Goal: Task Accomplishment & Management: Complete application form

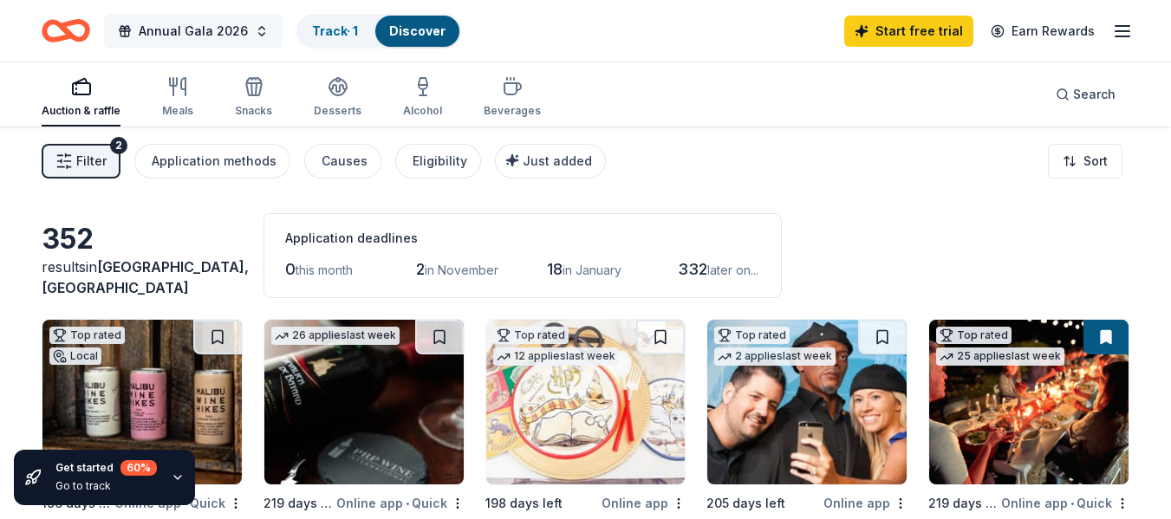
click at [250, 35] on button "Annual Gala 2026" at bounding box center [193, 31] width 178 height 35
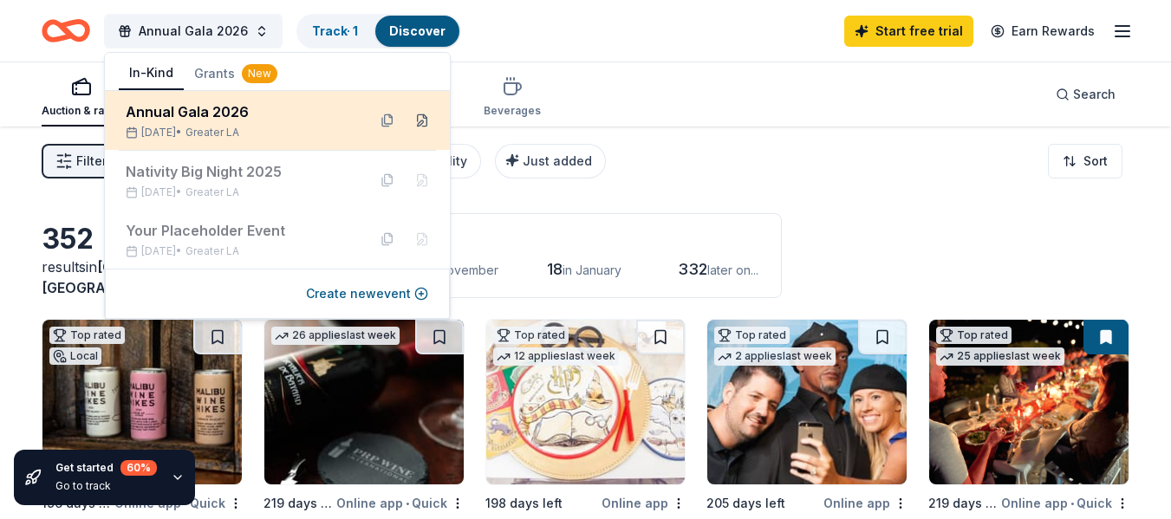
click at [422, 121] on button at bounding box center [422, 121] width 28 height 28
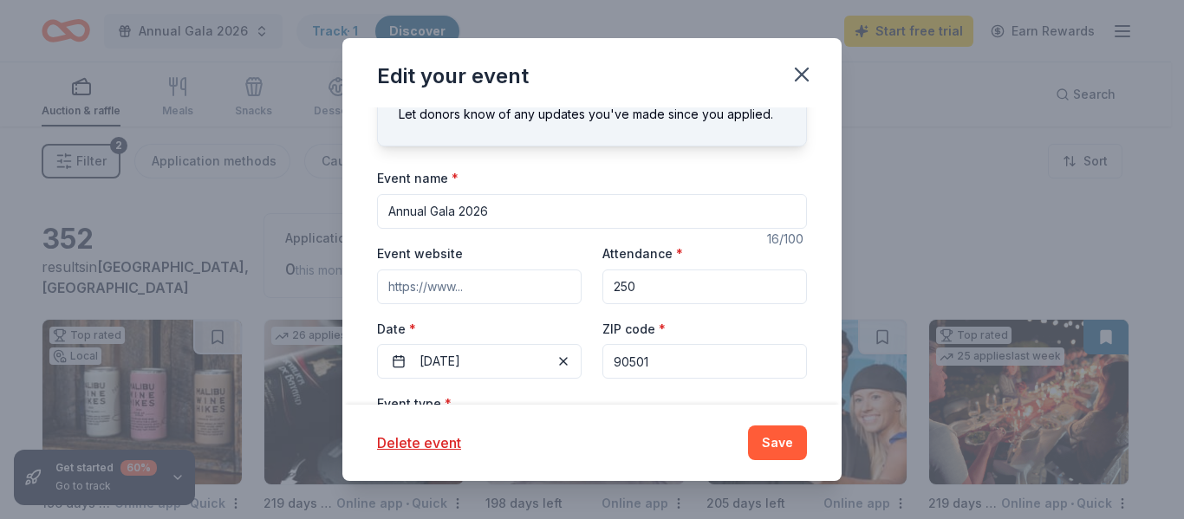
scroll to position [87, 0]
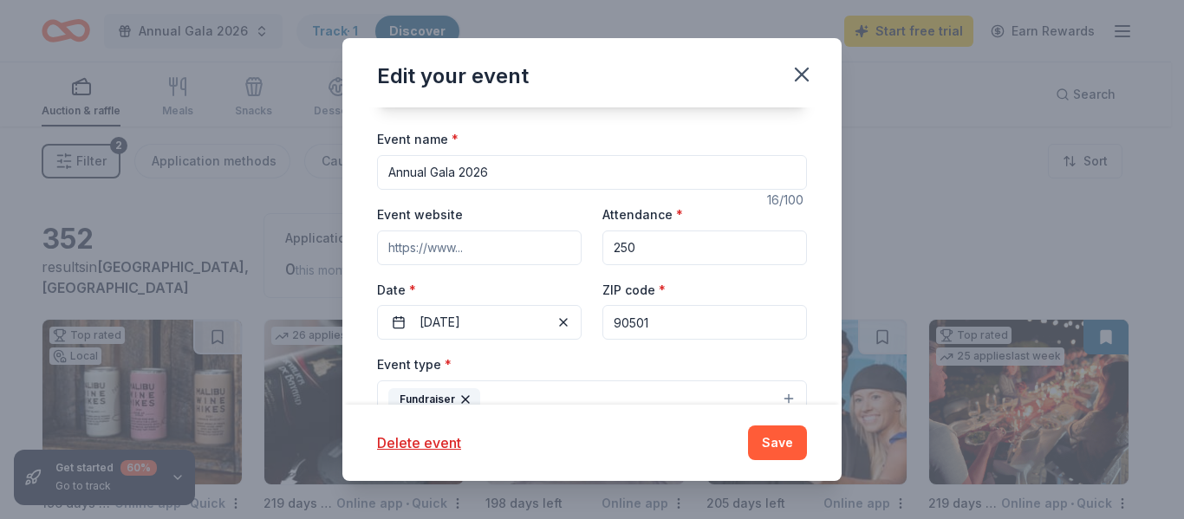
click at [565, 331] on button "05/01/2026" at bounding box center [479, 322] width 204 height 35
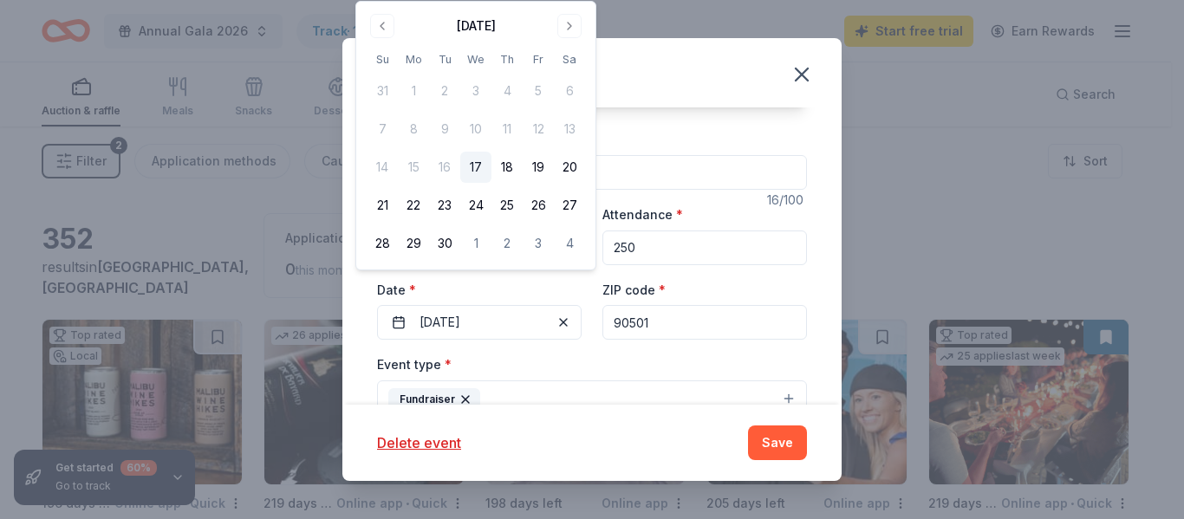
scroll to position [173, 0]
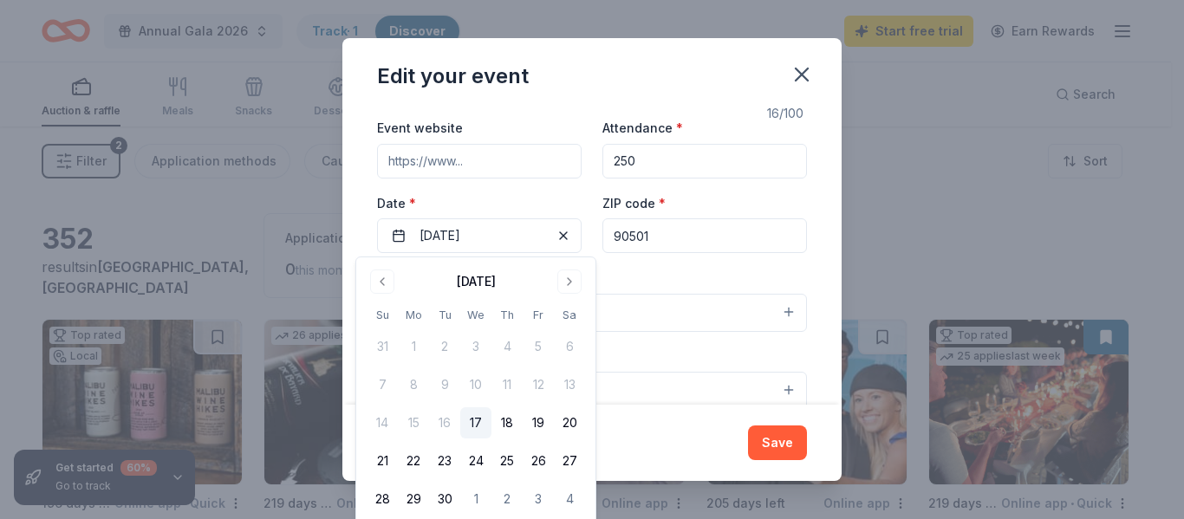
click at [803, 342] on div "Update donors you've applied to Let donors know of any updates you've made sinc…" at bounding box center [591, 255] width 499 height 296
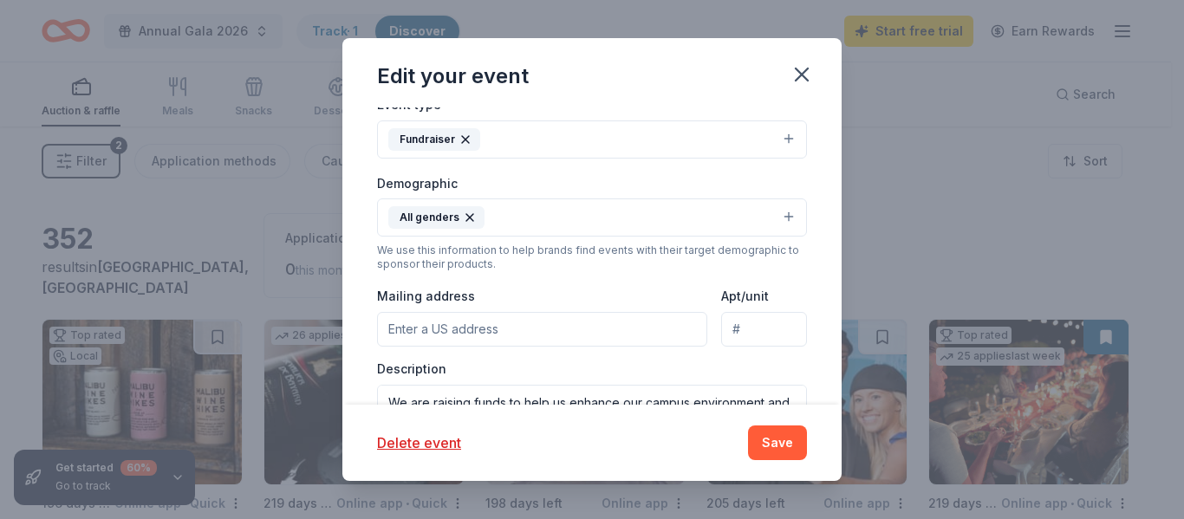
scroll to position [433, 0]
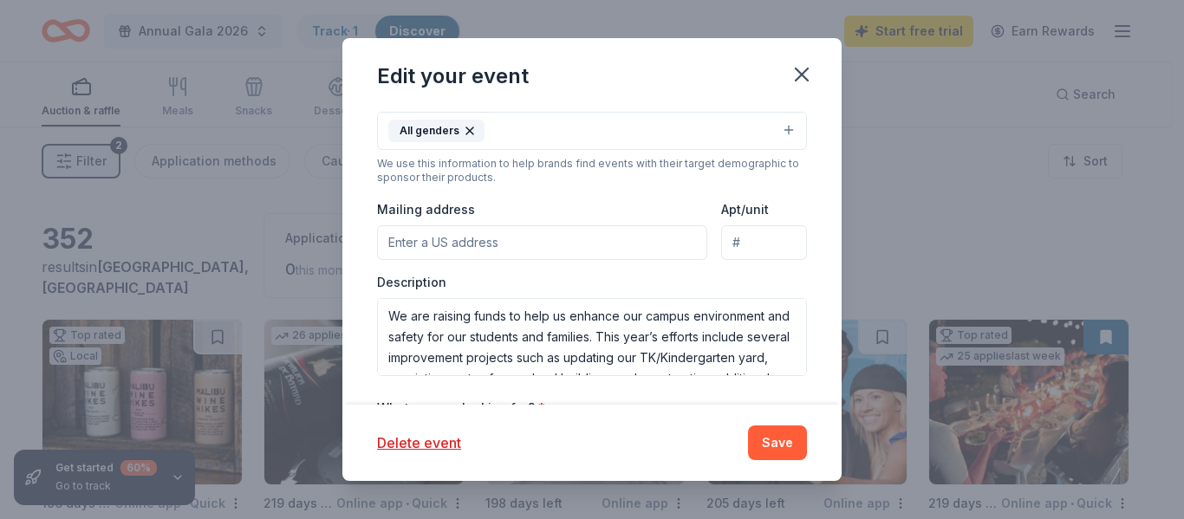
click at [604, 244] on input "Mailing address" at bounding box center [542, 242] width 330 height 35
paste input "2371 W. Carson Street"
type input "2371 West Carson Street, Torrance, CA, 90501"
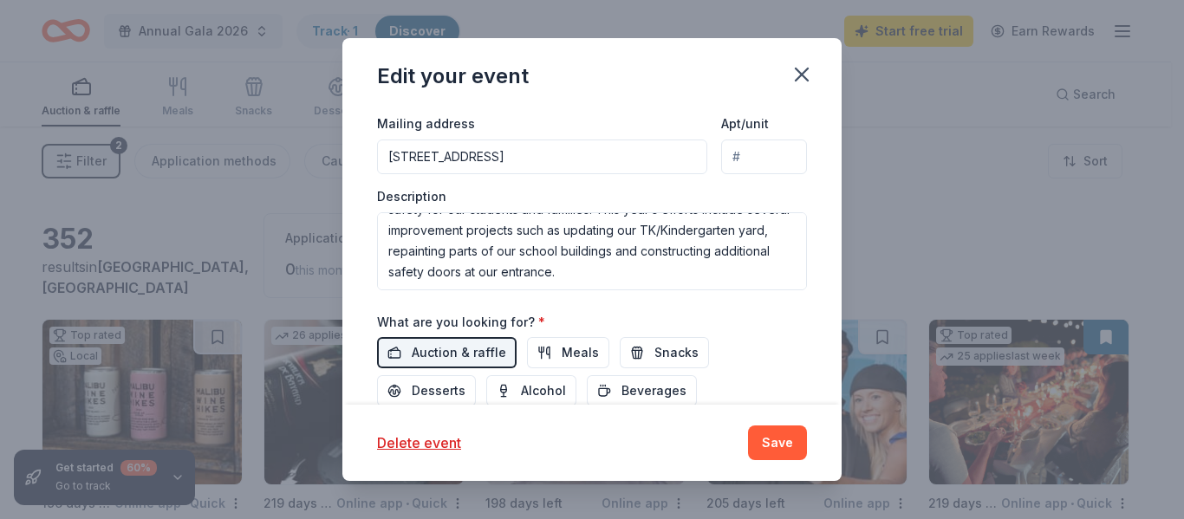
scroll to position [520, 0]
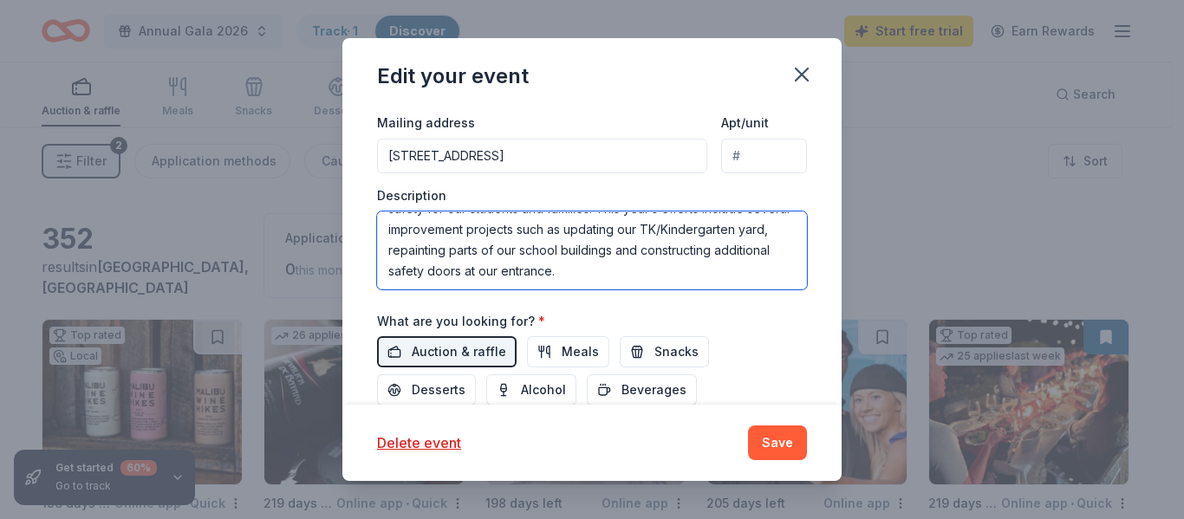
click at [388, 271] on textarea "We are raising funds to help us enhance our campus environment and safety for o…" at bounding box center [592, 250] width 430 height 78
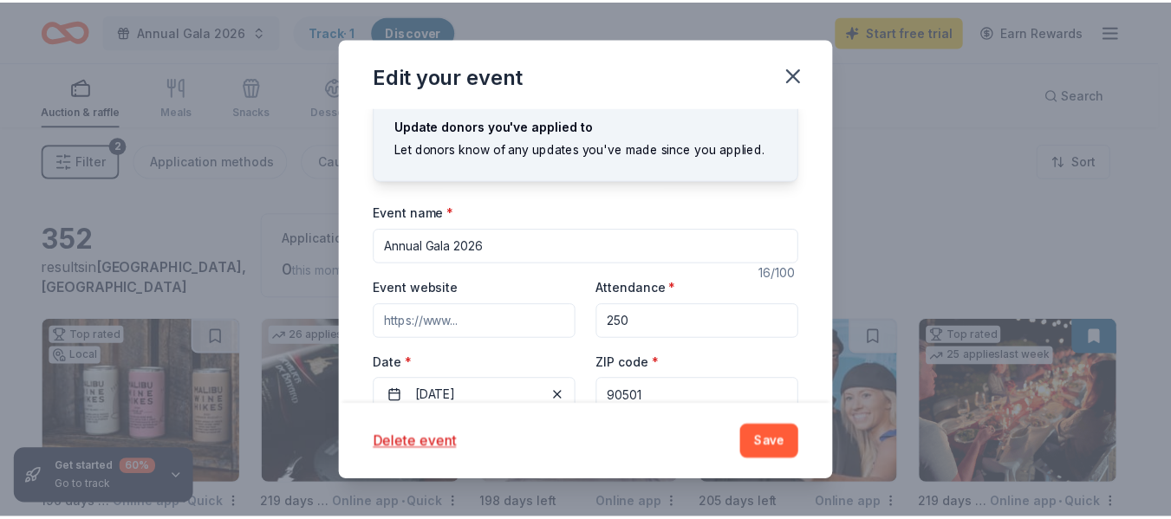
scroll to position [0, 0]
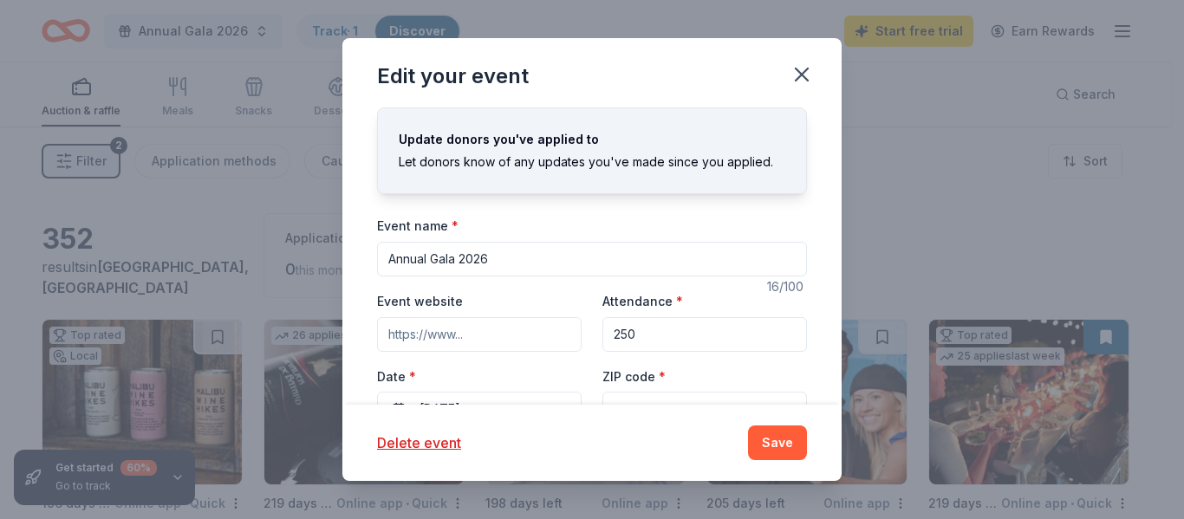
type textarea "We are raising funds to help us enhance our campus environment and safety for o…"
click at [743, 441] on div "Delete event Save" at bounding box center [592, 442] width 430 height 35
click at [533, 251] on input "Annual Gala 2026" at bounding box center [592, 259] width 430 height 35
click at [462, 260] on input "Annual Gala 2026" at bounding box center [592, 259] width 430 height 35
type input "Annual Gala 2026"
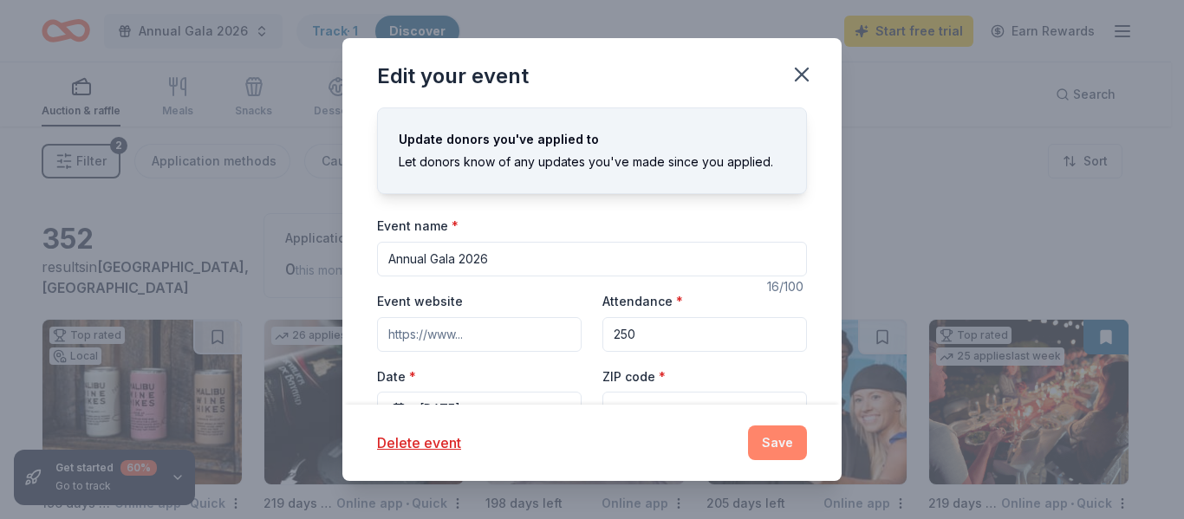
click at [764, 443] on button "Save" at bounding box center [777, 442] width 59 height 35
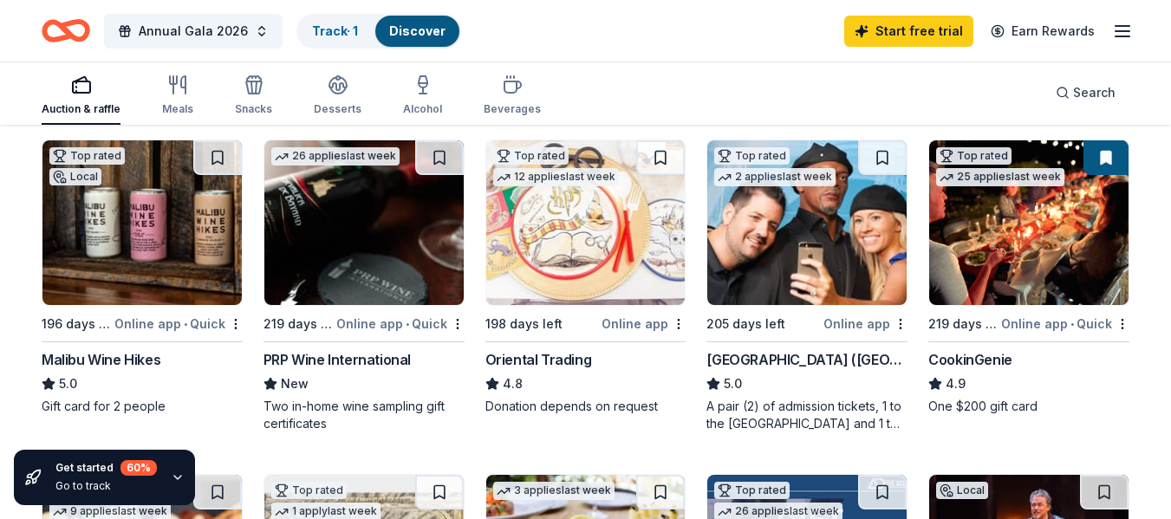
scroll to position [260, 0]
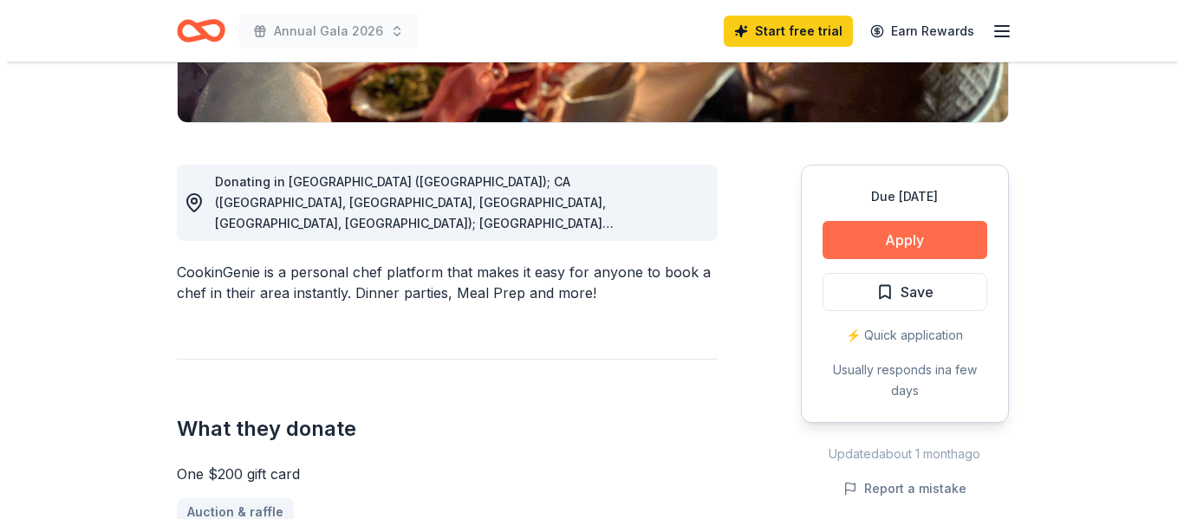
scroll to position [433, 0]
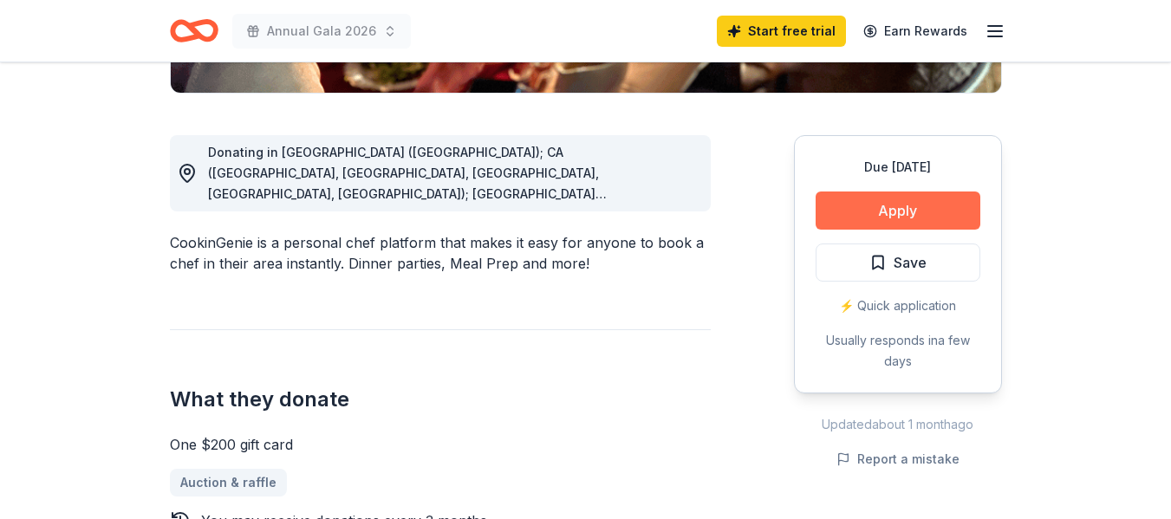
click at [893, 219] on button "Apply" at bounding box center [897, 210] width 165 height 38
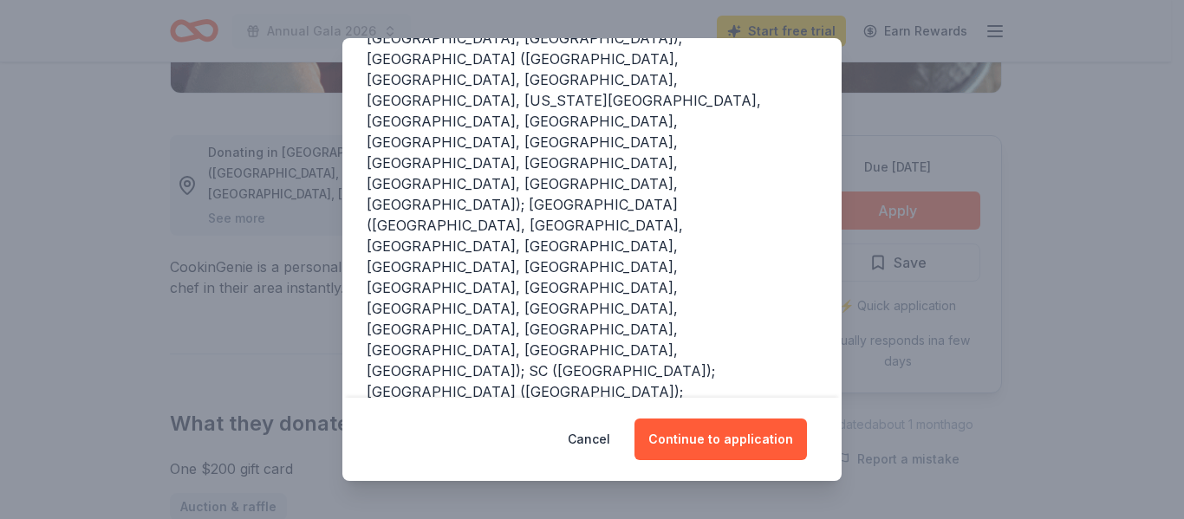
scroll to position [437, 0]
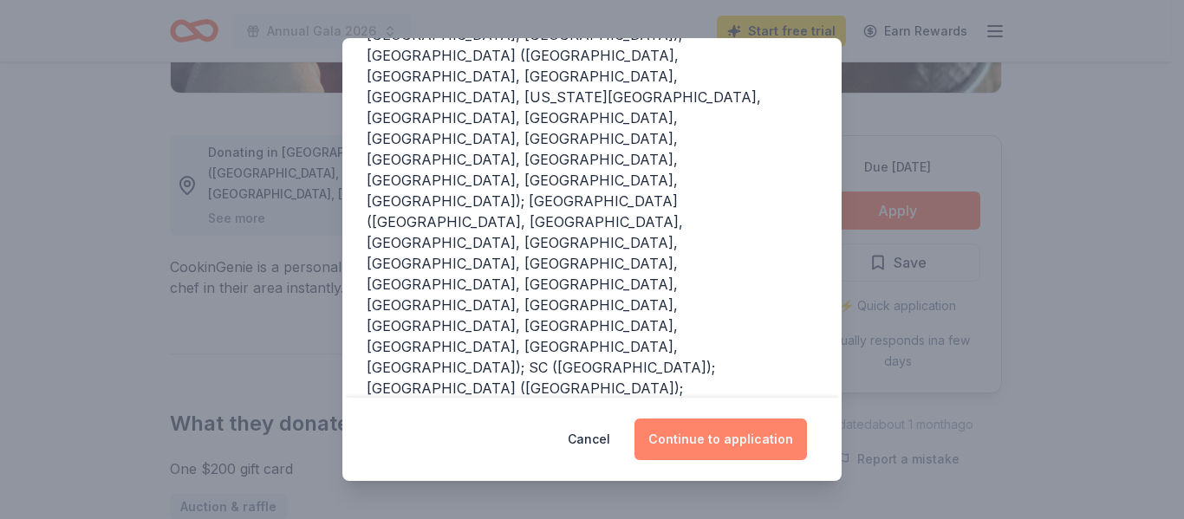
click at [740, 440] on button "Continue to application" at bounding box center [720, 439] width 172 height 42
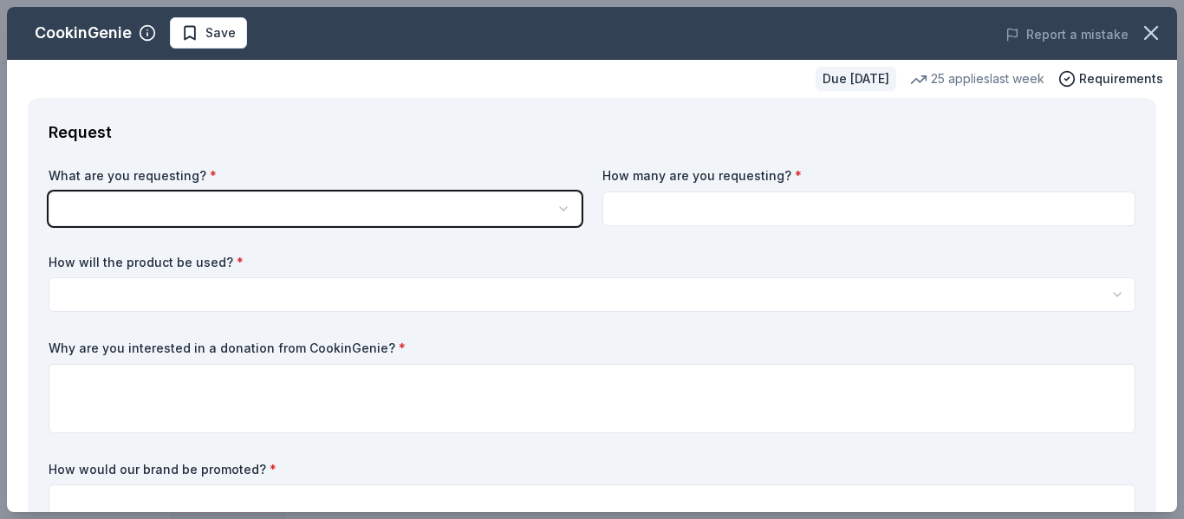
scroll to position [0, 0]
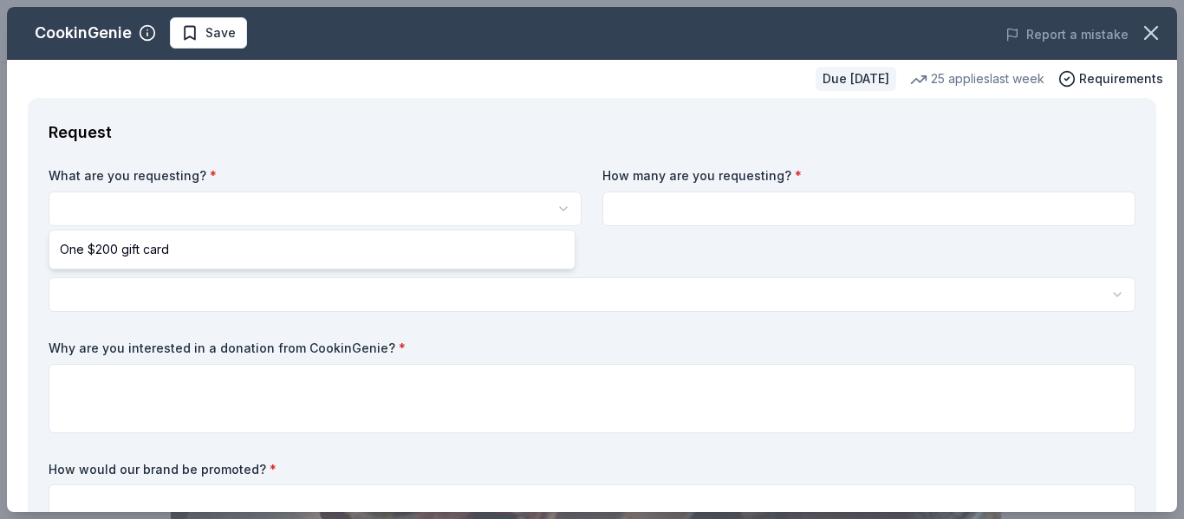
click at [296, 203] on html "Annual Gala 2026 Save Apply Due in 219 days Share CookinGenie 4.9 • 8 reviews 2…" at bounding box center [592, 259] width 1184 height 519
select select "One $200 gift card"
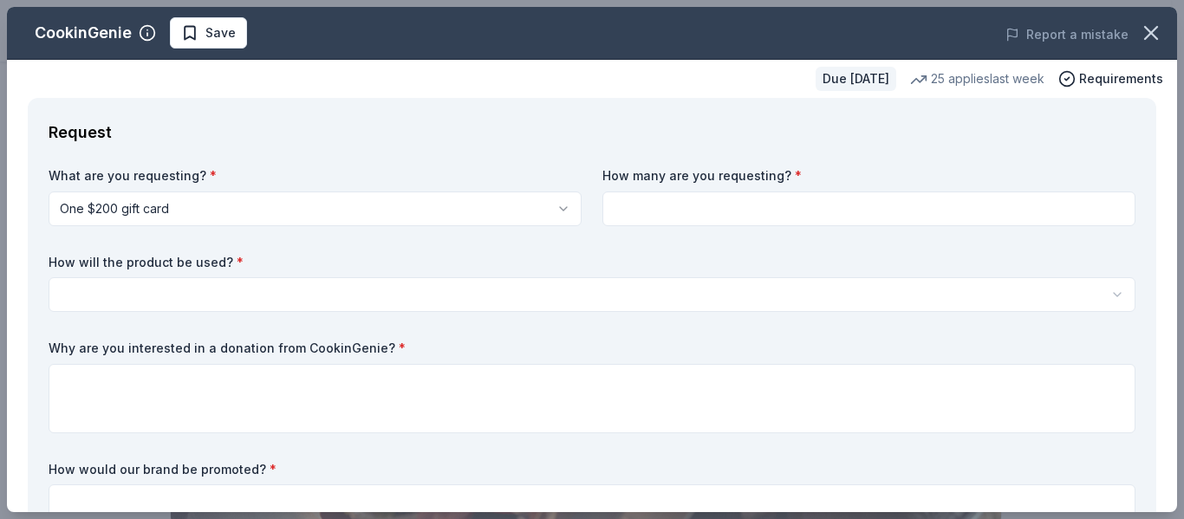
click at [864, 216] on input at bounding box center [868, 208] width 533 height 35
type input "1"
type input "2"
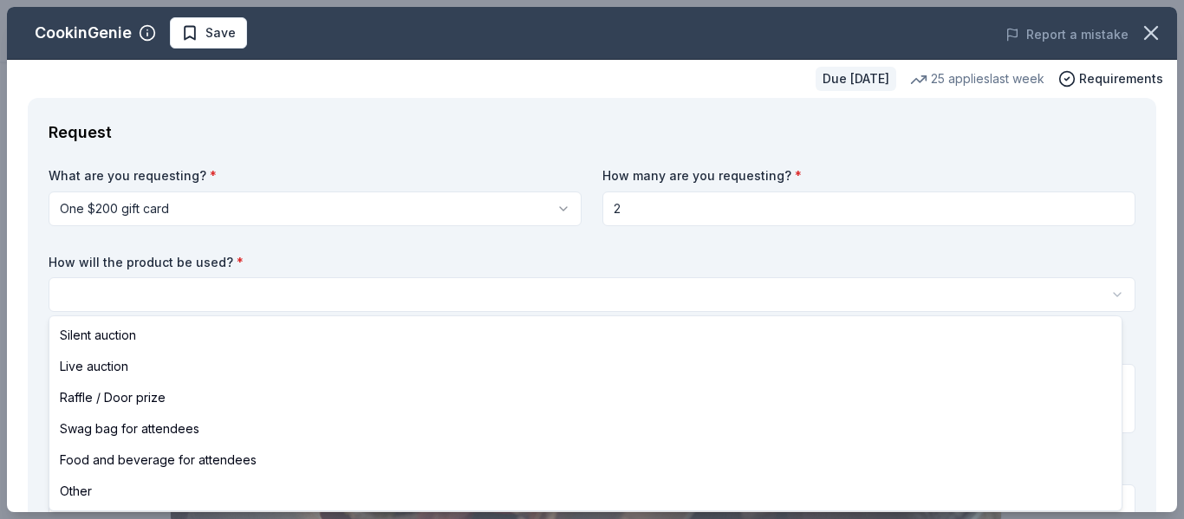
click at [502, 290] on html "Annual Gala 2026 Save Apply Due in 219 days Share CookinGenie 4.9 • 8 reviews 2…" at bounding box center [592, 259] width 1184 height 519
select select "silentAuction"
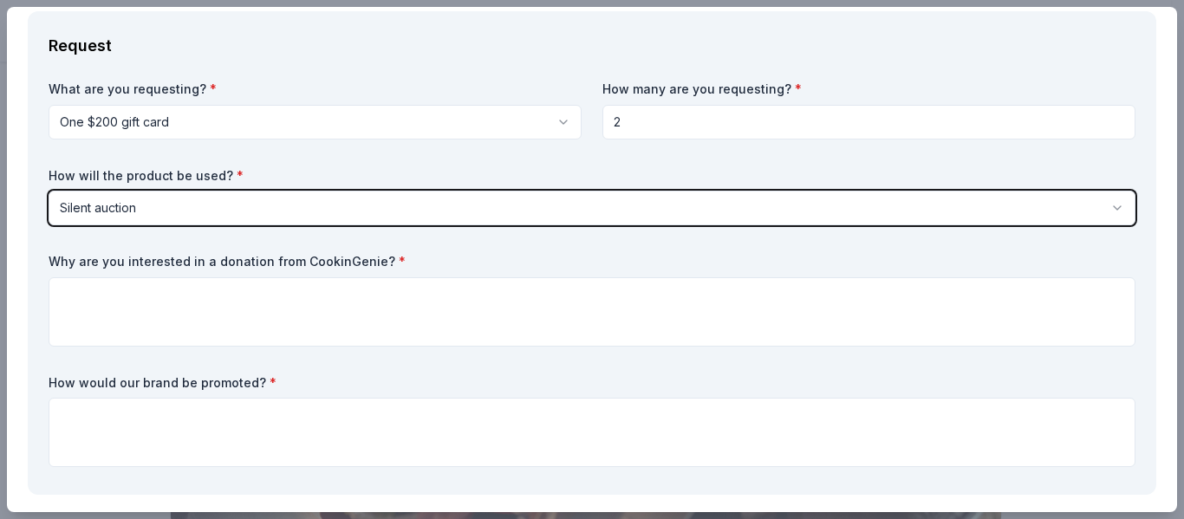
scroll to position [173, 0]
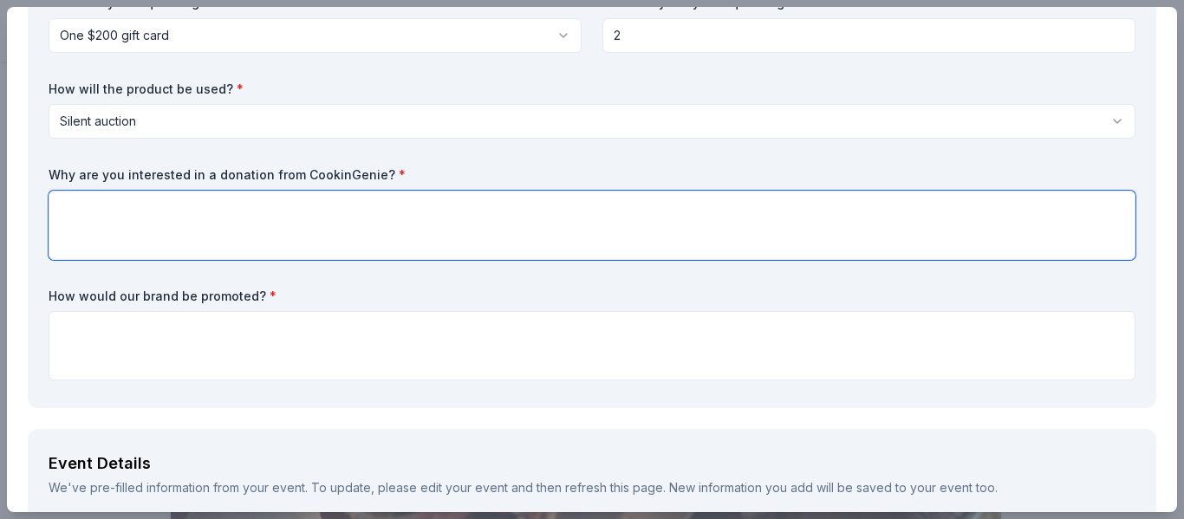
click at [435, 211] on textarea at bounding box center [592, 225] width 1087 height 69
type textarea "W"
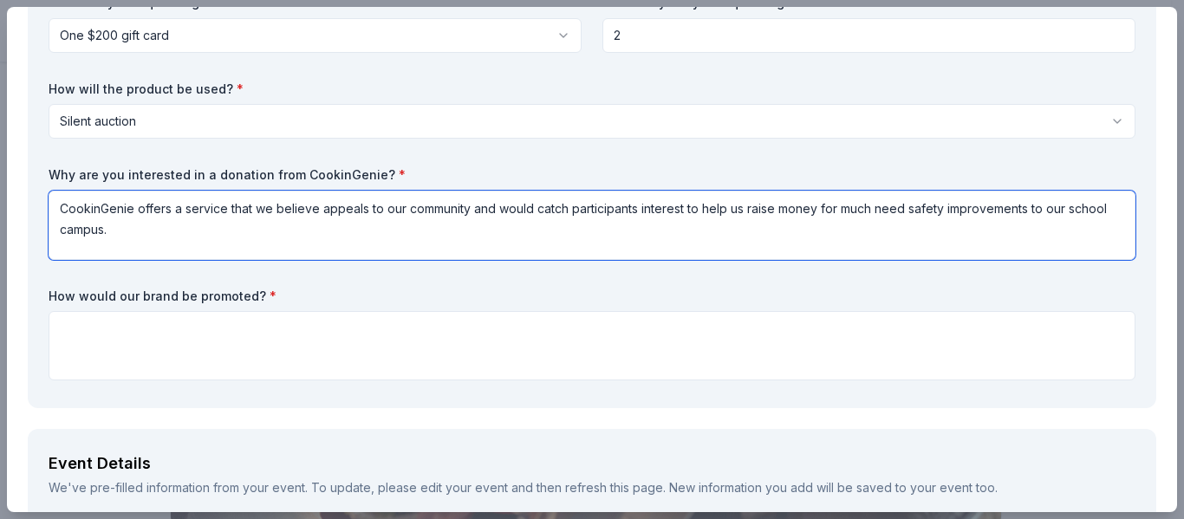
type textarea "CookinGenie offers a service that we believe appeals to our community and would…"
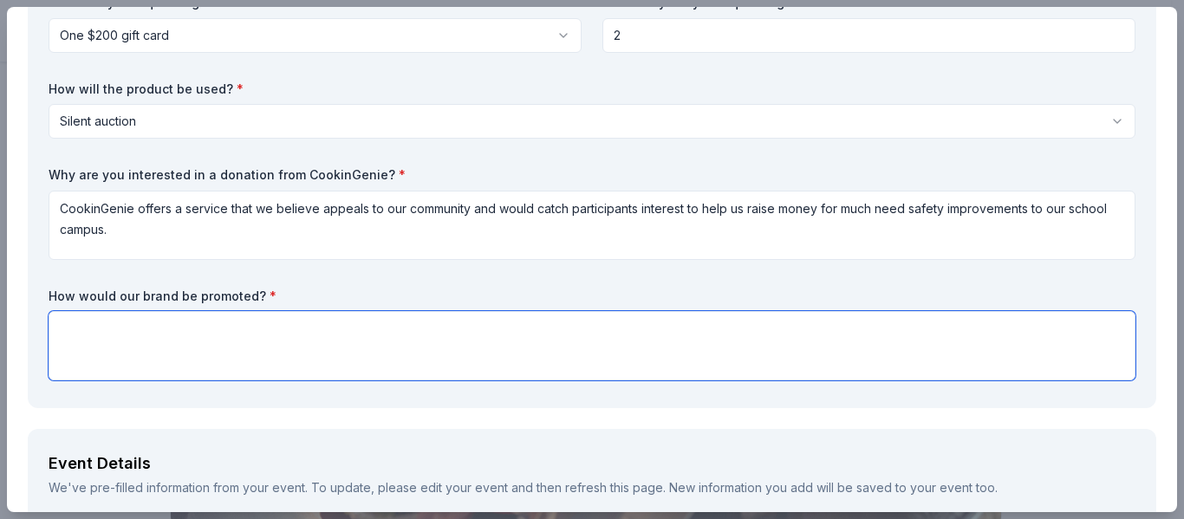
click at [328, 342] on textarea at bounding box center [592, 345] width 1087 height 69
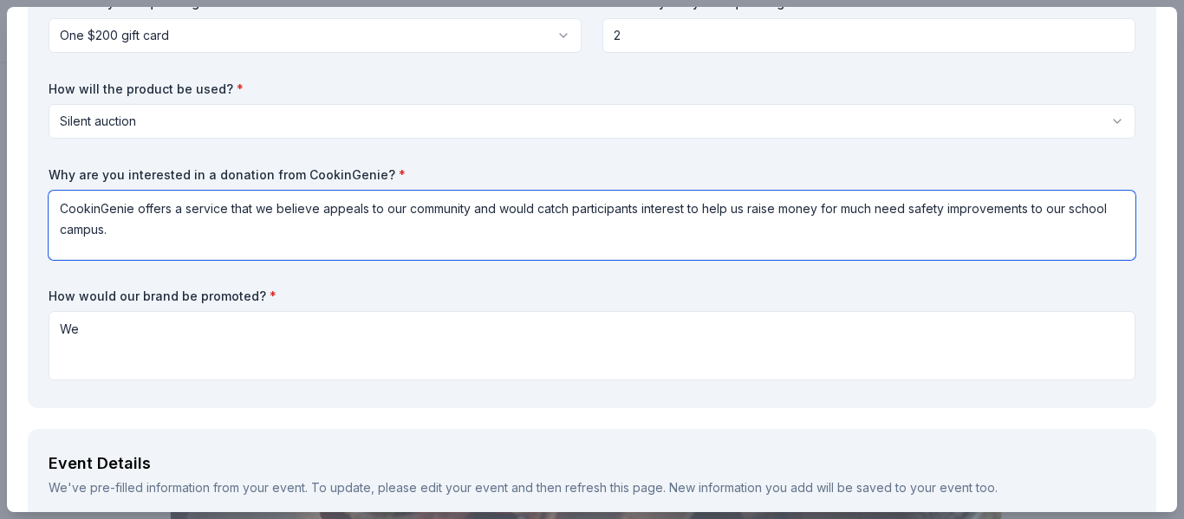
click at [146, 237] on textarea "CookinGenie offers a service that we believe appeals to our community and would…" at bounding box center [592, 225] width 1087 height 69
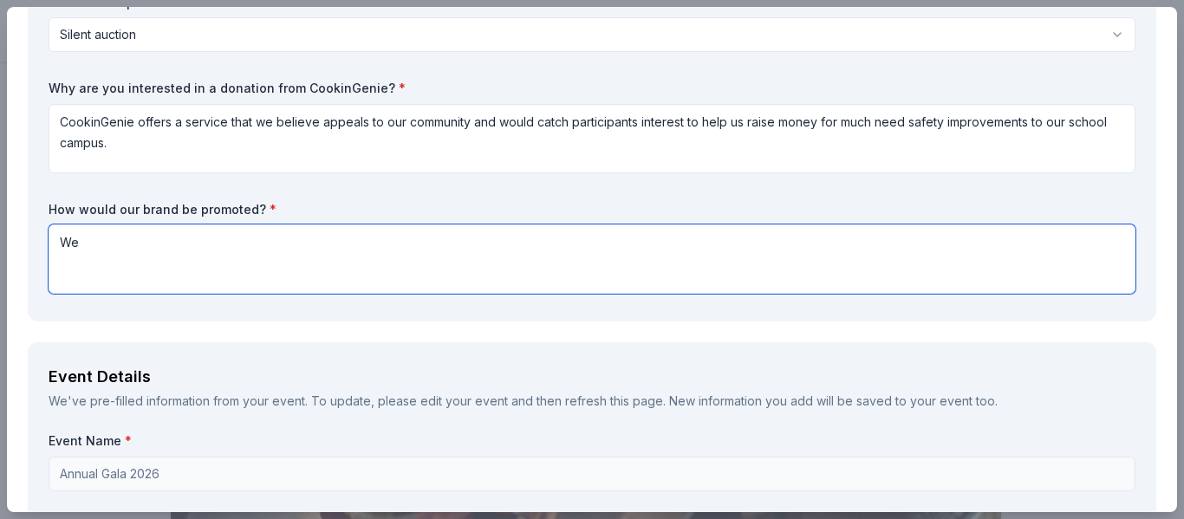
click at [153, 241] on textarea "We" at bounding box center [592, 258] width 1087 height 69
type textarea "W"
type textarea "r"
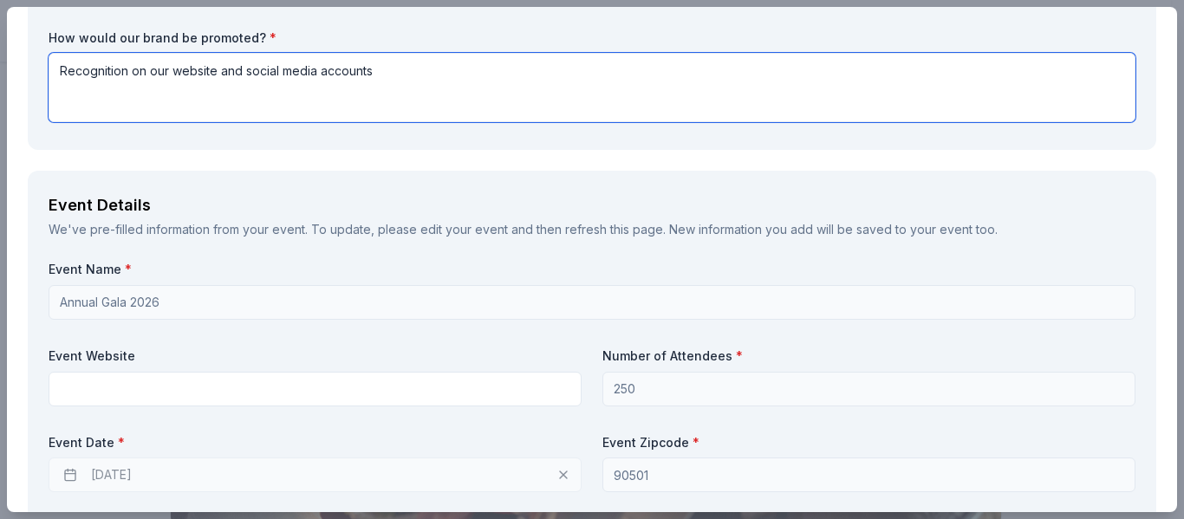
scroll to position [433, 0]
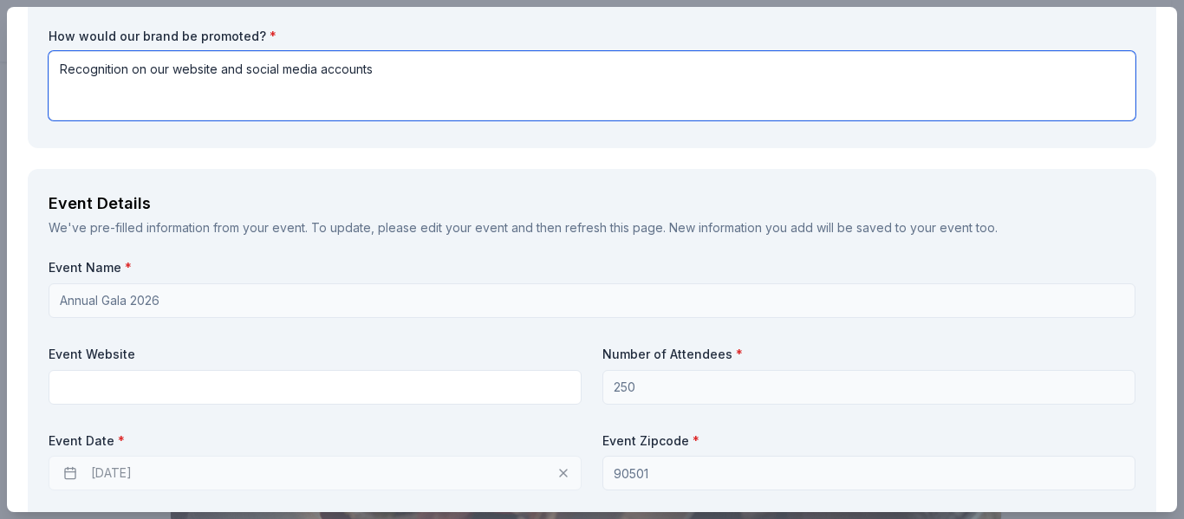
type textarea "Recognition on our website and social media accounts"
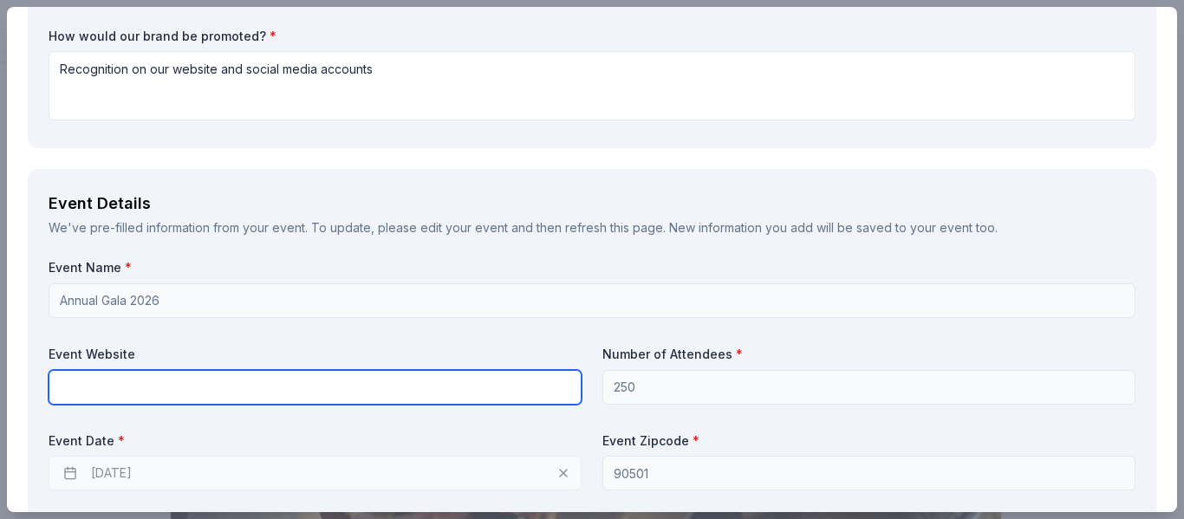
click at [377, 387] on input "text" at bounding box center [315, 387] width 533 height 35
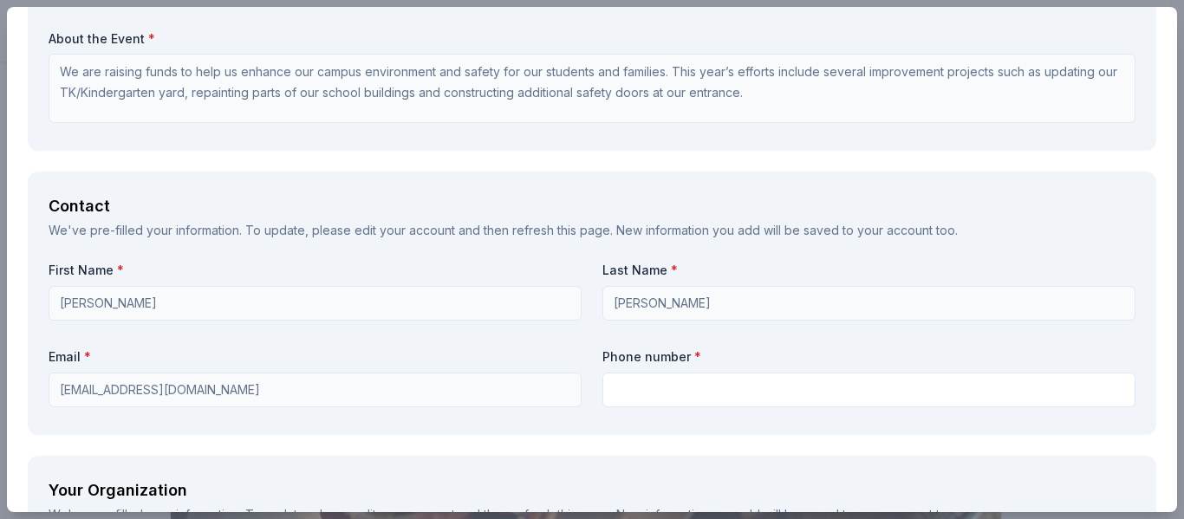
scroll to position [1040, 0]
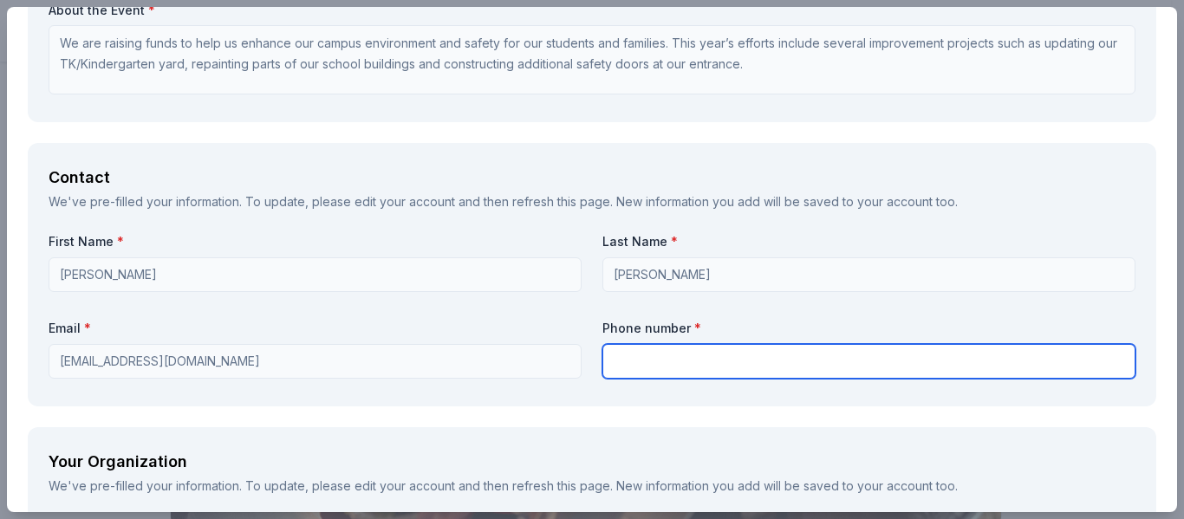
click at [621, 358] on input "text" at bounding box center [868, 361] width 533 height 35
paste input "(310) 328-5387"
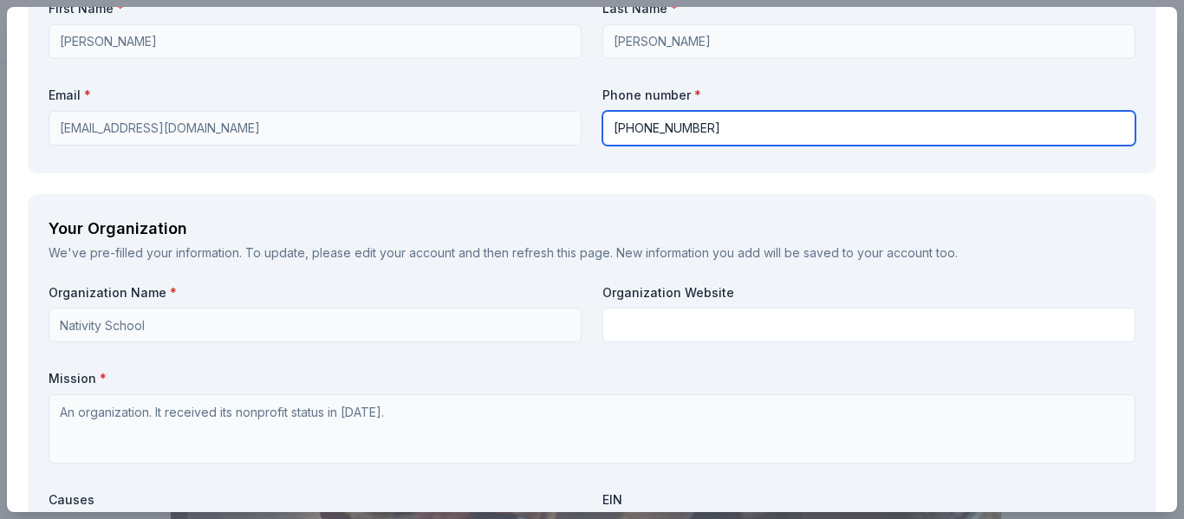
scroll to position [1300, 0]
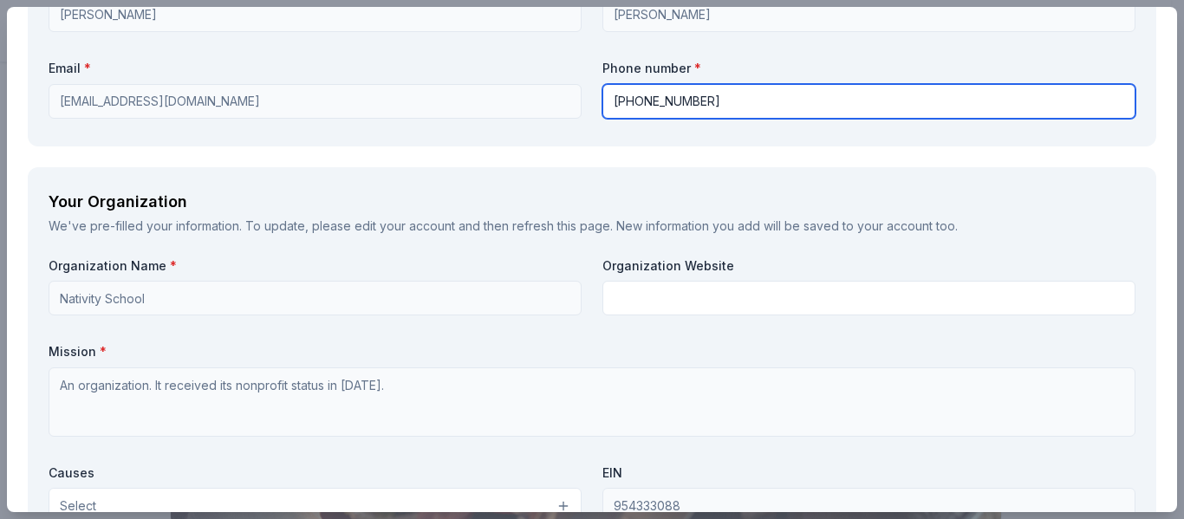
type input "(310) 328-5387"
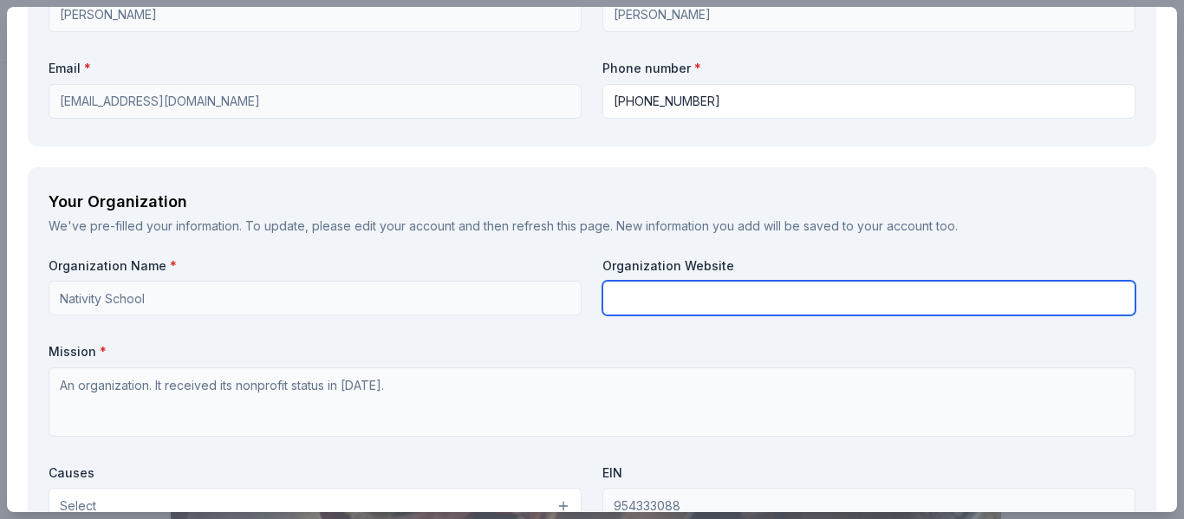
click at [652, 302] on input "text" at bounding box center [868, 298] width 533 height 35
paste input "https://www.nativityschooltorrance.com/"
type input "https://www.nativityschooltorrance.com/"
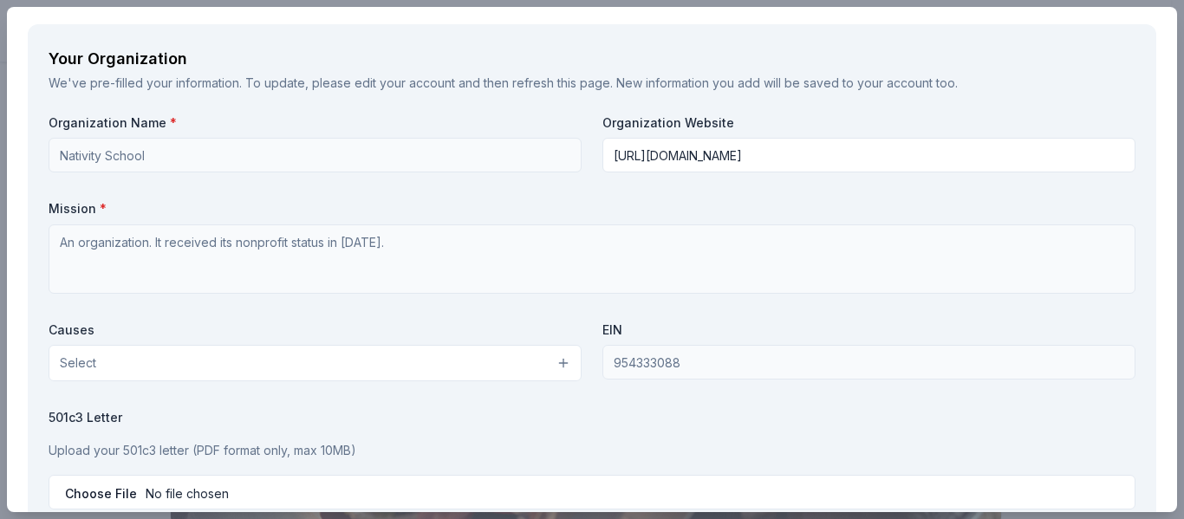
scroll to position [1473, 0]
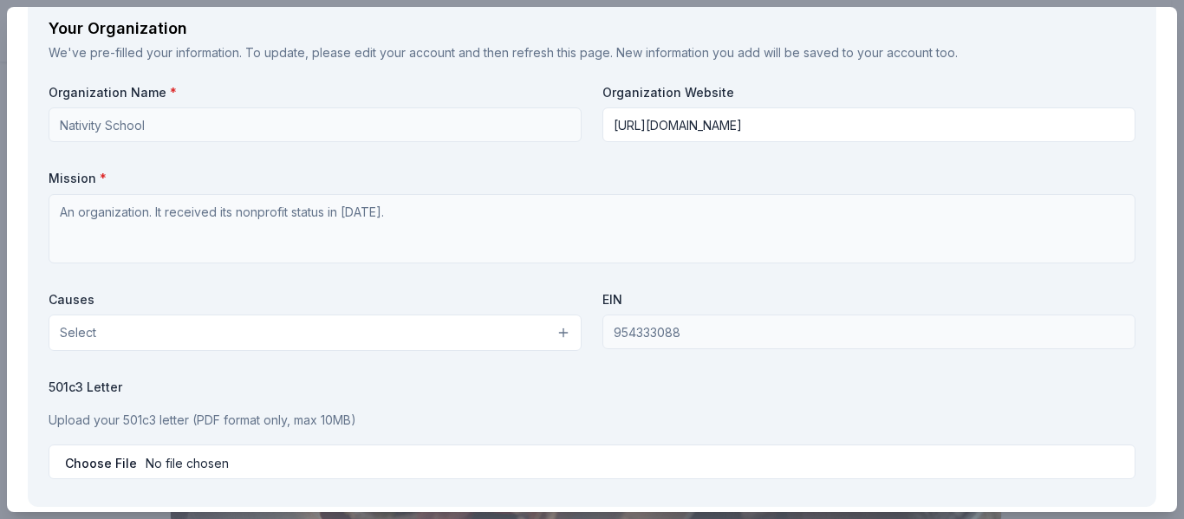
click at [328, 334] on button "Select" at bounding box center [315, 333] width 533 height 36
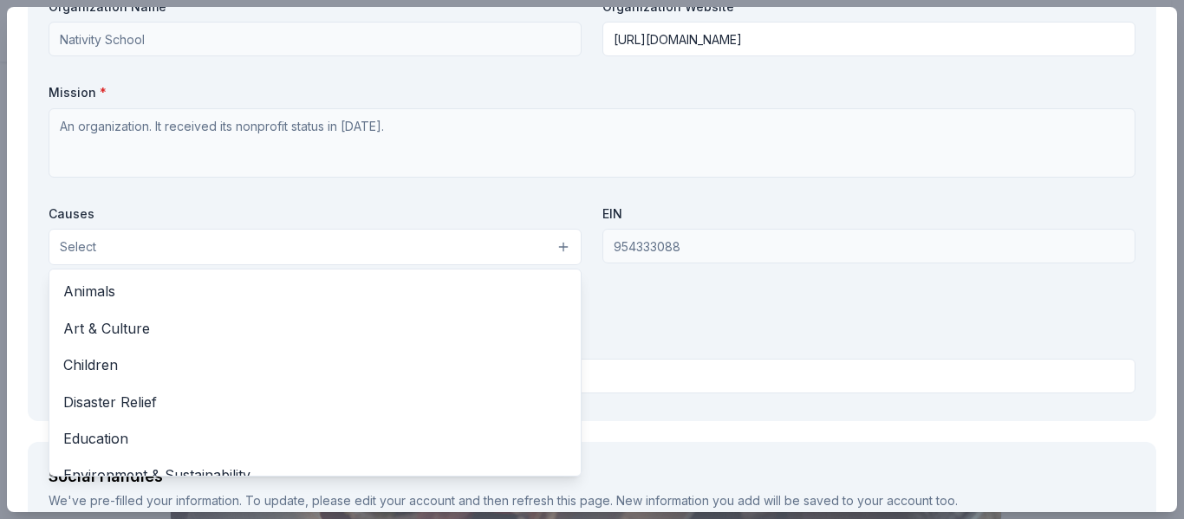
scroll to position [1560, 0]
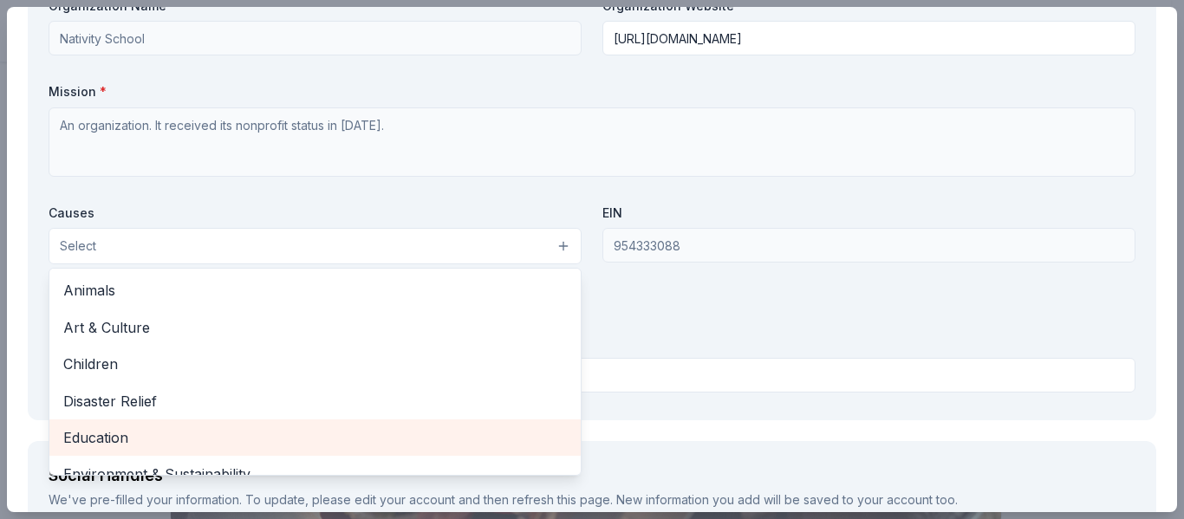
click at [218, 441] on span "Education" at bounding box center [314, 437] width 503 height 23
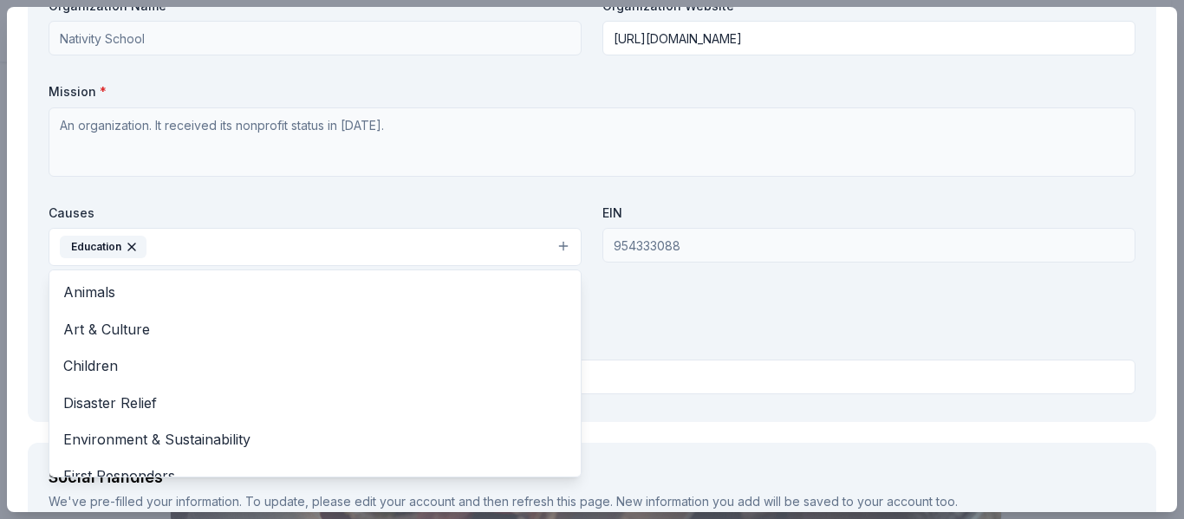
click at [651, 292] on div "Organization Name * Nativity School Organization Website https://www.nativitysc…" at bounding box center [592, 199] width 1087 height 404
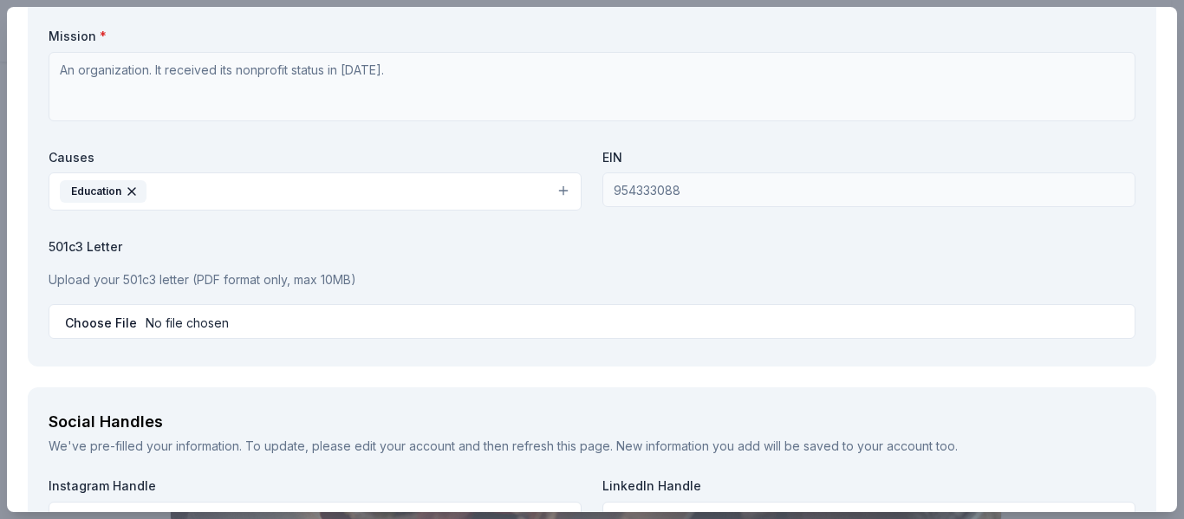
scroll to position [1646, 0]
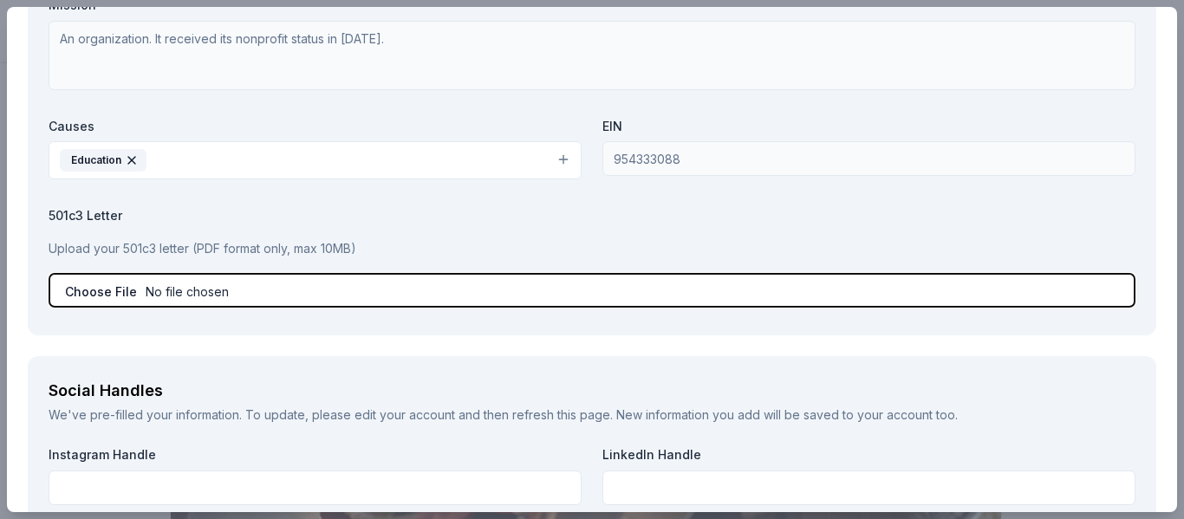
click at [114, 295] on input "file" at bounding box center [592, 290] width 1087 height 35
click at [85, 294] on input "file" at bounding box center [592, 290] width 1087 height 35
type input "C:\fakepath\501C.pdf"
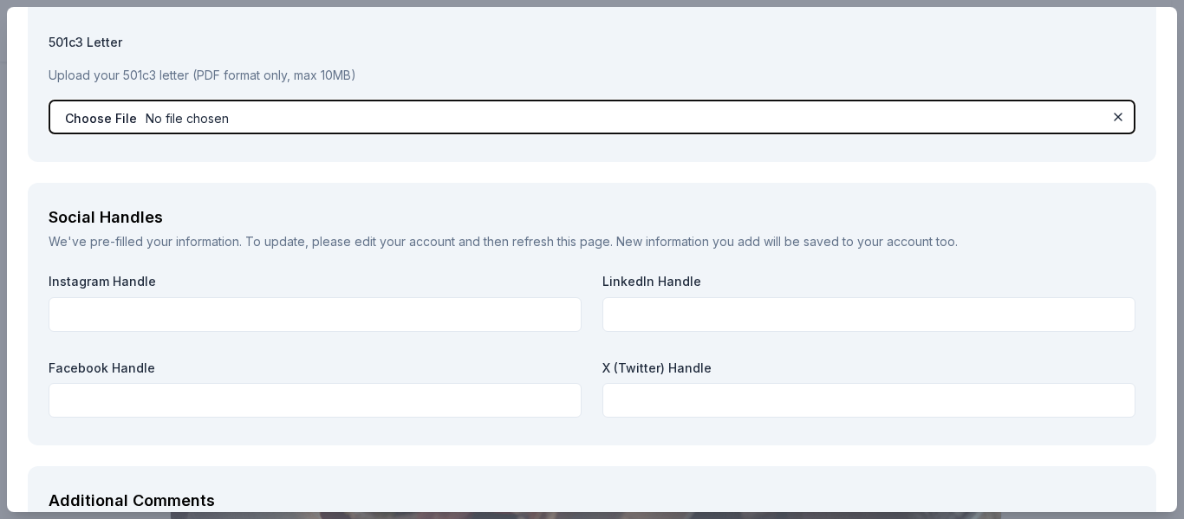
scroll to position [1906, 0]
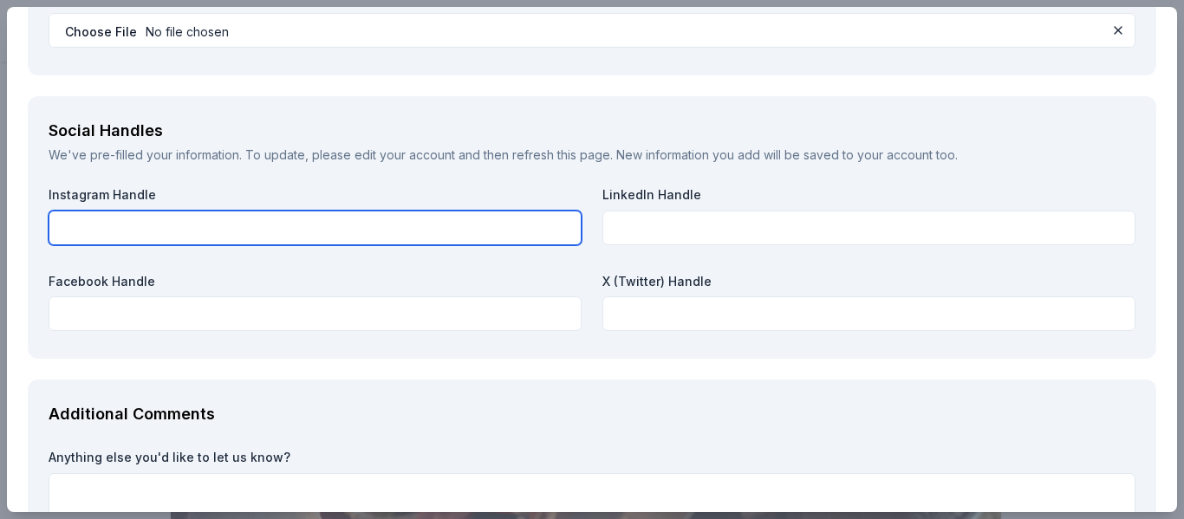
click at [451, 226] on input "text" at bounding box center [315, 228] width 533 height 35
click at [328, 215] on input "text" at bounding box center [315, 228] width 533 height 35
paste input "nativitycatholicschooltorrance"
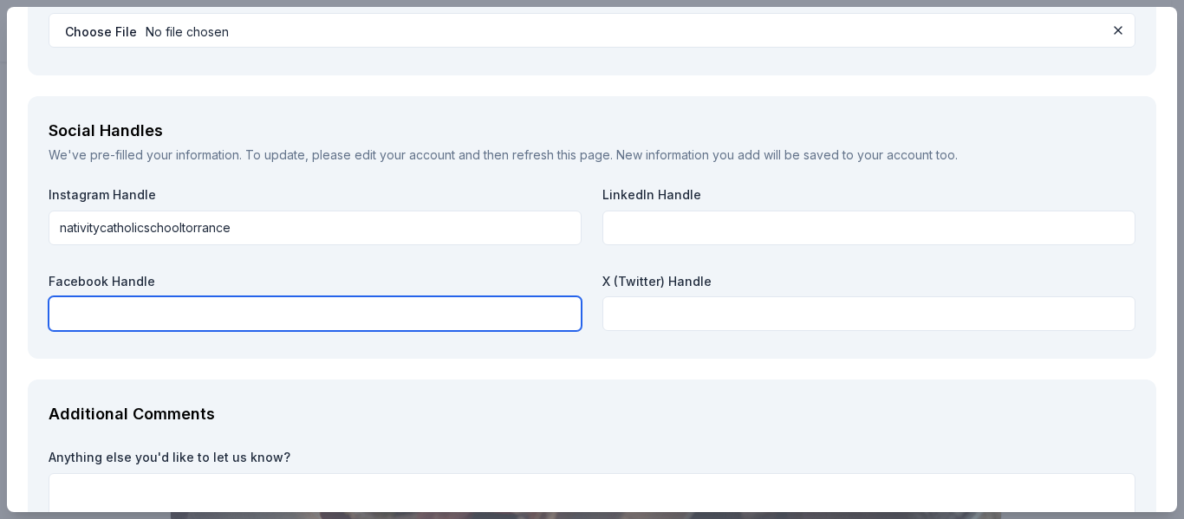
click at [299, 315] on input "text" at bounding box center [315, 313] width 533 height 35
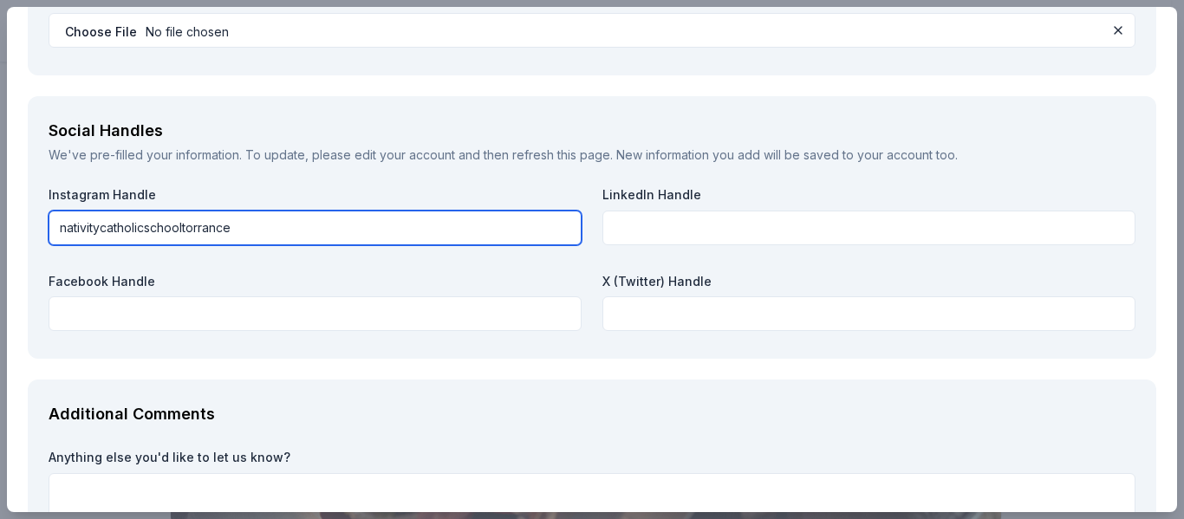
click at [242, 230] on input "nativitycatholicschooltorrance" at bounding box center [315, 228] width 533 height 35
drag, startPoint x: 256, startPoint y: 225, endPoint x: 20, endPoint y: 224, distance: 236.5
paste input "instagram.com/"
type input "instagram.com/nativitycatholicschooltorrance"
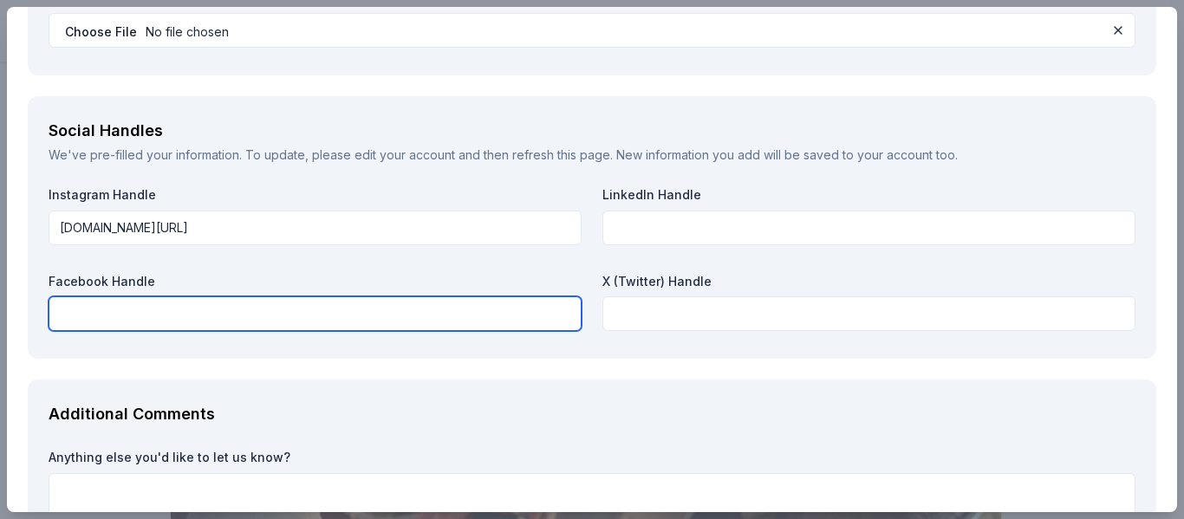
click at [291, 321] on input "text" at bounding box center [315, 313] width 533 height 35
paste input "https://www.facebook.com/profile.php?id=100064559539258"
type input "https://www.facebook.com/profile.php?id=100064559539258"
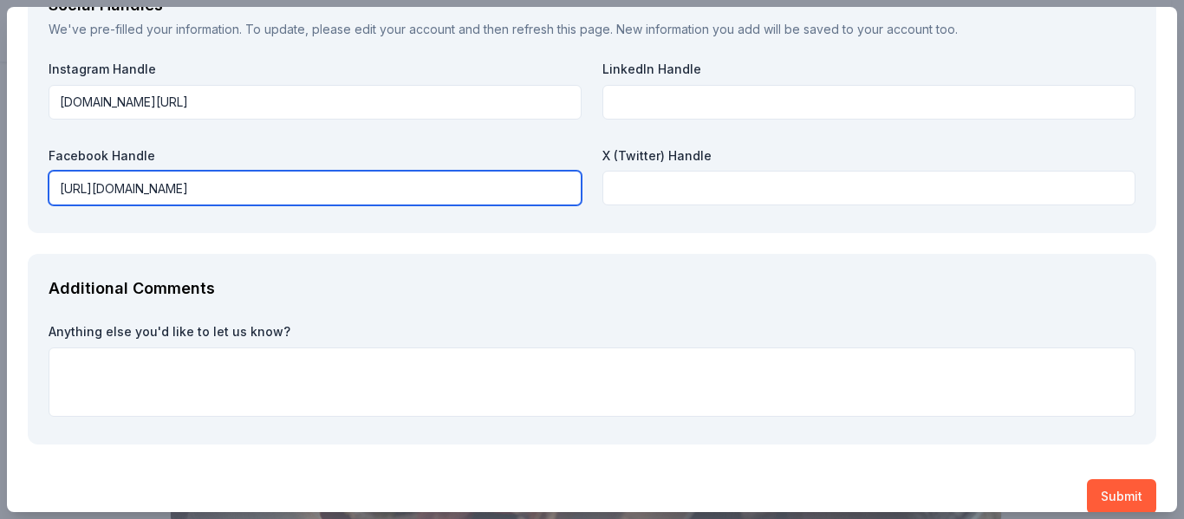
scroll to position [2054, 0]
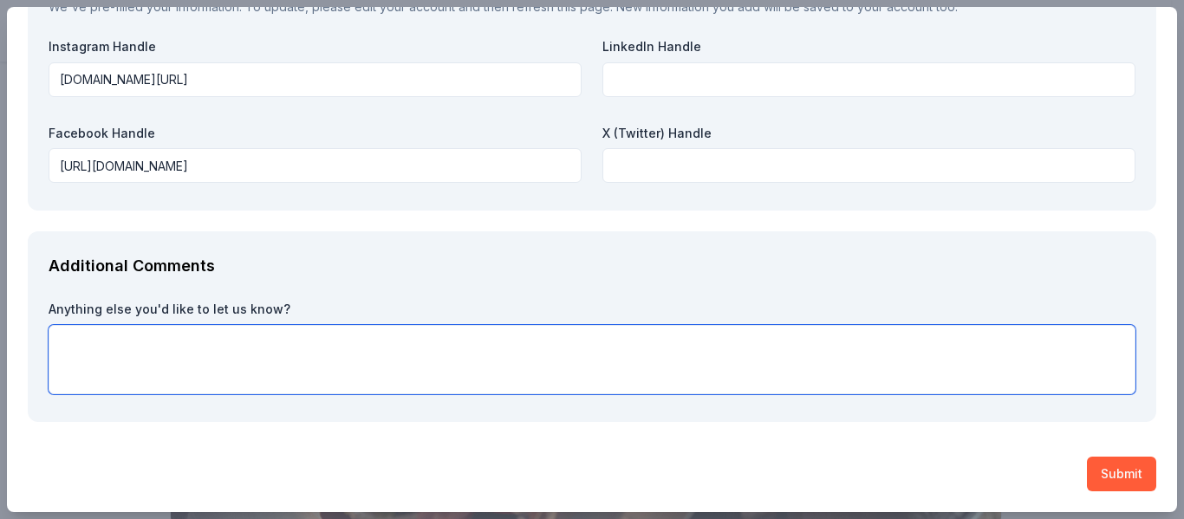
click at [229, 358] on textarea at bounding box center [592, 359] width 1087 height 69
paste textarea "Your generosity will make a direct and lasting impact on our students and schoo…"
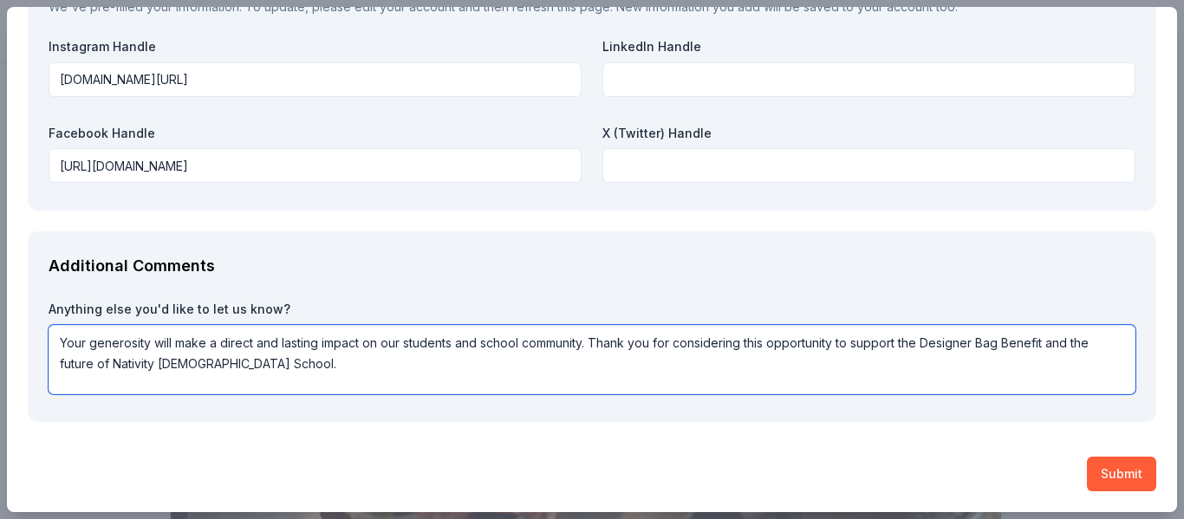
drag, startPoint x: 1047, startPoint y: 344, endPoint x: 900, endPoint y: 339, distance: 146.5
click at [900, 339] on textarea "Your generosity will make a direct and lasting impact on our students and schoo…" at bounding box center [592, 359] width 1087 height 69
click at [859, 382] on textarea "Your generosity will make a direct and lasting impact on our students and schoo…" at bounding box center [592, 359] width 1087 height 69
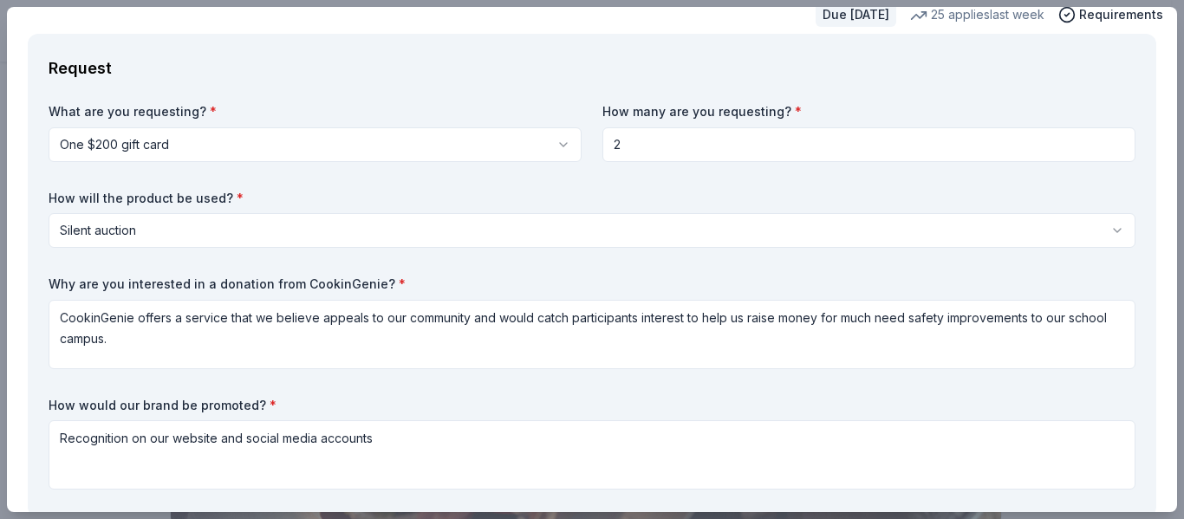
scroll to position [0, 0]
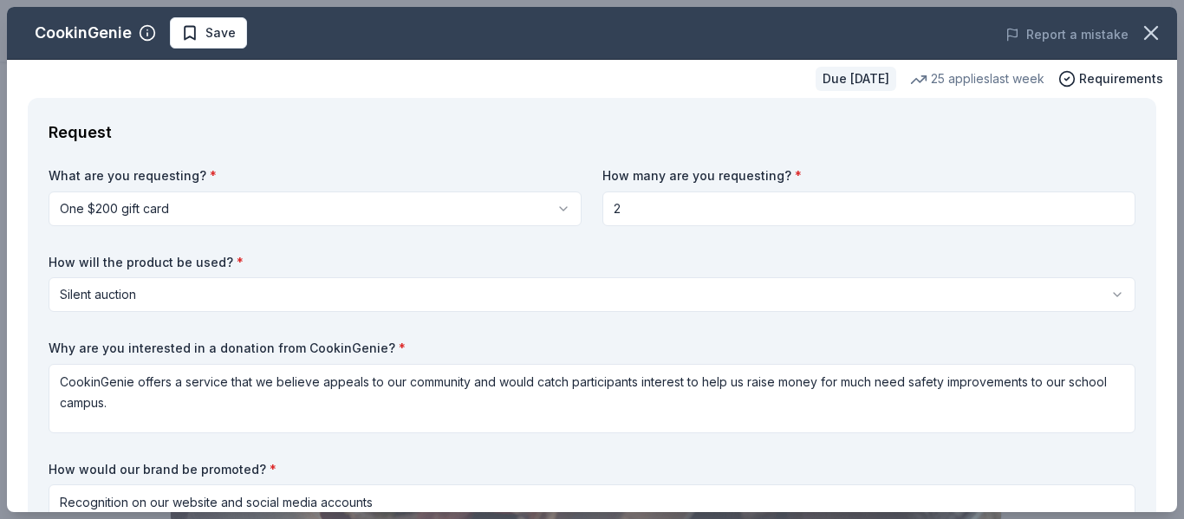
type textarea "Your generosity will make a direct and lasting impact on our students and schoo…"
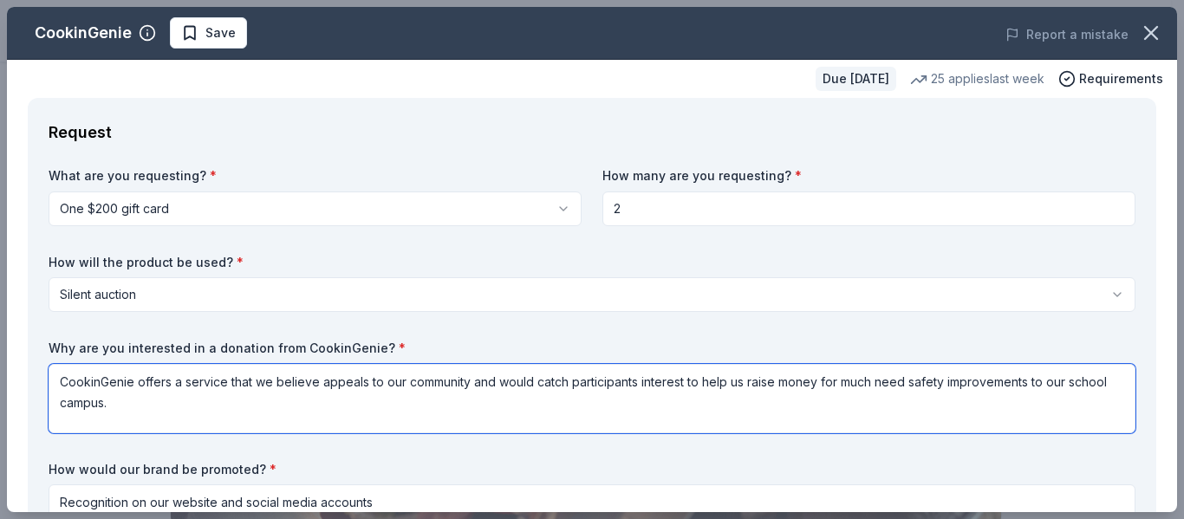
click at [196, 397] on textarea "CookinGenie offers a service that we believe appeals to our community and would…" at bounding box center [592, 398] width 1087 height 69
type textarea "CookinGenie offers a service that we believe appeals to our community and would…"
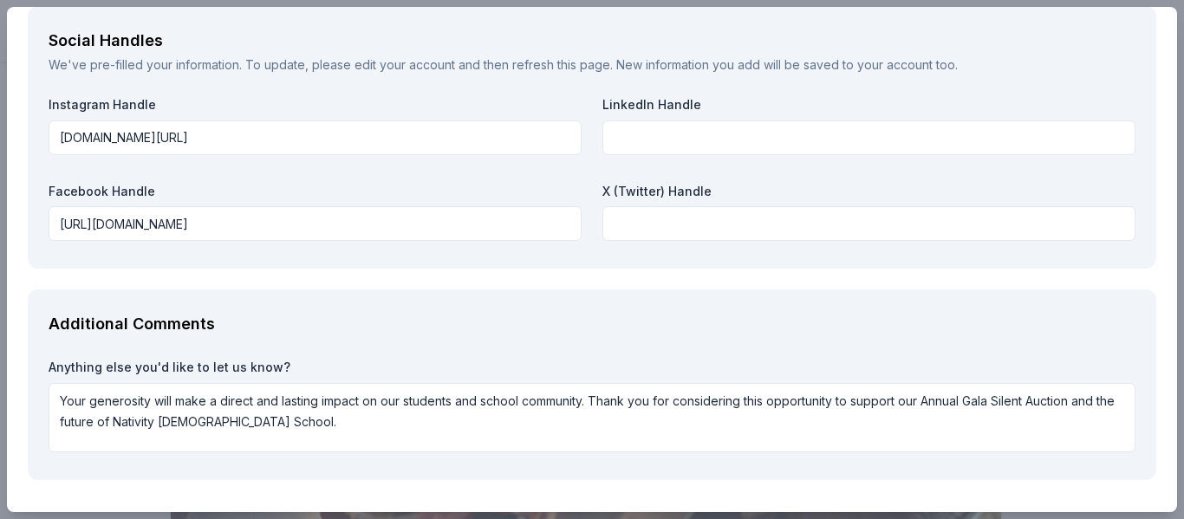
scroll to position [2054, 0]
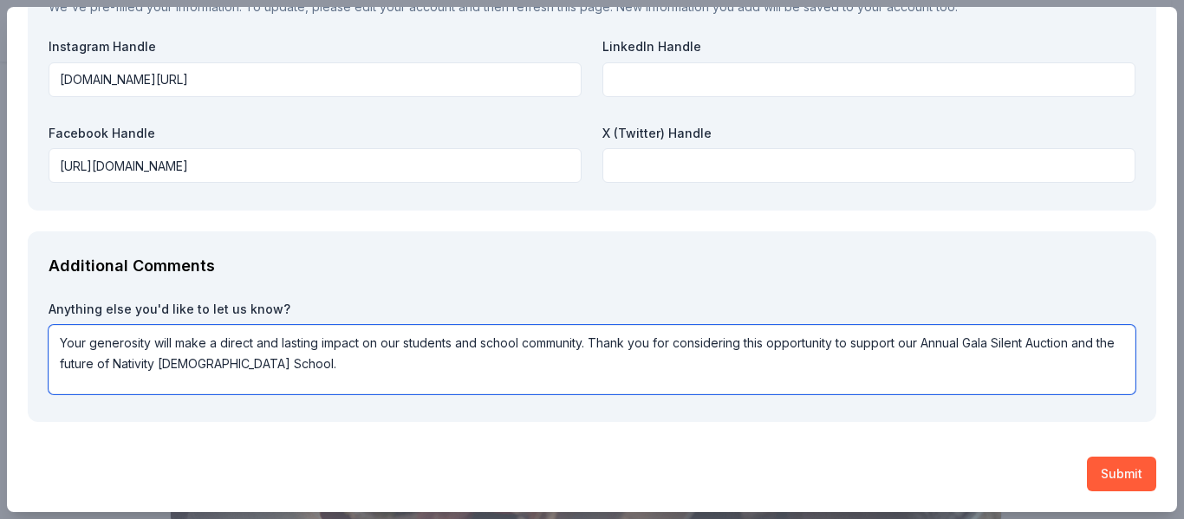
click at [330, 364] on textarea "Your generosity will make a direct and lasting impact on our students and schoo…" at bounding box center [592, 359] width 1087 height 69
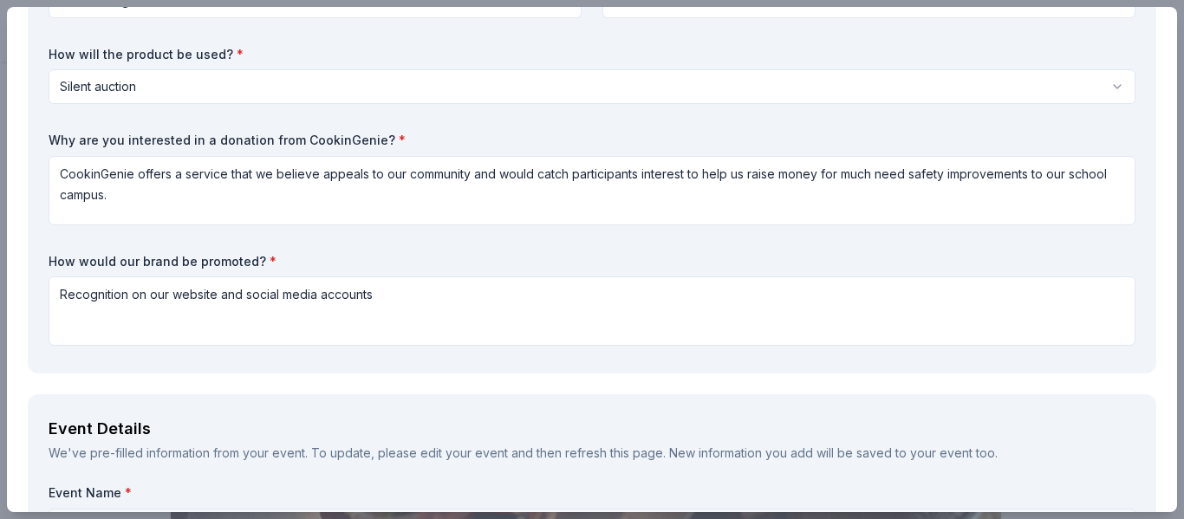
scroll to position [0, 0]
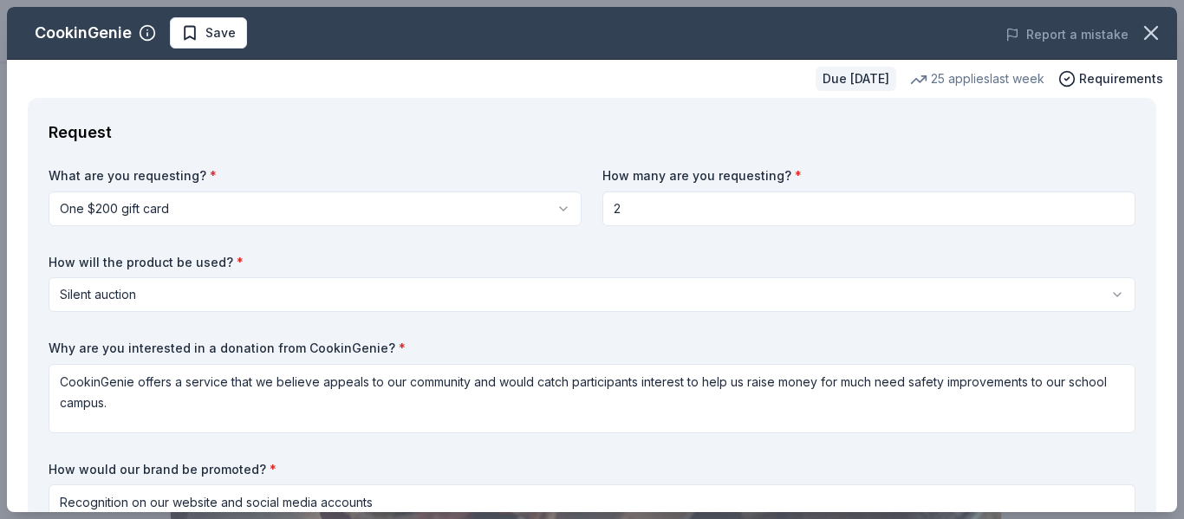
drag, startPoint x: 330, startPoint y: 364, endPoint x: 217, endPoint y: -105, distance: 482.3
click at [217, 0] on html "Annual Gala 2026 Save Apply Due in 219 days Share CookinGenie 4.9 • 8 reviews 2…" at bounding box center [592, 259] width 1184 height 519
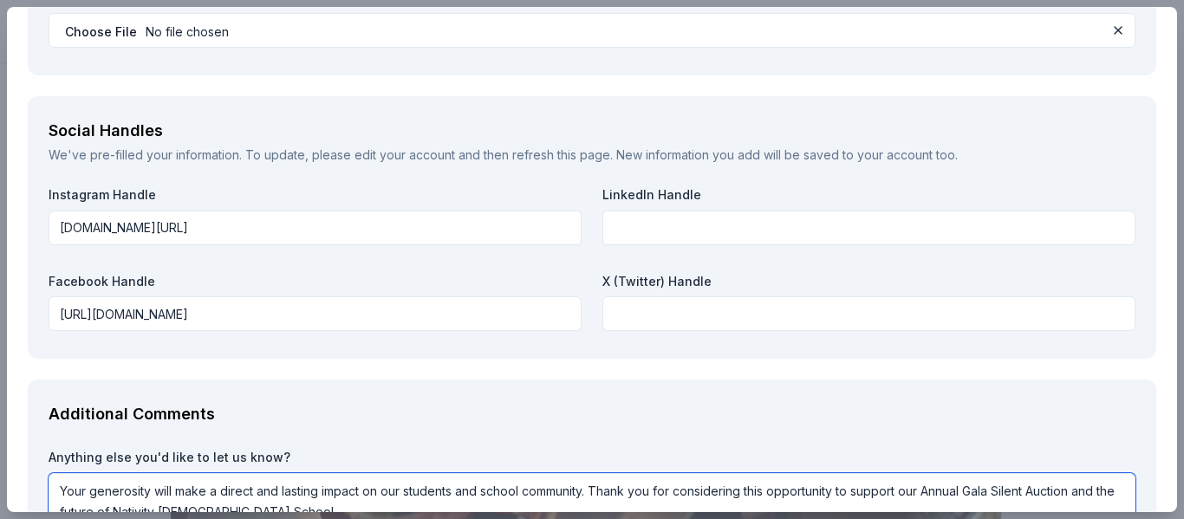
scroll to position [2054, 0]
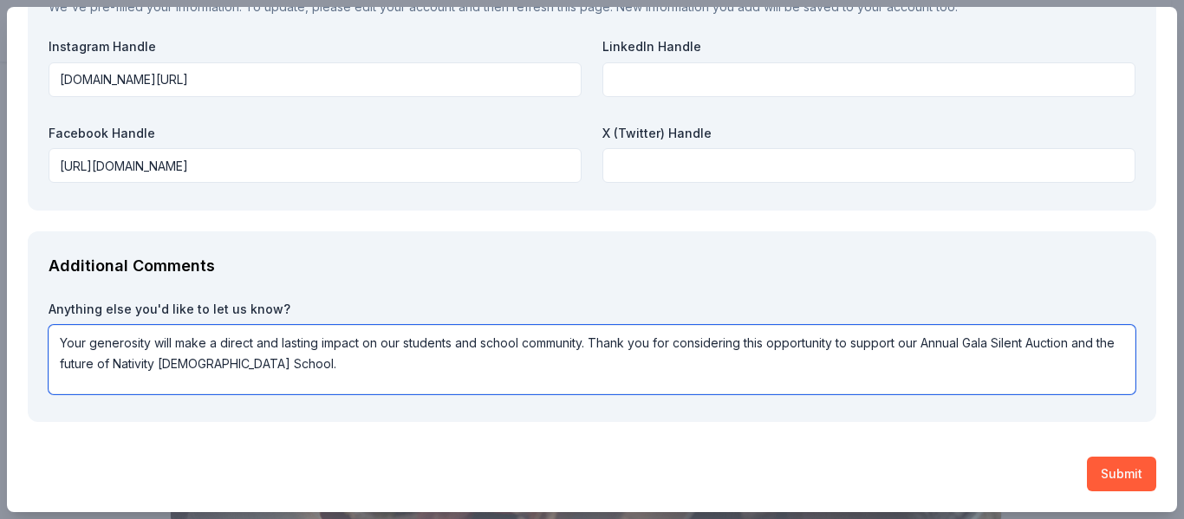
click at [363, 374] on textarea "Your generosity will make a direct and lasting impact on our students and schoo…" at bounding box center [592, 359] width 1087 height 69
click at [349, 362] on textarea "Your generosity will make a direct and lasting impact on our students and schoo…" at bounding box center [592, 359] width 1087 height 69
click at [341, 336] on textarea "Your generosity will make a direct and lasting impact on our students and schoo…" at bounding box center [592, 359] width 1087 height 69
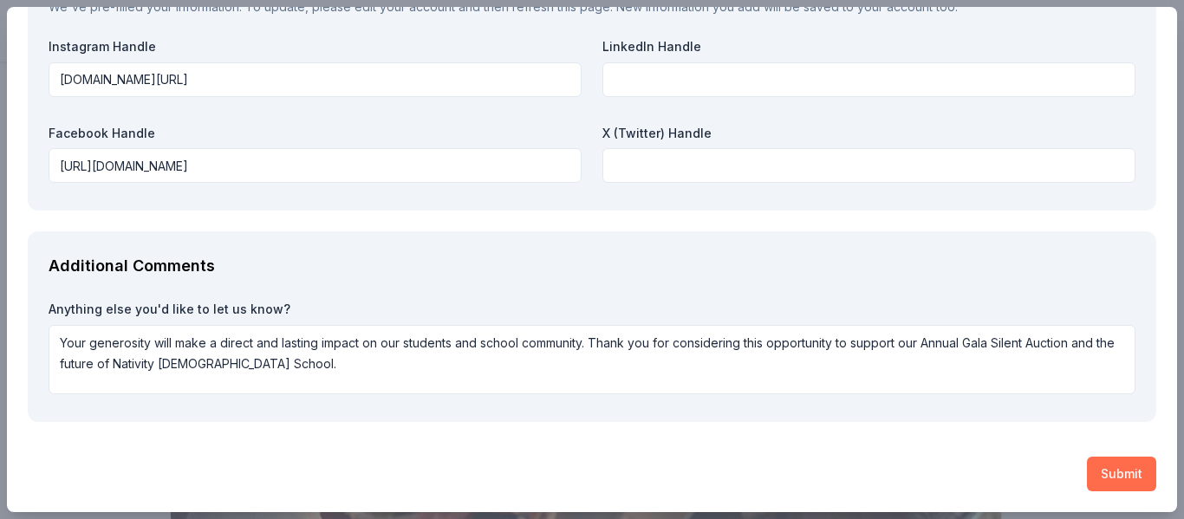
click at [1116, 474] on button "Submit" at bounding box center [1121, 474] width 69 height 35
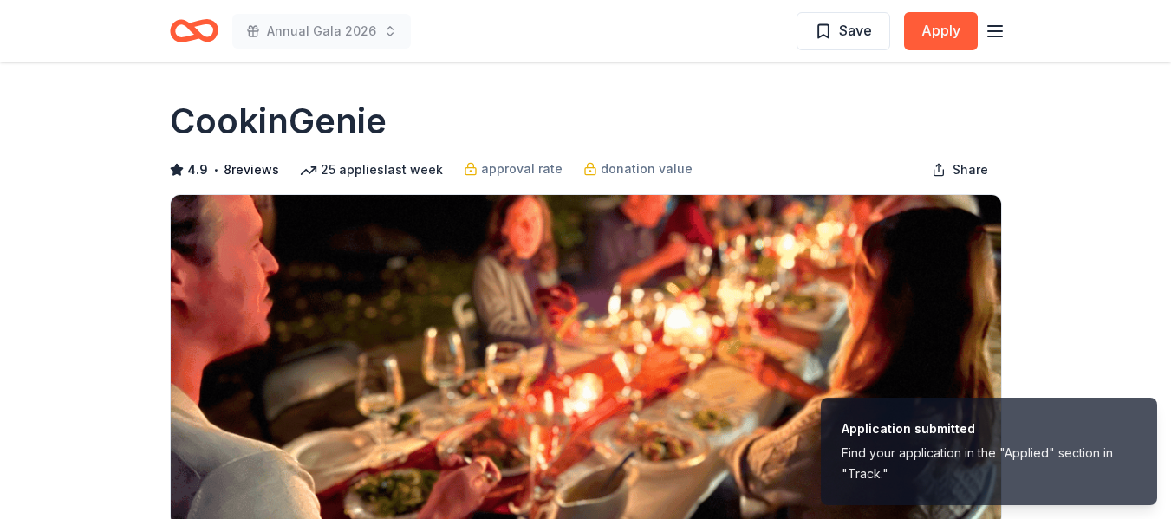
drag, startPoint x: 387, startPoint y: 122, endPoint x: 172, endPoint y: 120, distance: 214.9
click at [174, 120] on div "CookinGenie" at bounding box center [586, 121] width 832 height 49
drag, startPoint x: 172, startPoint y: 117, endPoint x: 399, endPoint y: 122, distance: 227.9
click at [399, 122] on div "CookinGenie" at bounding box center [586, 121] width 832 height 49
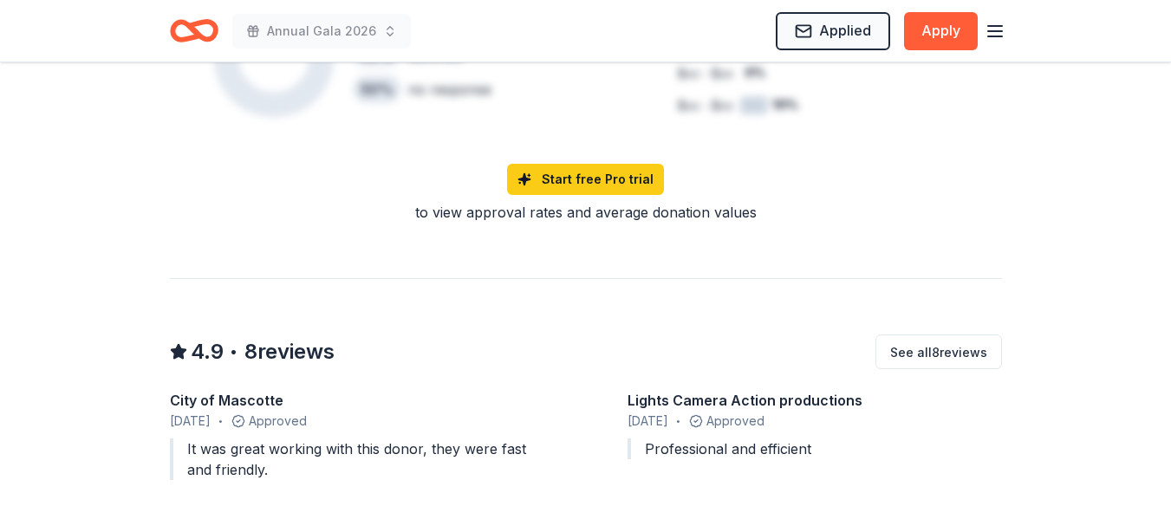
scroll to position [1473, 0]
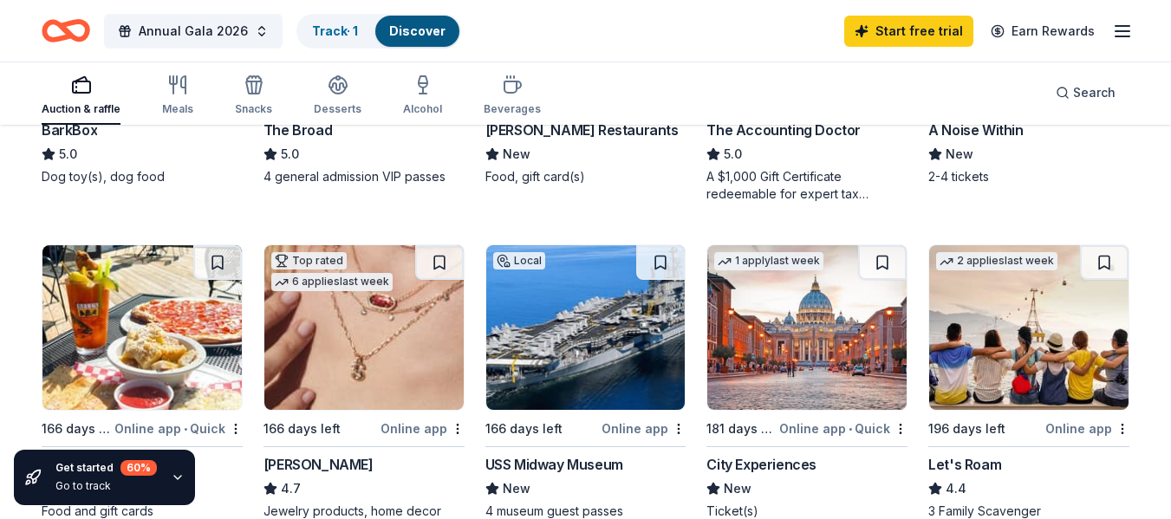
scroll to position [260, 0]
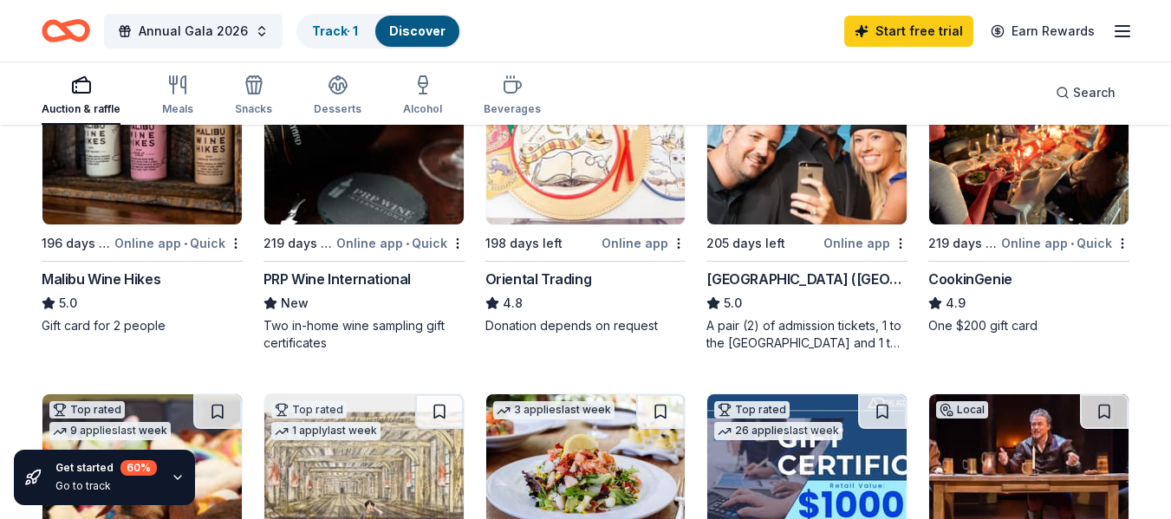
click at [407, 29] on link "Discover" at bounding box center [417, 30] width 56 height 15
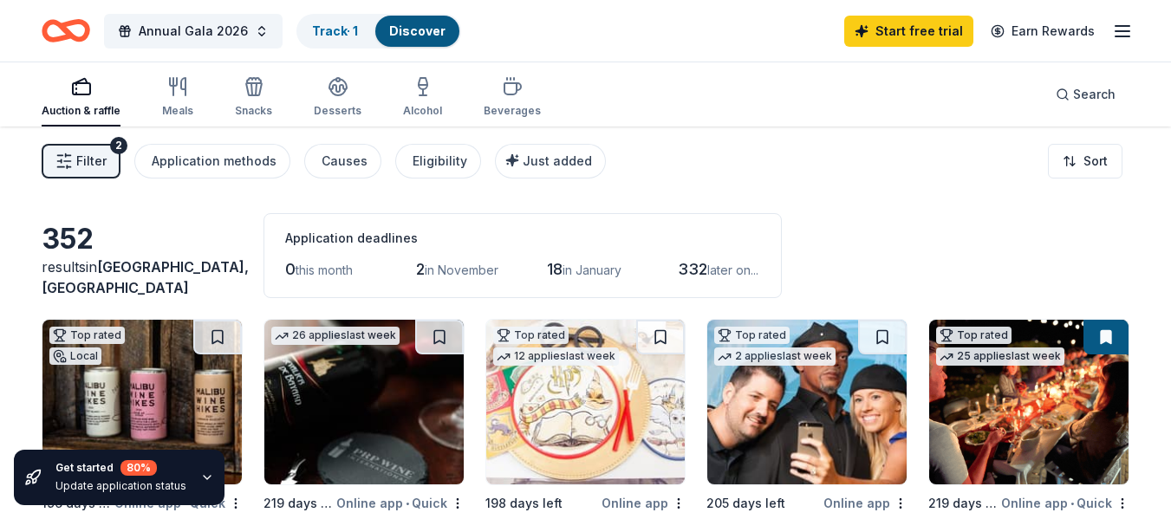
click at [425, 29] on link "Discover" at bounding box center [417, 30] width 56 height 15
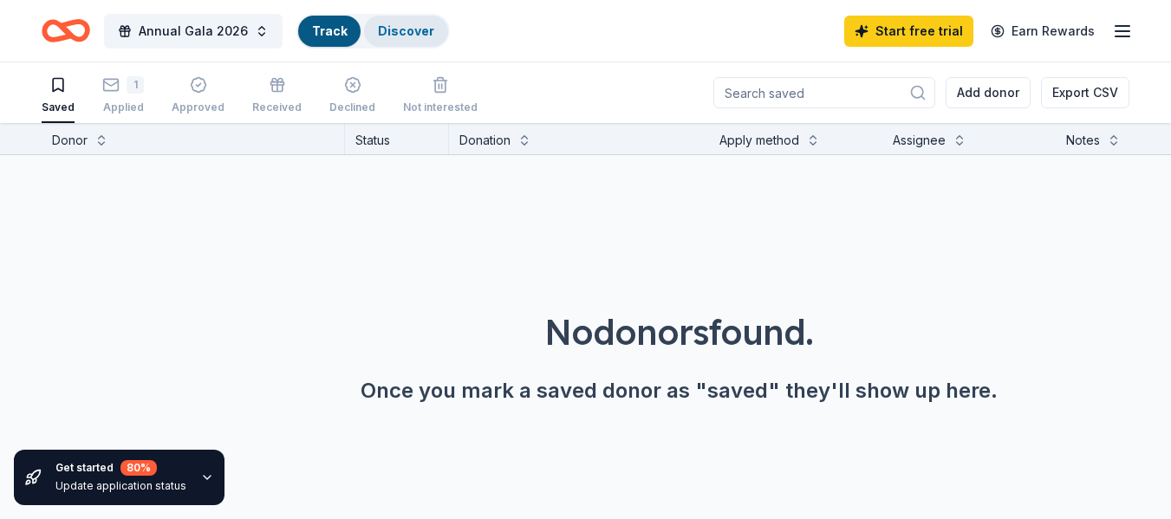
scroll to position [1, 0]
click at [326, 29] on link "Track · 1" at bounding box center [335, 30] width 46 height 15
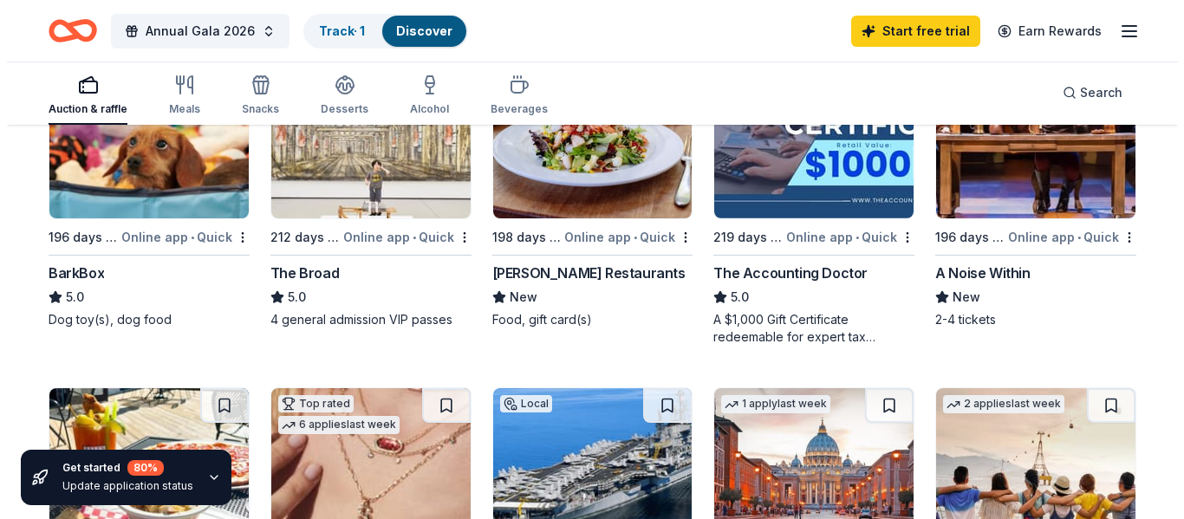
scroll to position [260, 0]
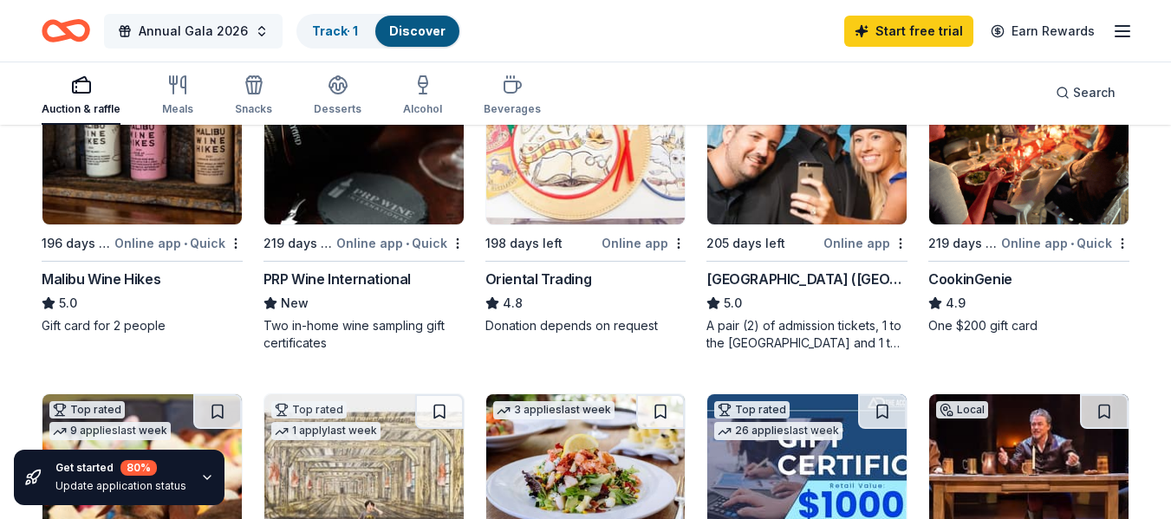
click at [250, 33] on button "Annual Gala 2026" at bounding box center [193, 31] width 178 height 35
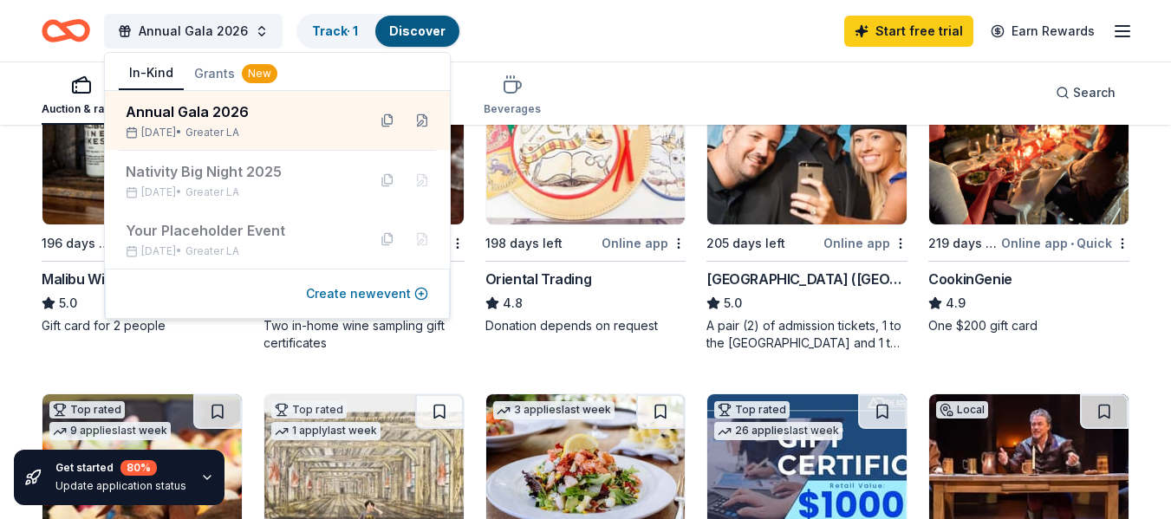
click at [376, 292] on button "Create new event" at bounding box center [367, 293] width 122 height 21
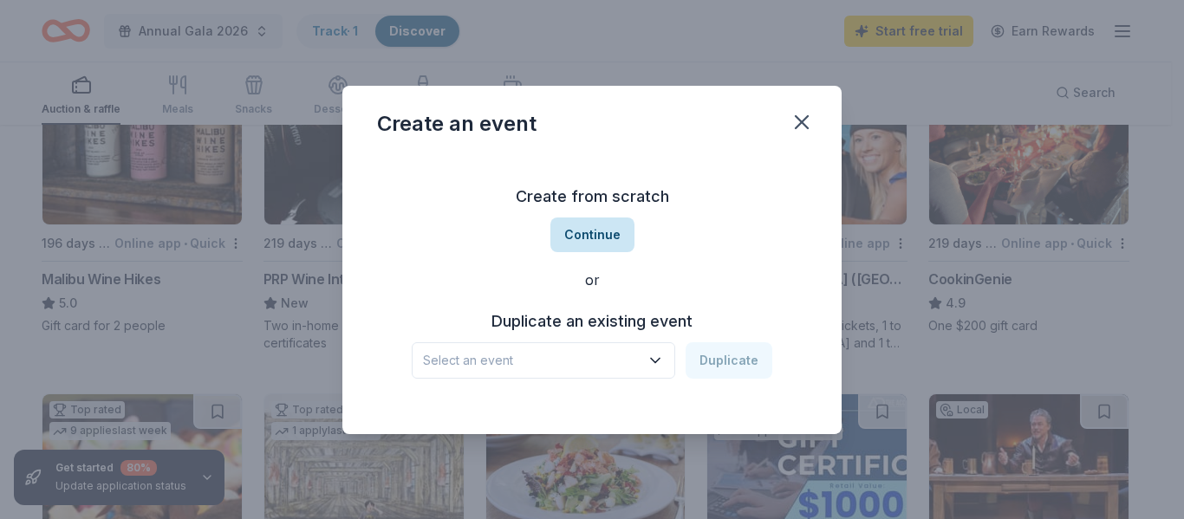
click at [561, 232] on button "Continue" at bounding box center [592, 234] width 84 height 35
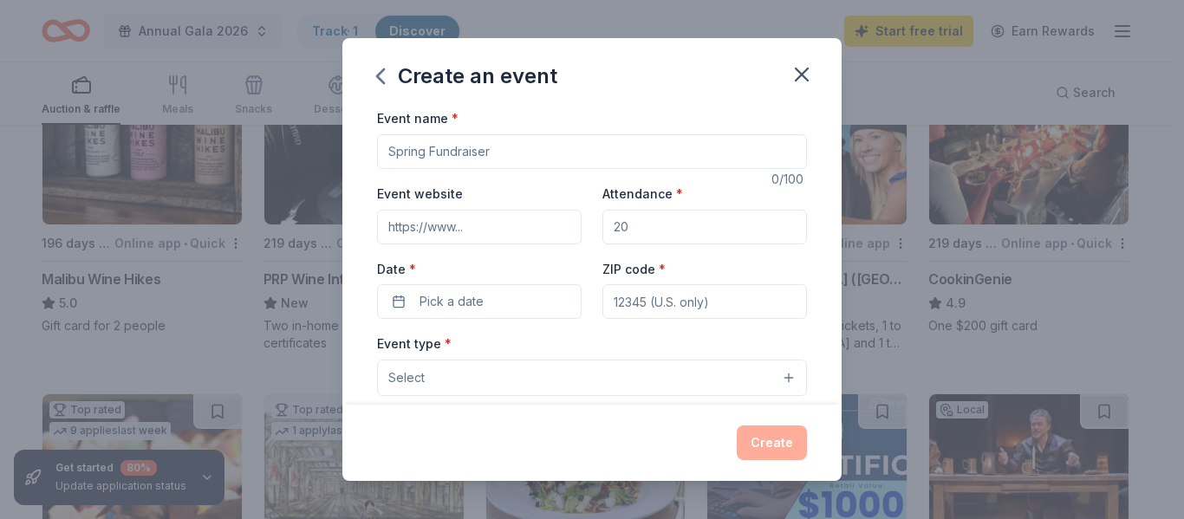
click at [535, 152] on input "Event name *" at bounding box center [592, 151] width 430 height 35
type input "Designer Bag Benefit"
click at [655, 217] on input "Attendance *" at bounding box center [704, 227] width 204 height 35
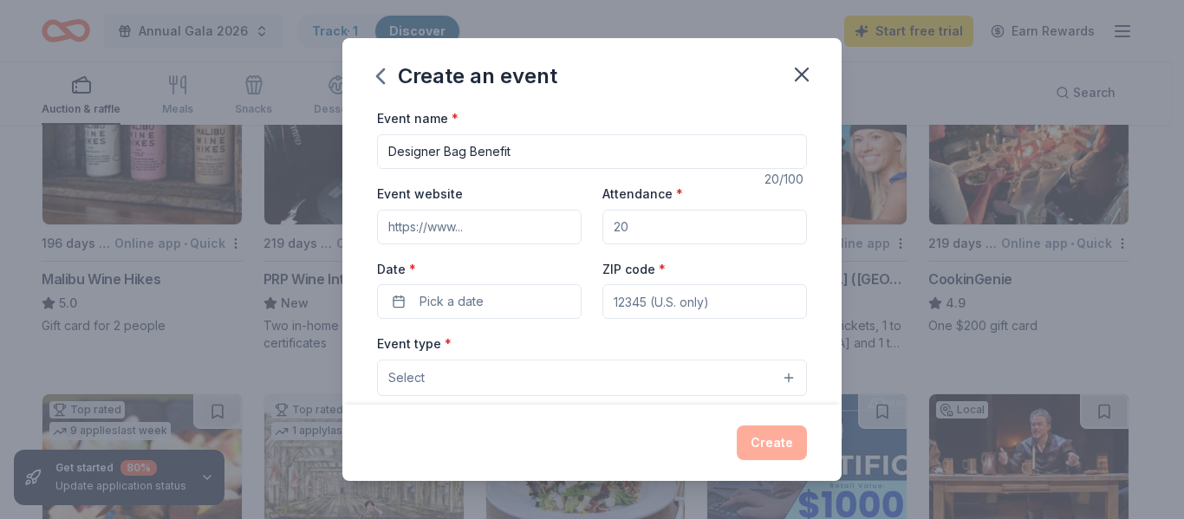
click at [656, 229] on input "Attendance *" at bounding box center [704, 227] width 204 height 35
type input "150"
click at [511, 298] on button "Pick a date" at bounding box center [479, 301] width 204 height 35
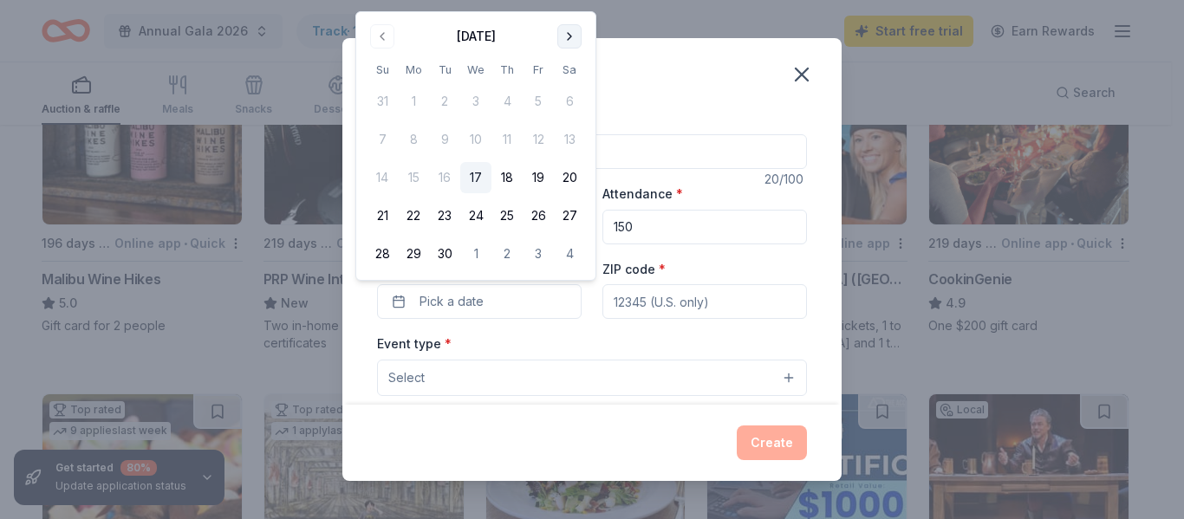
click at [574, 36] on button "Go to next month" at bounding box center [569, 36] width 24 height 24
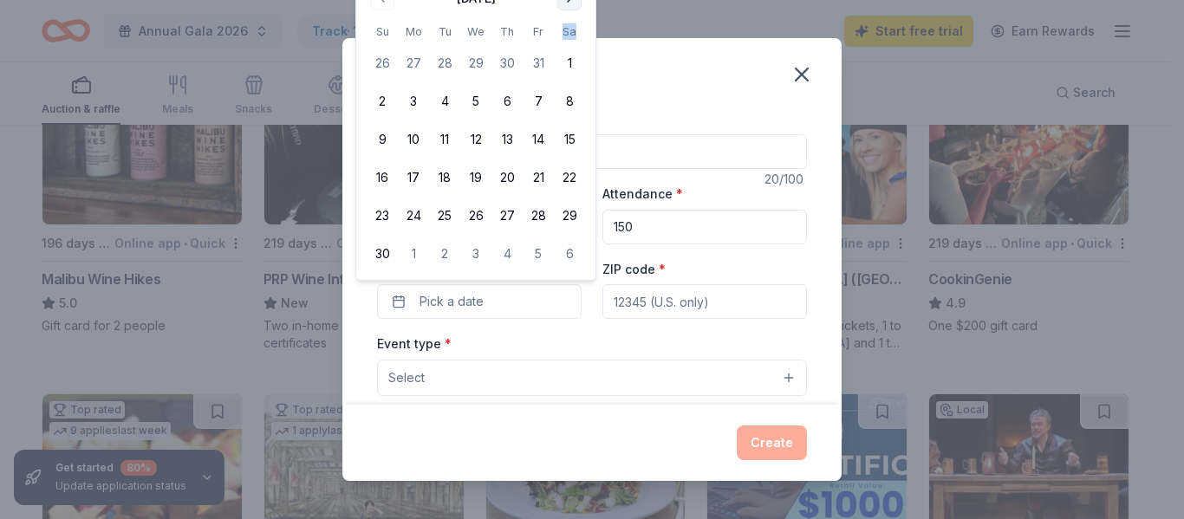
click at [574, 36] on th "Sa" at bounding box center [569, 32] width 31 height 18
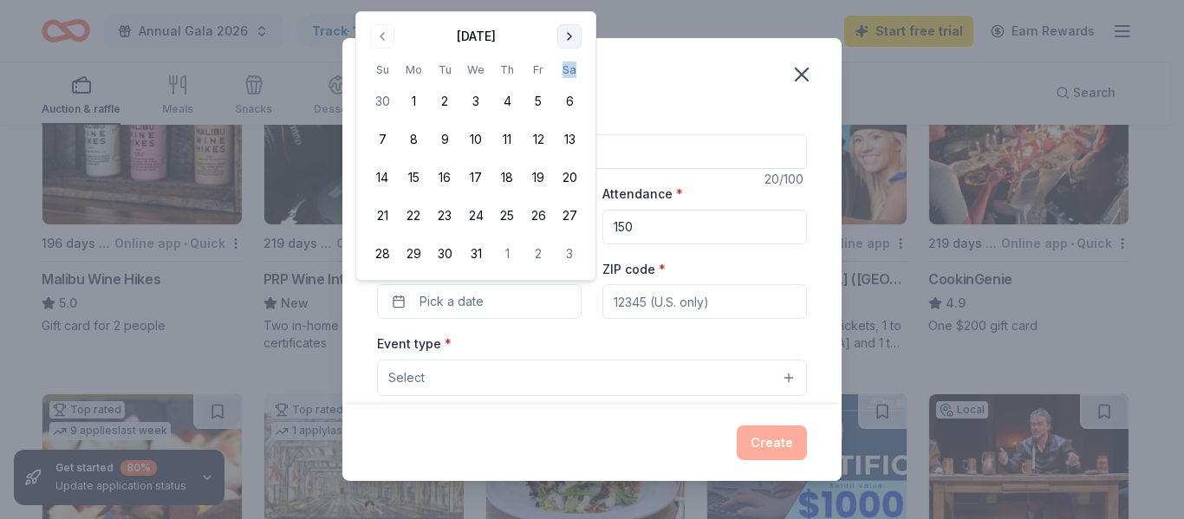
click at [569, 40] on button "Go to next month" at bounding box center [569, 36] width 24 height 24
click at [569, 41] on button "Go to next month" at bounding box center [569, 36] width 24 height 24
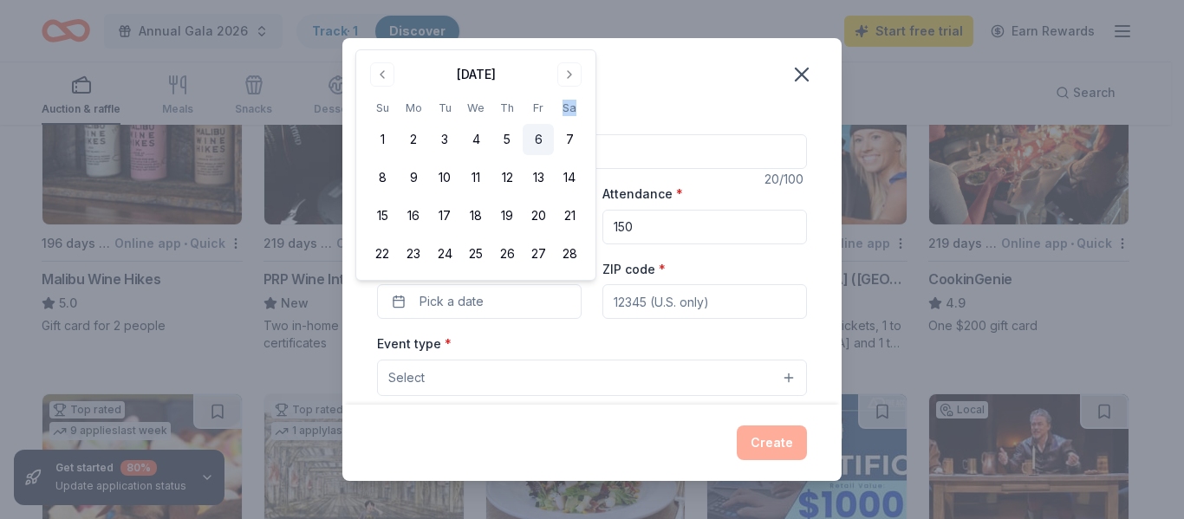
click at [538, 147] on button "6" at bounding box center [537, 139] width 31 height 31
click at [656, 304] on input "ZIP code *" at bounding box center [704, 301] width 204 height 35
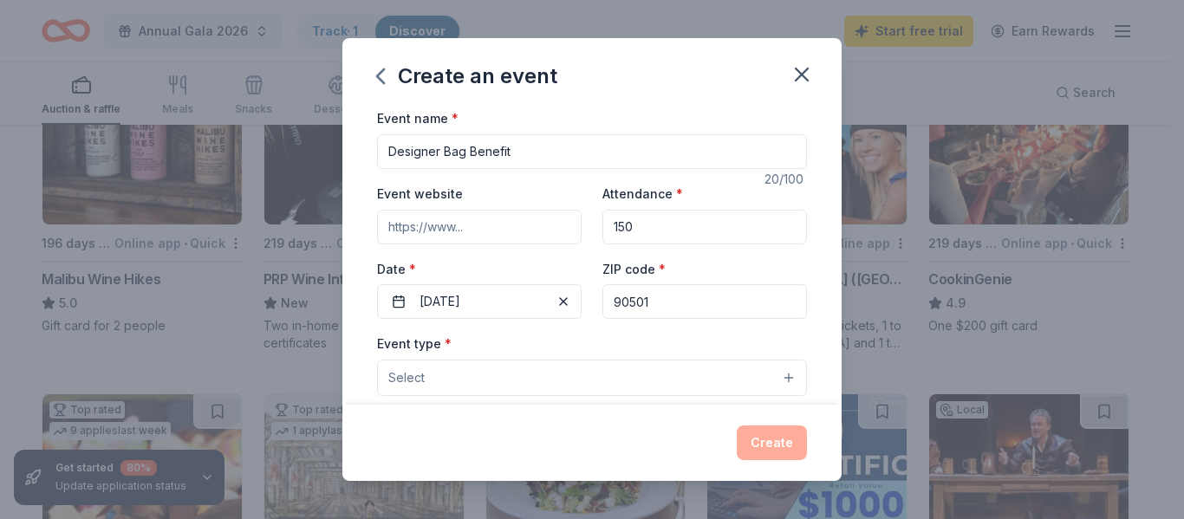
type input "90501"
click at [642, 371] on button "Select" at bounding box center [592, 378] width 430 height 36
click at [781, 380] on button "Select" at bounding box center [592, 378] width 430 height 36
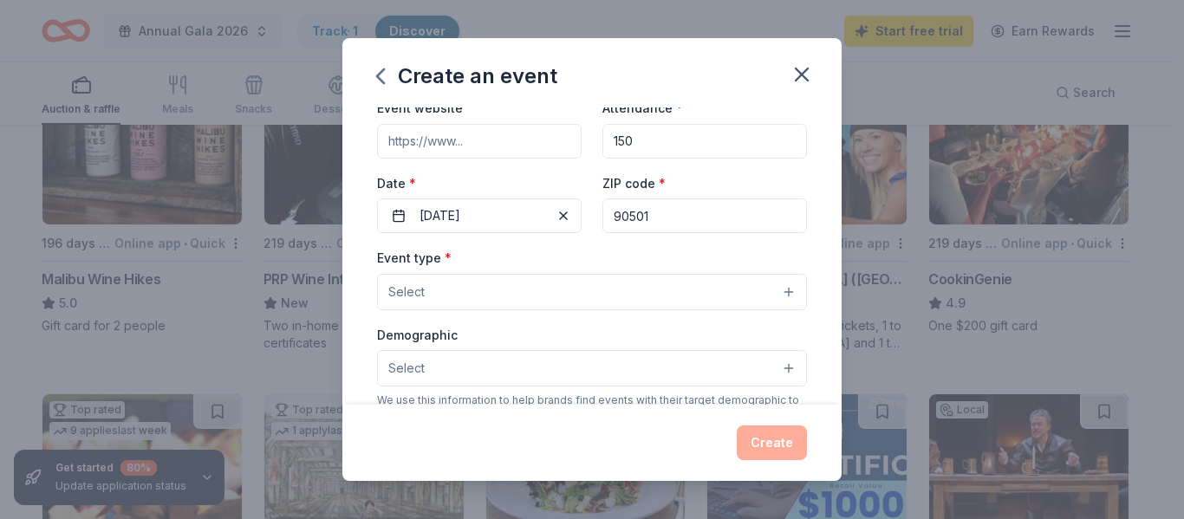
scroll to position [87, 0]
click at [736, 293] on button "Select" at bounding box center [592, 291] width 430 height 36
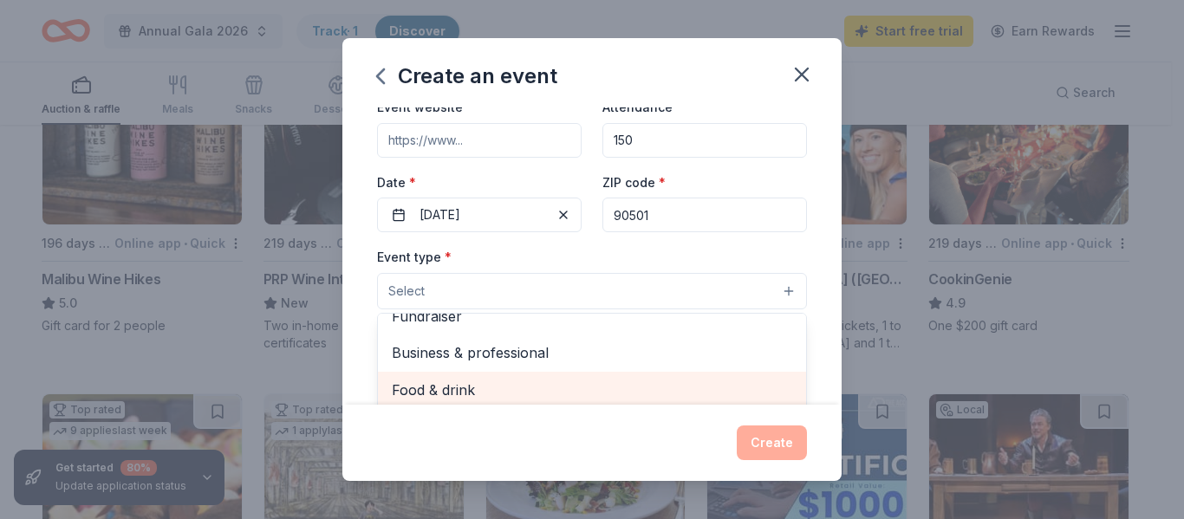
scroll to position [0, 0]
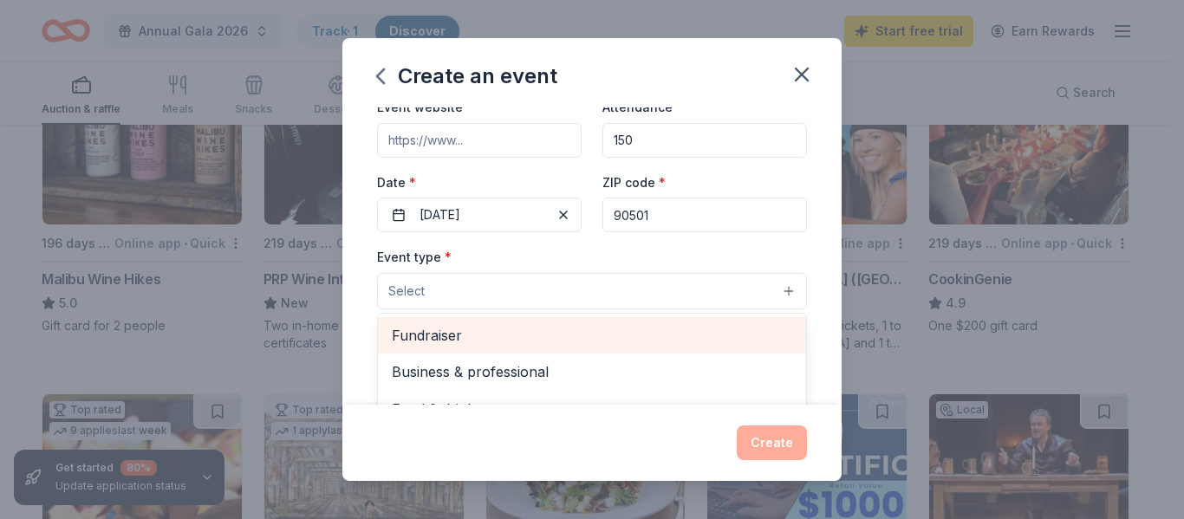
click at [574, 340] on span "Fundraiser" at bounding box center [592, 335] width 400 height 23
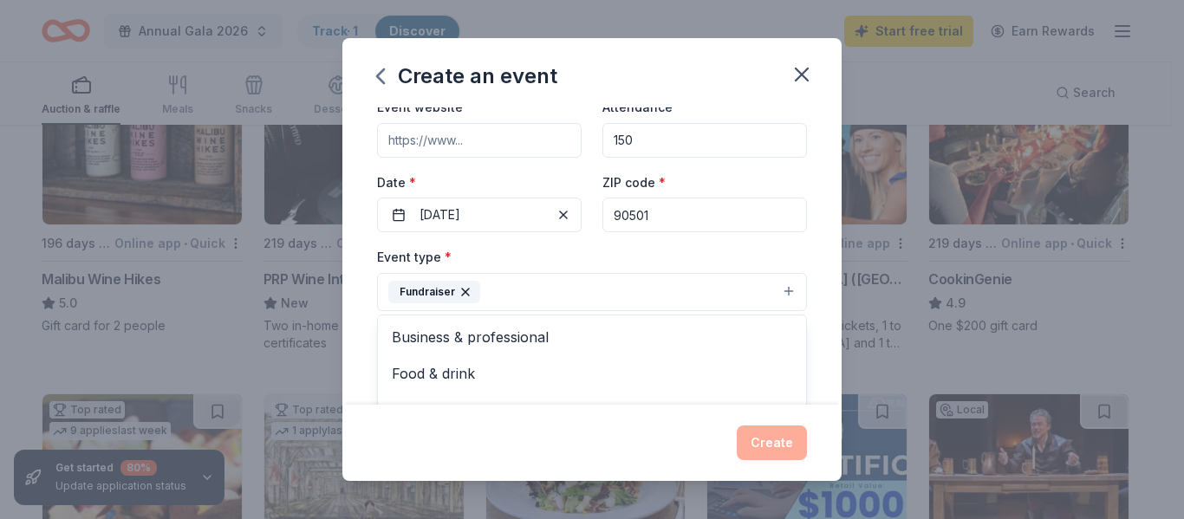
click at [816, 287] on div "Event name * Designer Bag Benefit 20 /100 Event website Attendance * 150 Date *…" at bounding box center [591, 255] width 499 height 296
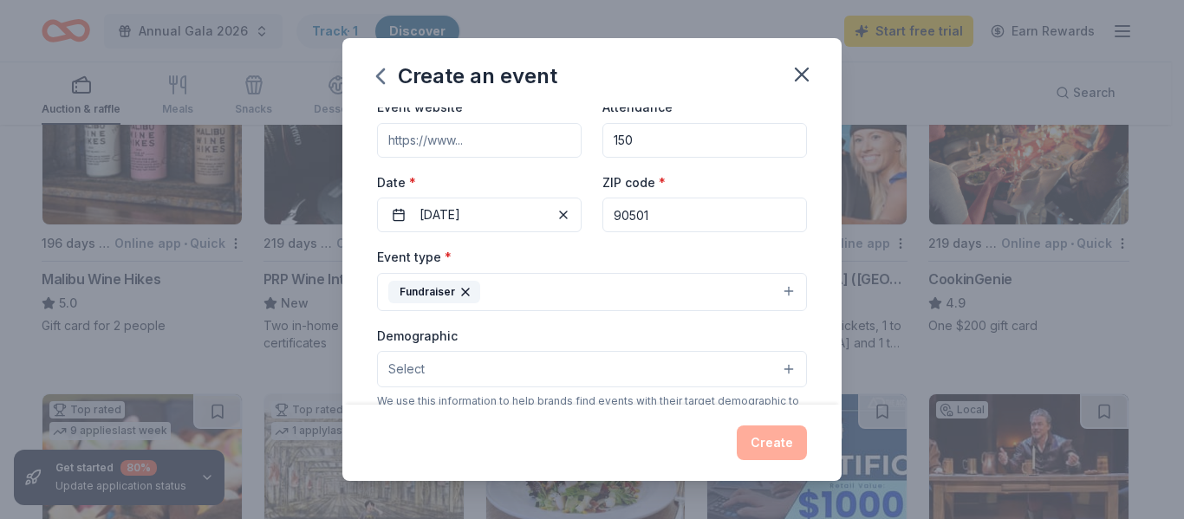
click at [620, 364] on button "Select" at bounding box center [592, 369] width 430 height 36
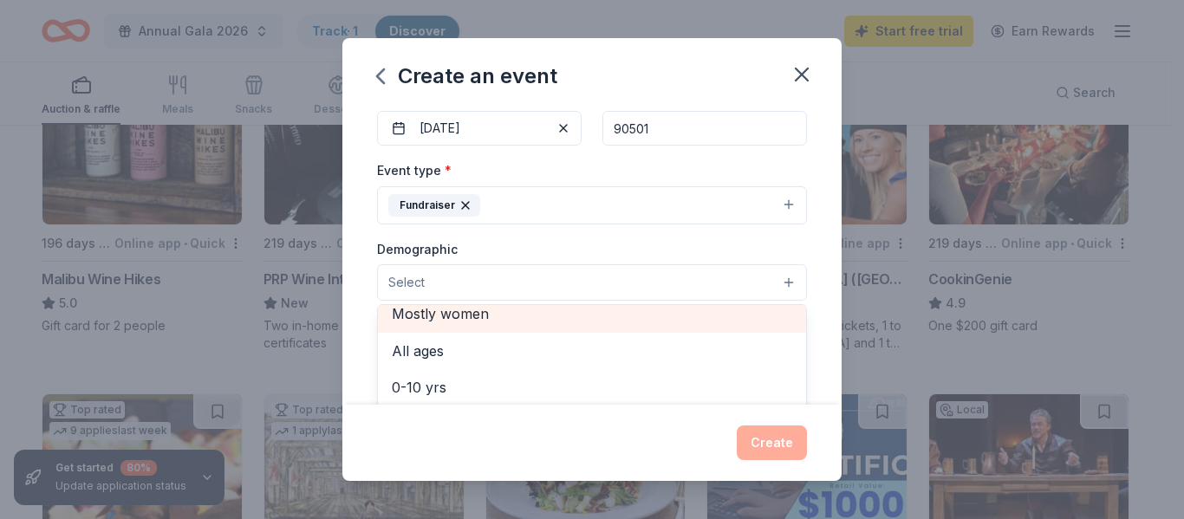
scroll to position [77, 0]
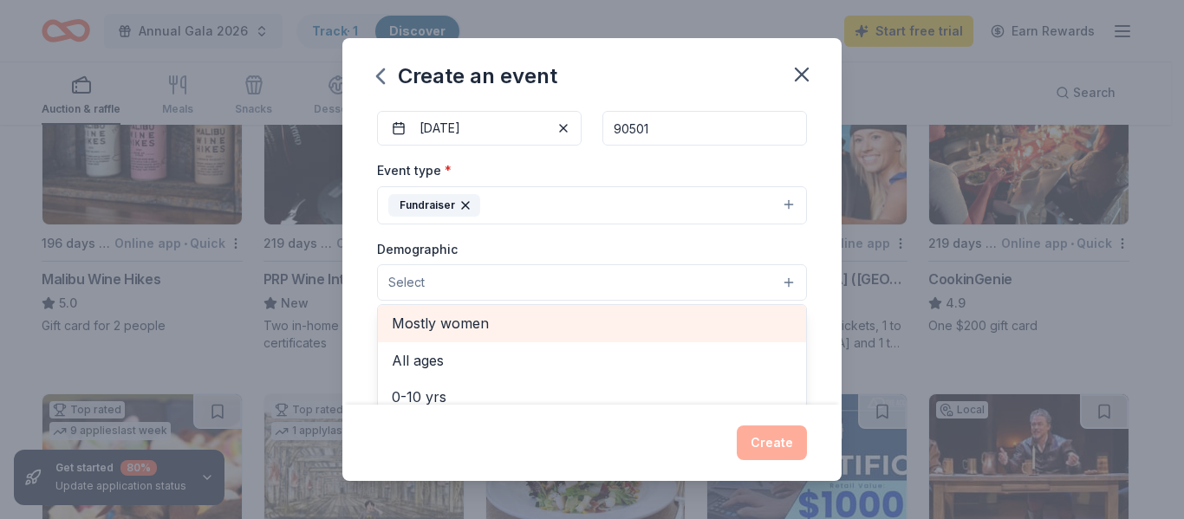
click at [547, 314] on span "Mostly women" at bounding box center [592, 323] width 400 height 23
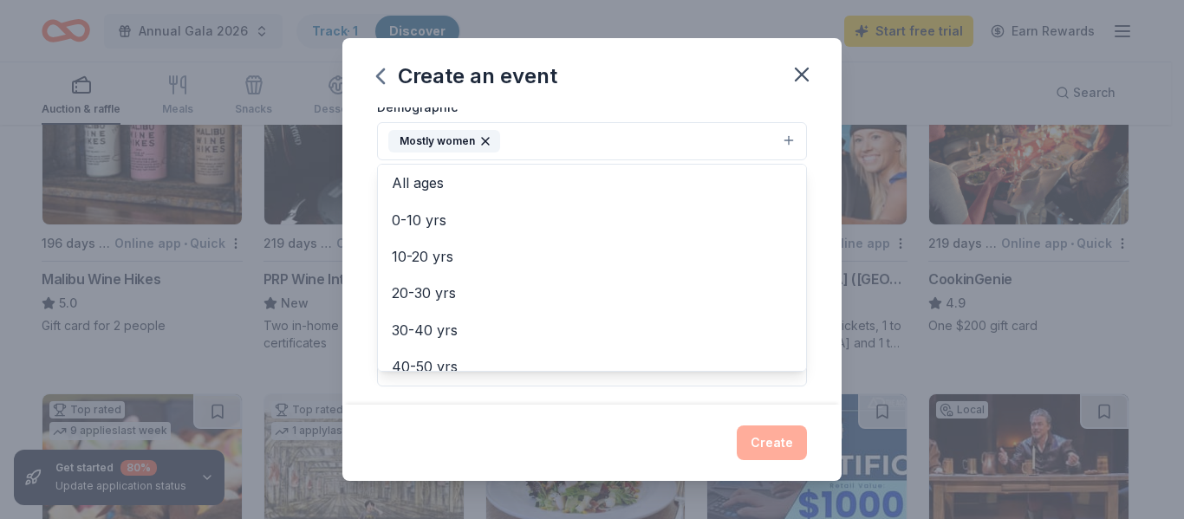
scroll to position [347, 0]
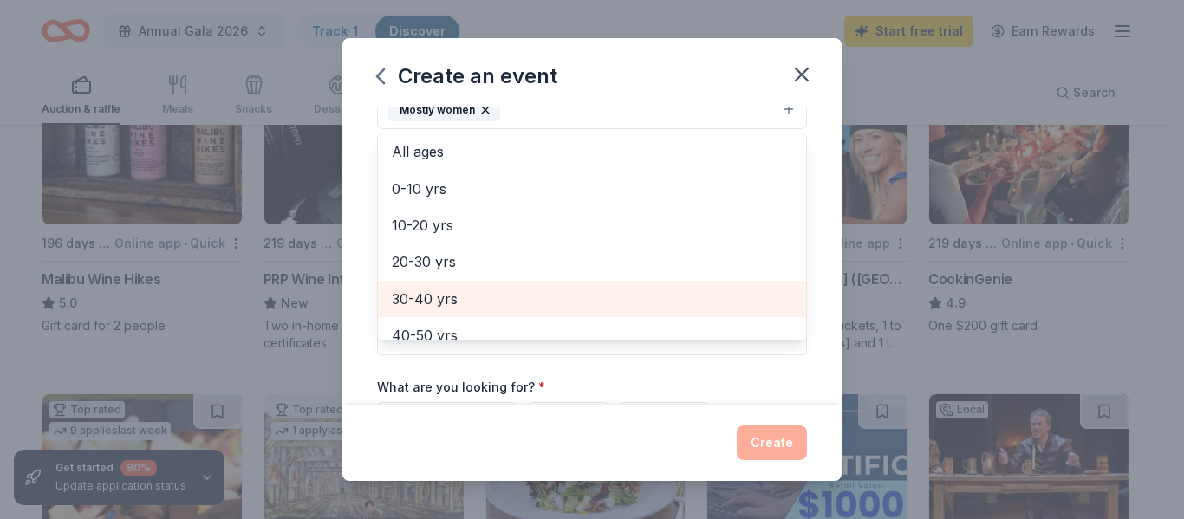
click at [471, 295] on span "30-40 yrs" at bounding box center [592, 299] width 400 height 23
click at [502, 298] on span "40-50 yrs" at bounding box center [592, 299] width 400 height 23
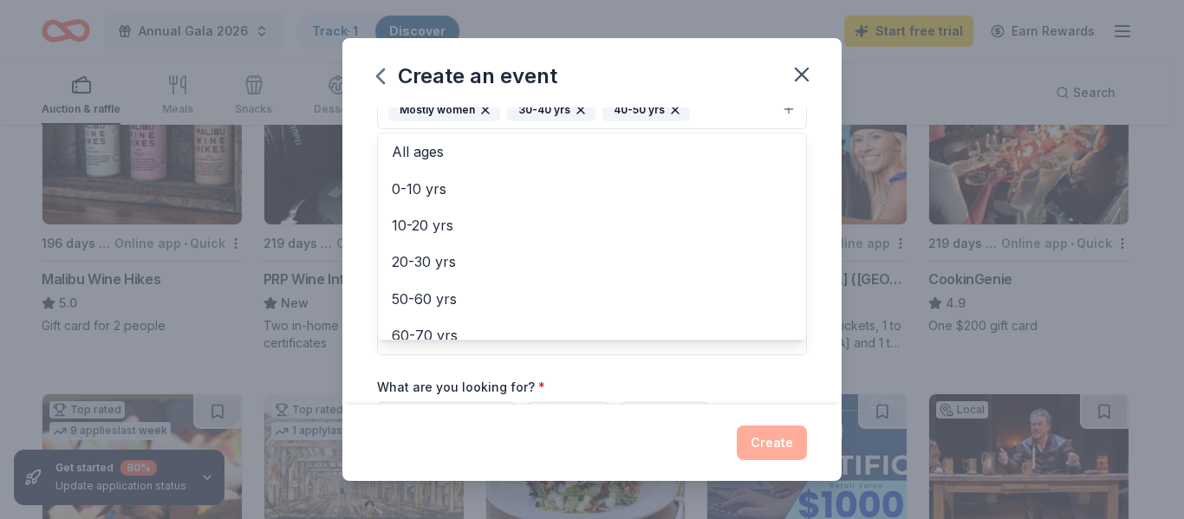
click at [801, 325] on div "Event name * Designer Bag Benefit 20 /100 Event website Attendance * 150 Date *…" at bounding box center [591, 255] width 499 height 296
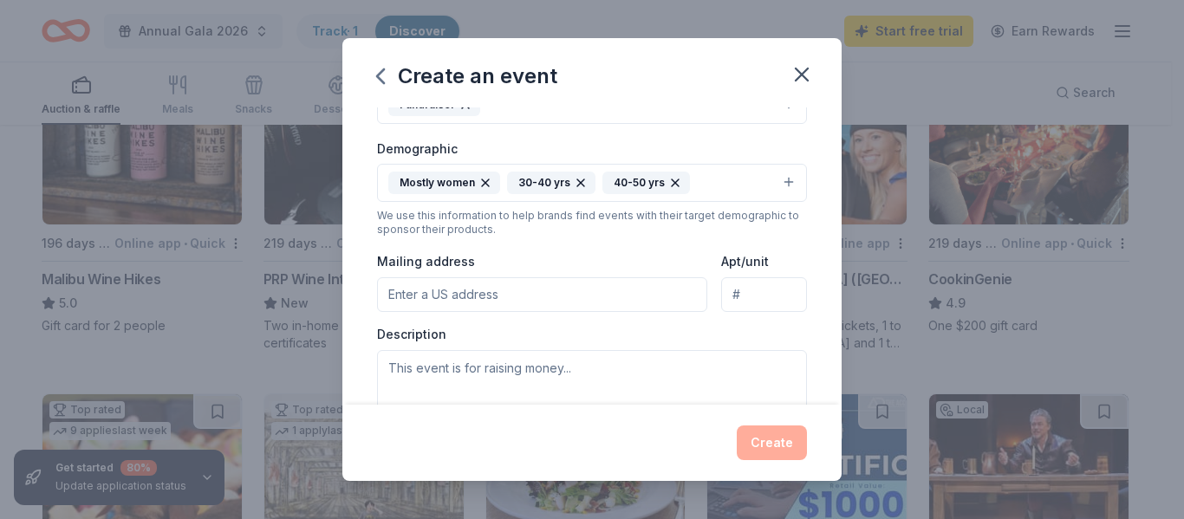
scroll to position [243, 0]
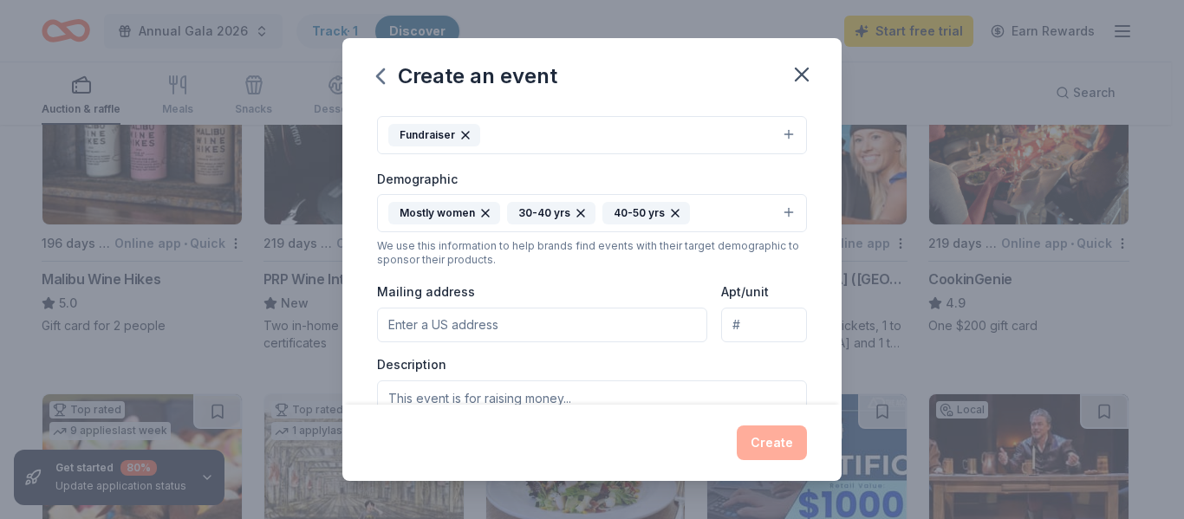
click at [514, 332] on input "Mailing address" at bounding box center [542, 325] width 330 height 35
paste input "2371 W. Carson Street"
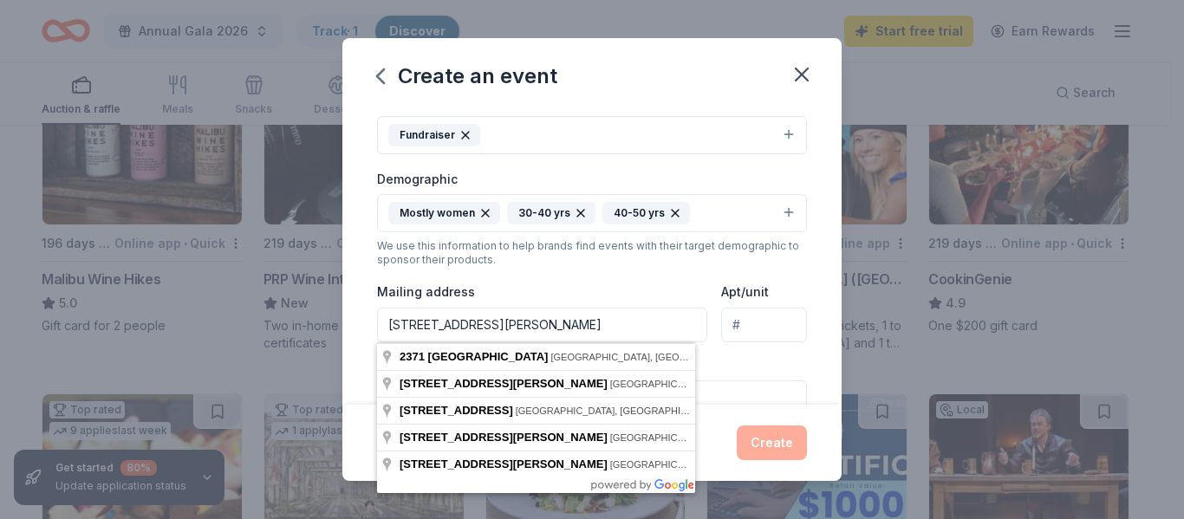
click at [675, 276] on div "Event type * Fundraiser Demographic Mostly women 30-40 yrs 40-50 yrs We use thi…" at bounding box center [592, 273] width 430 height 368
click at [606, 315] on input "2371 W. Carson Street" at bounding box center [542, 325] width 330 height 35
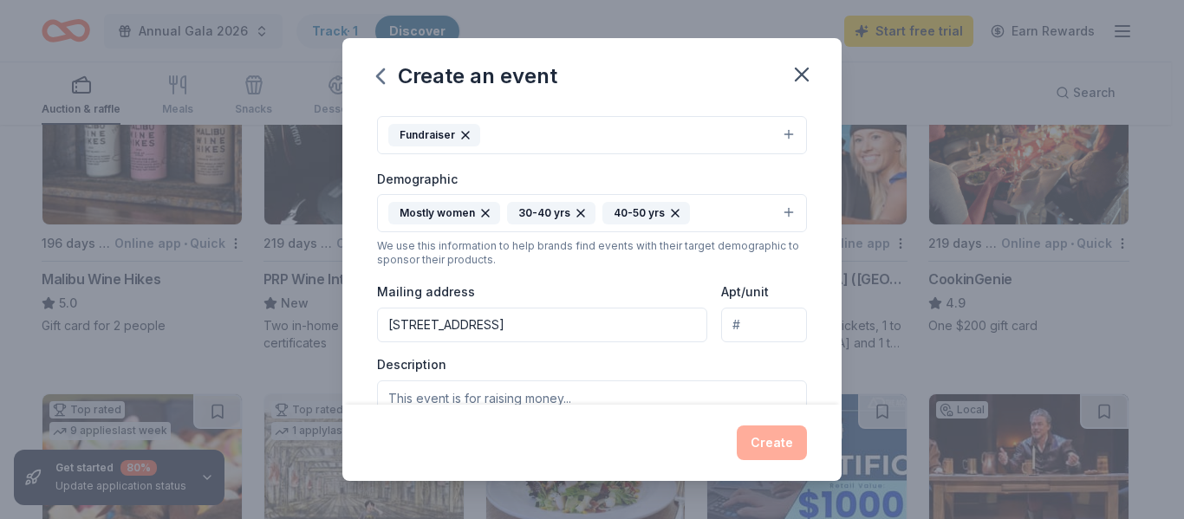
type input "2371 West Carson Street, Torrance, CA, 90501"
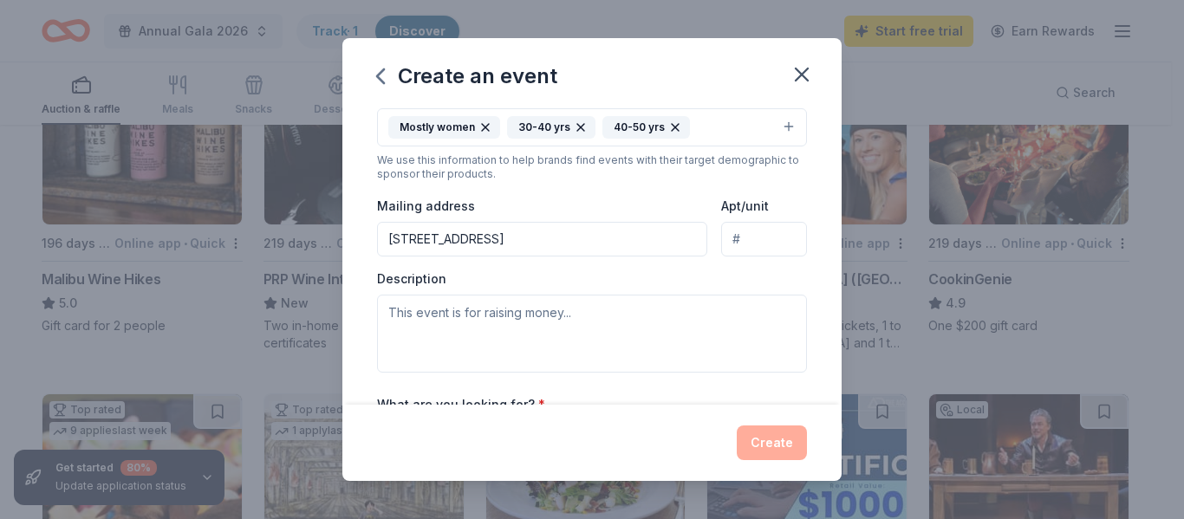
scroll to position [330, 0]
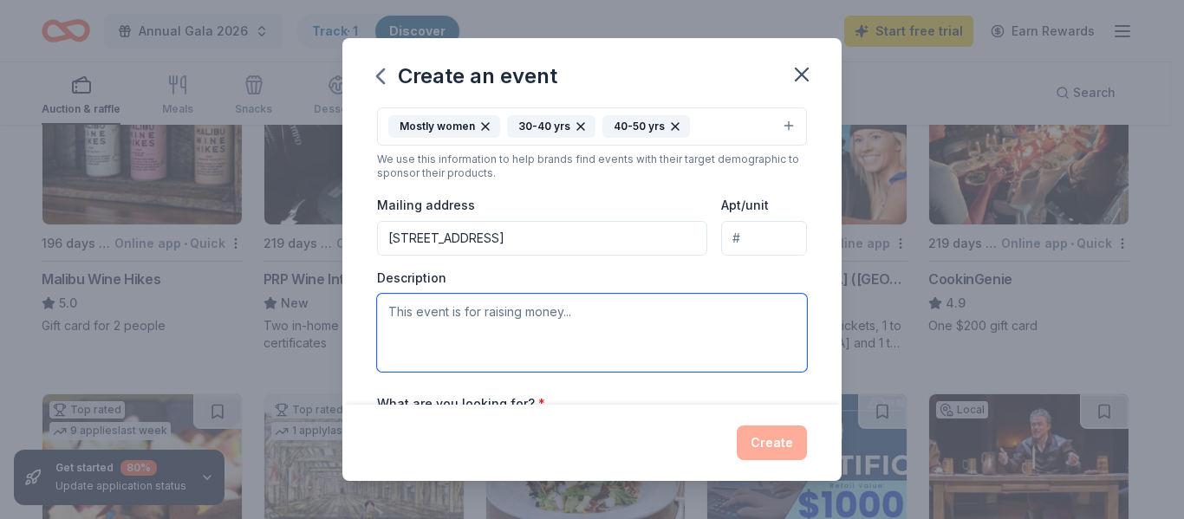
click at [604, 328] on textarea at bounding box center [592, 333] width 430 height 78
click at [624, 320] on textarea at bounding box center [592, 333] width 430 height 78
click at [449, 333] on textarea at bounding box center [592, 333] width 430 height 78
paste textarea ". At this lively event, participants play bingo to win authentic designer handb…"
type textarea ". At this lively event, participants play bingo to win authentic designer handb…"
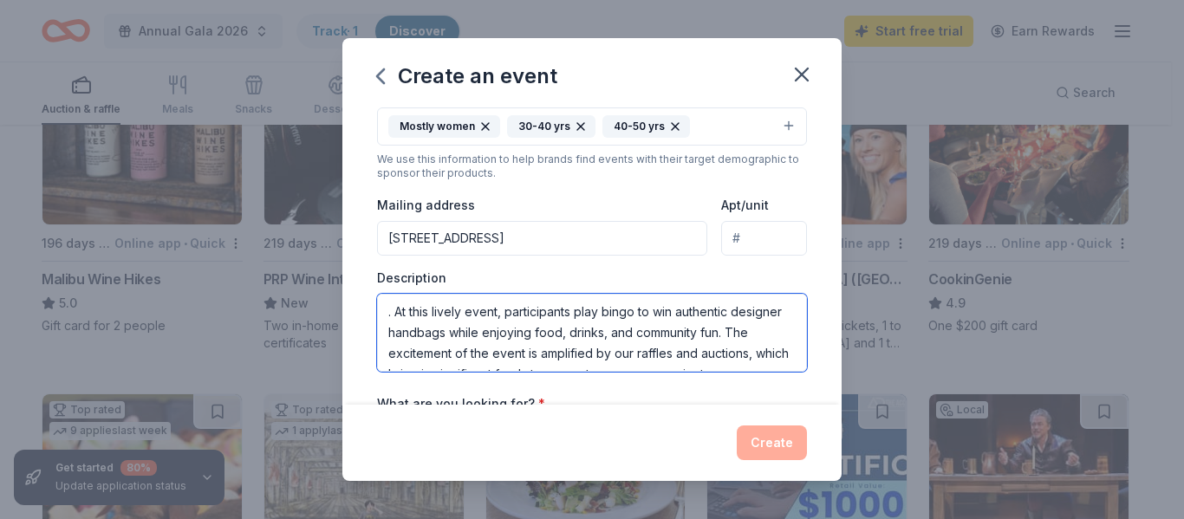
click at [449, 333] on textarea ". At this lively event, participants play bingo to win authentic designer handb…" at bounding box center [592, 333] width 430 height 78
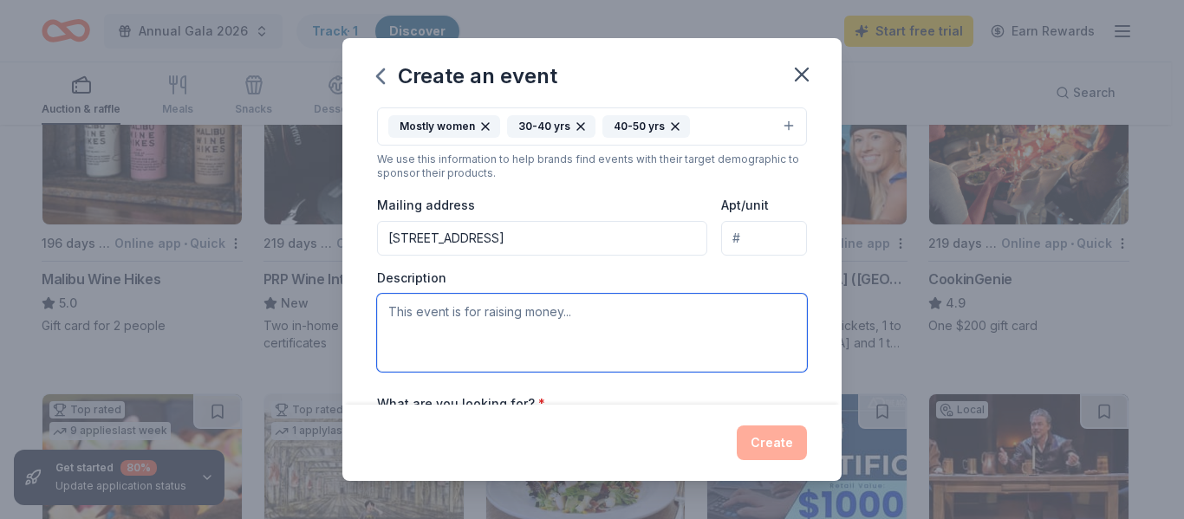
paste textarea ". At this lively event, participants play bingo to win authentic designer handb…"
type textarea ". At this lively event, participants play bingo to win authentic designer handb…"
click at [481, 308] on textarea at bounding box center [592, 333] width 430 height 78
paste textarea "Our school is raising funds to help make improvements to our campus & student s…"
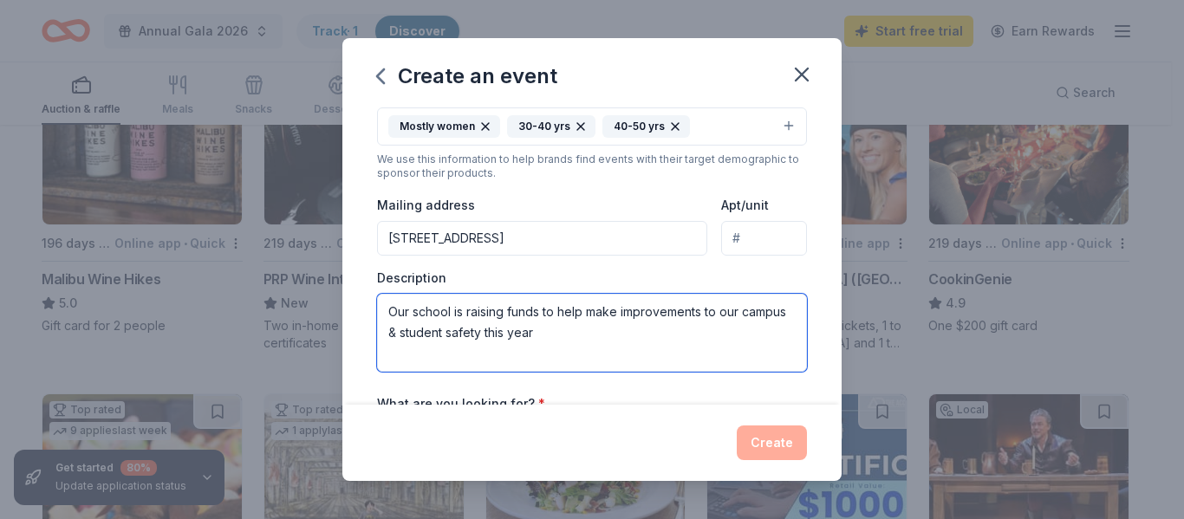
click at [481, 308] on textarea "Our school is raising funds to help make improvements to our campus & student s…" at bounding box center [592, 333] width 430 height 78
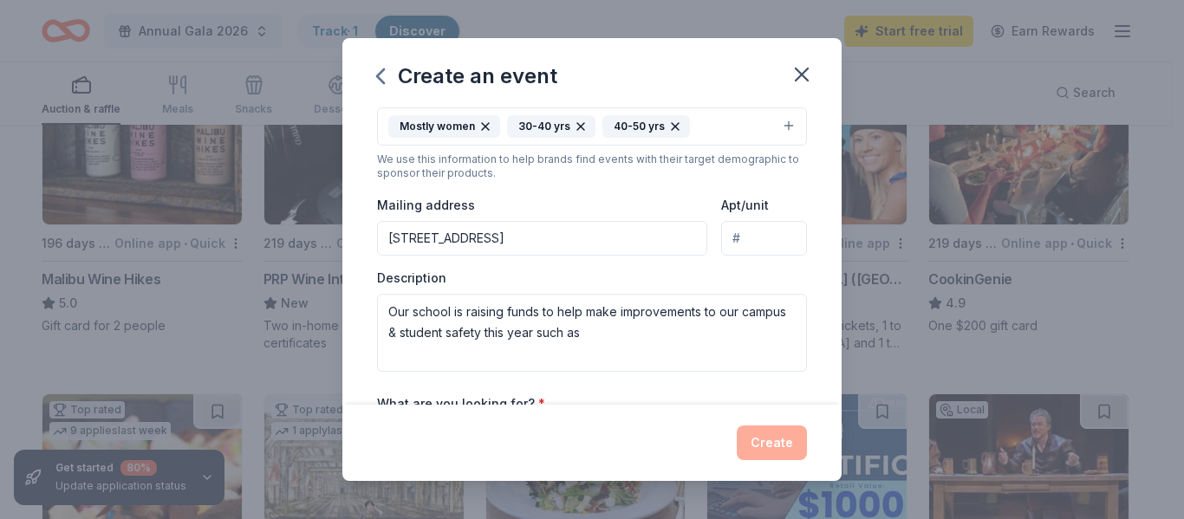
click at [617, 399] on div "Create an event Event name * Designer Bag Benefit 20 /100 Event website Attenda…" at bounding box center [591, 259] width 499 height 442
drag, startPoint x: 617, startPoint y: 379, endPoint x: 628, endPoint y: 351, distance: 29.9
click at [626, 354] on div "Event name * Designer Bag Benefit 20 /100 Event website Attendance * 150 Date *…" at bounding box center [592, 179] width 430 height 804
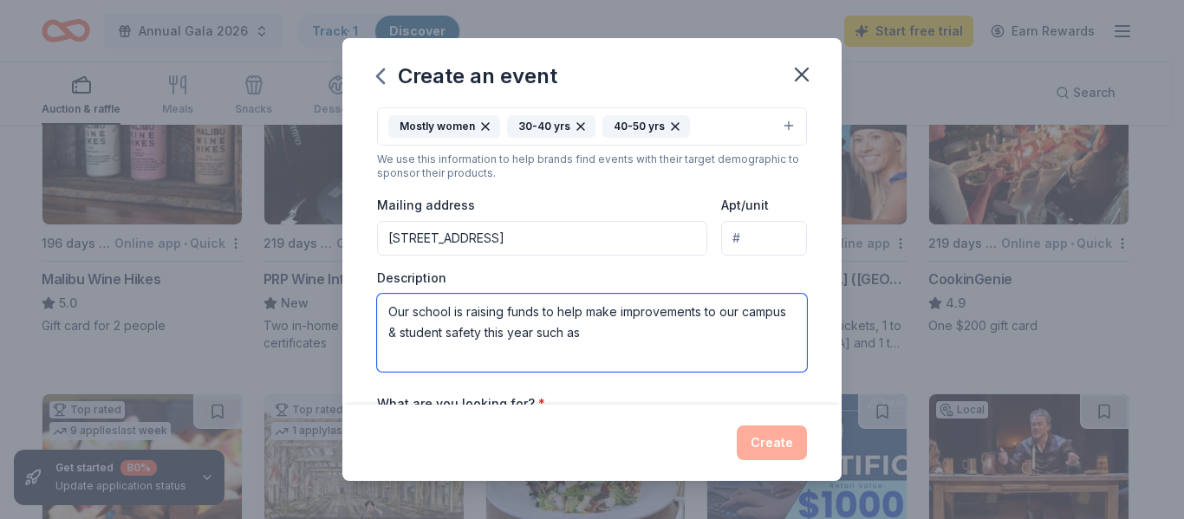
click at [634, 341] on textarea "Our school is raising funds to help make improvements to our campus & student s…" at bounding box center [592, 333] width 430 height 78
drag, startPoint x: 627, startPoint y: 334, endPoint x: 581, endPoint y: 334, distance: 45.9
click at [581, 334] on textarea "Our school is raising funds to help make improvements to our campus & student s…" at bounding box center [592, 333] width 430 height 78
paste textarea "such as updating our TK/Kindergarten yard, repainting parts of our school build…"
click at [676, 337] on textarea "Our school is raising funds to help make improvements to our campus & student s…" at bounding box center [592, 333] width 430 height 78
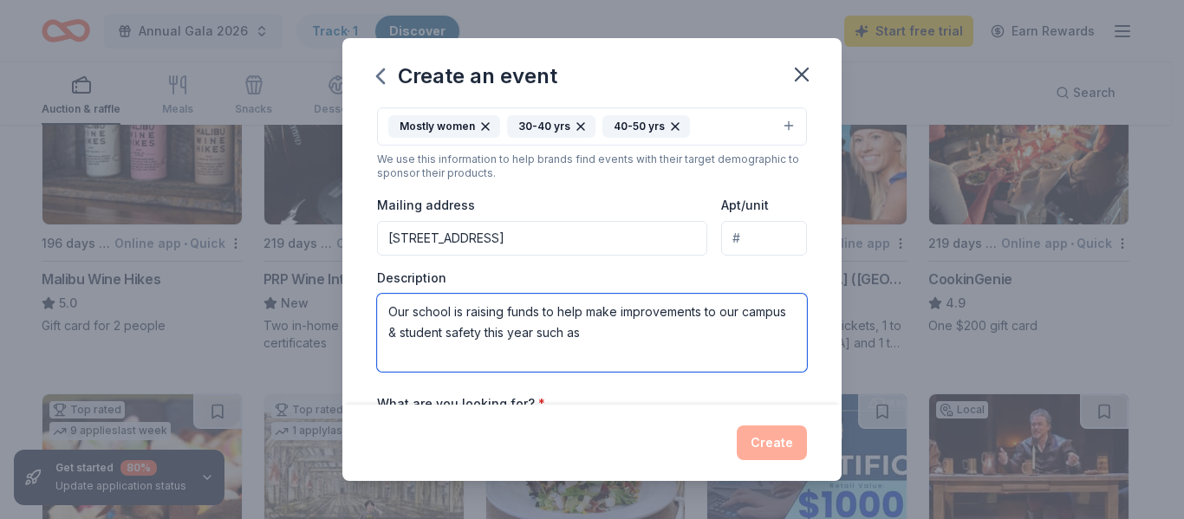
click at [649, 327] on textarea "Our school is raising funds to help make improvements to our campus & student s…" at bounding box center [592, 333] width 430 height 78
paste textarea "such as updating our TK/Kindergarten yard, repainting parts of our school build…"
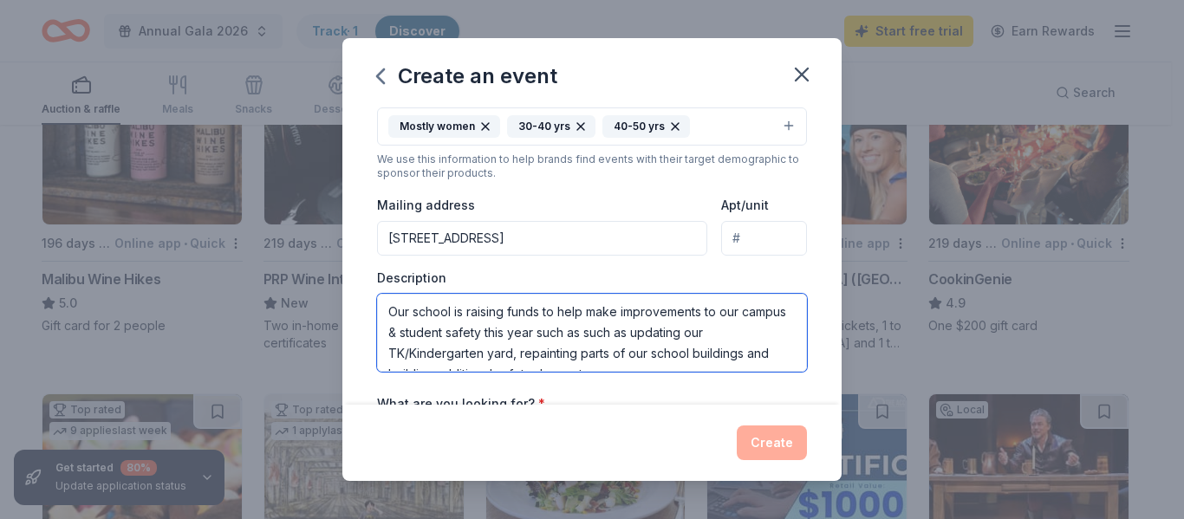
scroll to position [31, 0]
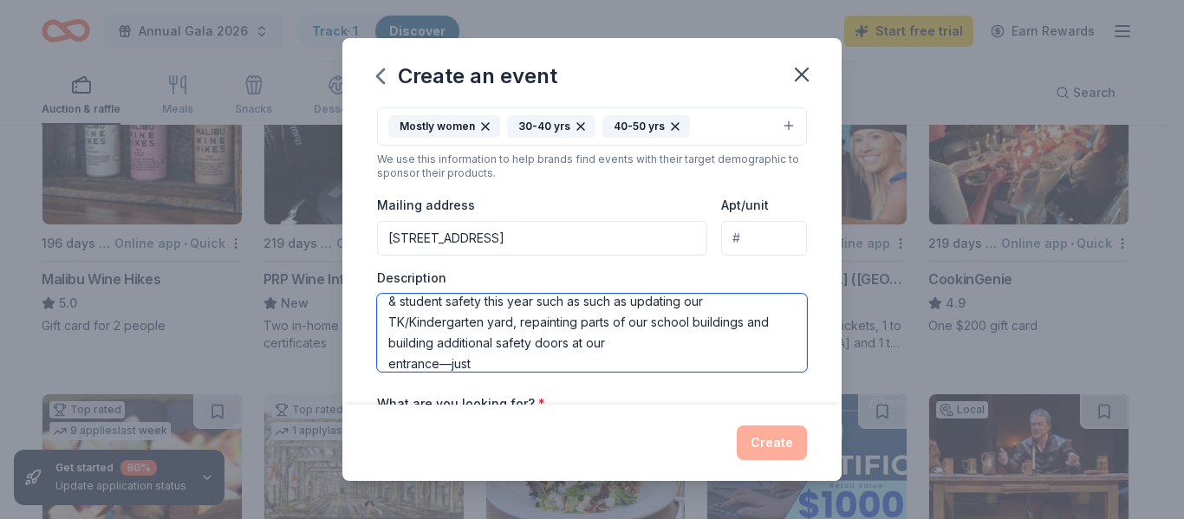
click at [493, 363] on textarea "Our school is raising funds to help make improvements to our campus & student s…" at bounding box center [592, 333] width 430 height 78
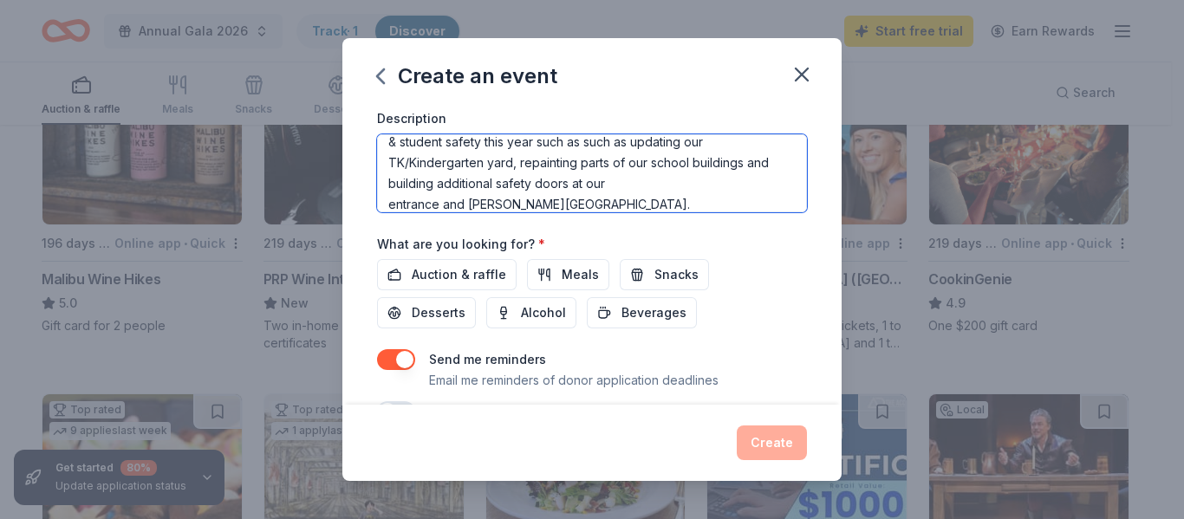
scroll to position [503, 0]
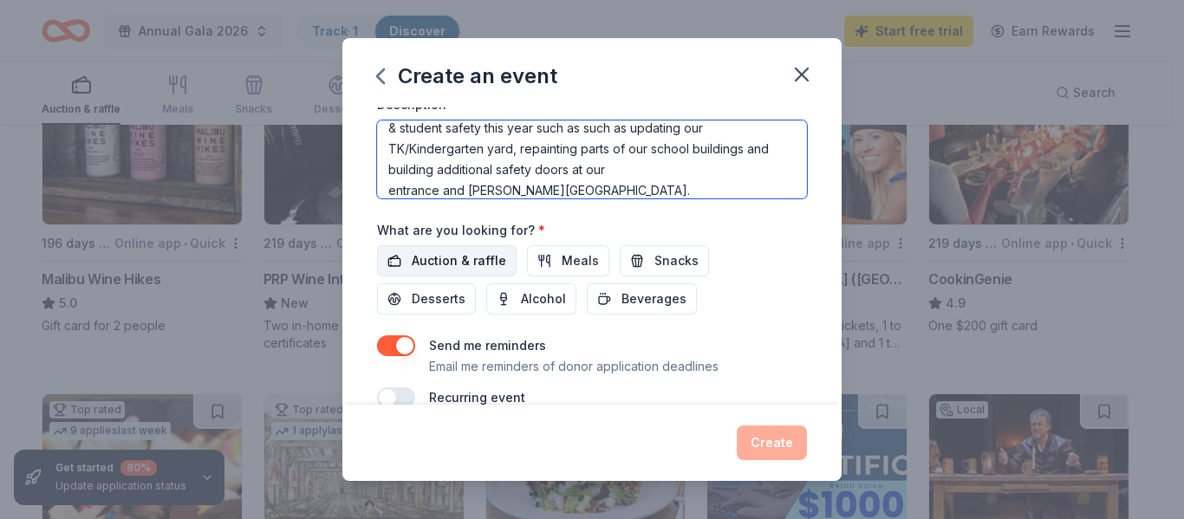
type textarea "Our school is raising funds to help make improvements to our campus & student s…"
click at [477, 265] on span "Auction & raffle" at bounding box center [459, 260] width 94 height 21
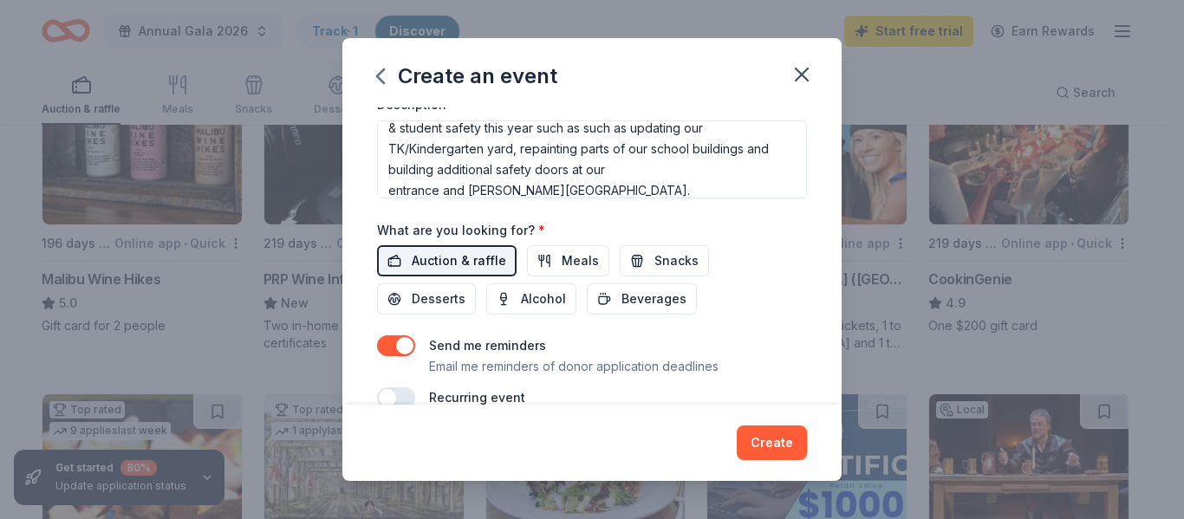
scroll to position [535, 0]
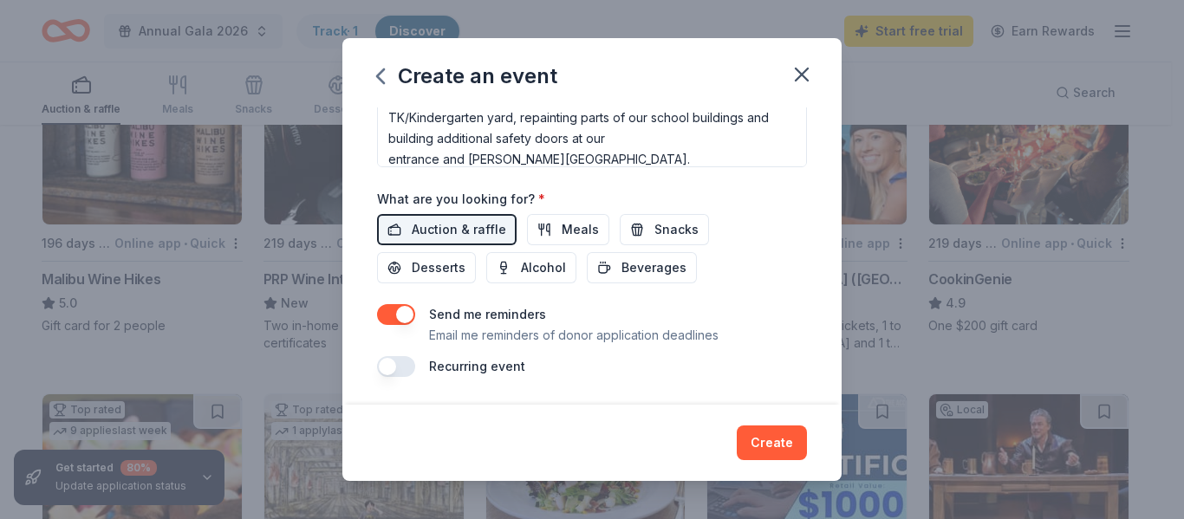
click at [393, 310] on button "button" at bounding box center [396, 314] width 38 height 21
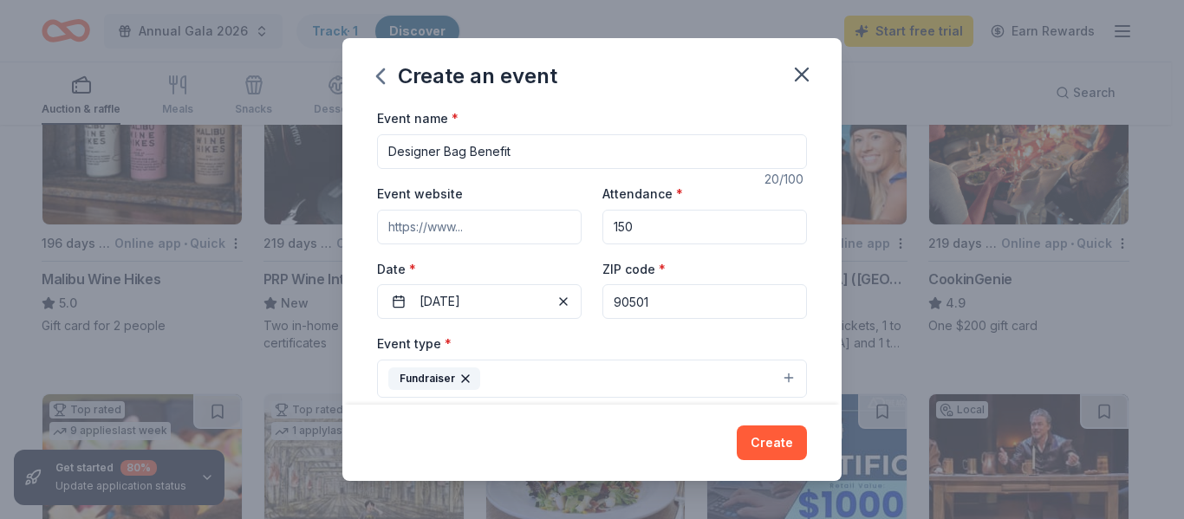
click at [482, 233] on input "Event website" at bounding box center [479, 227] width 204 height 35
paste input "https://www.nativityschooltorrance.com/"
type input "https://www.nativityschooltorrance.com/"
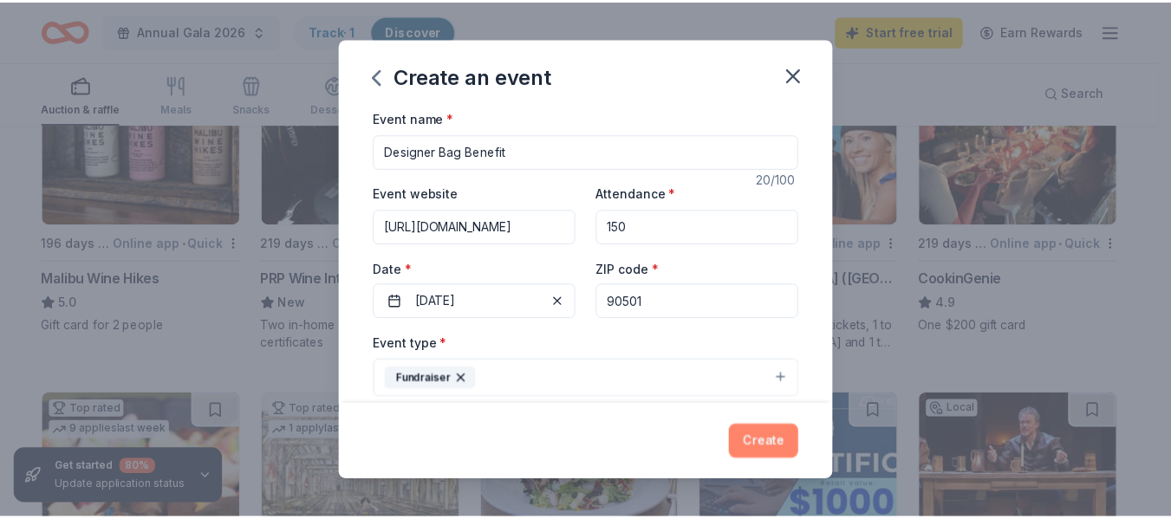
scroll to position [0, 0]
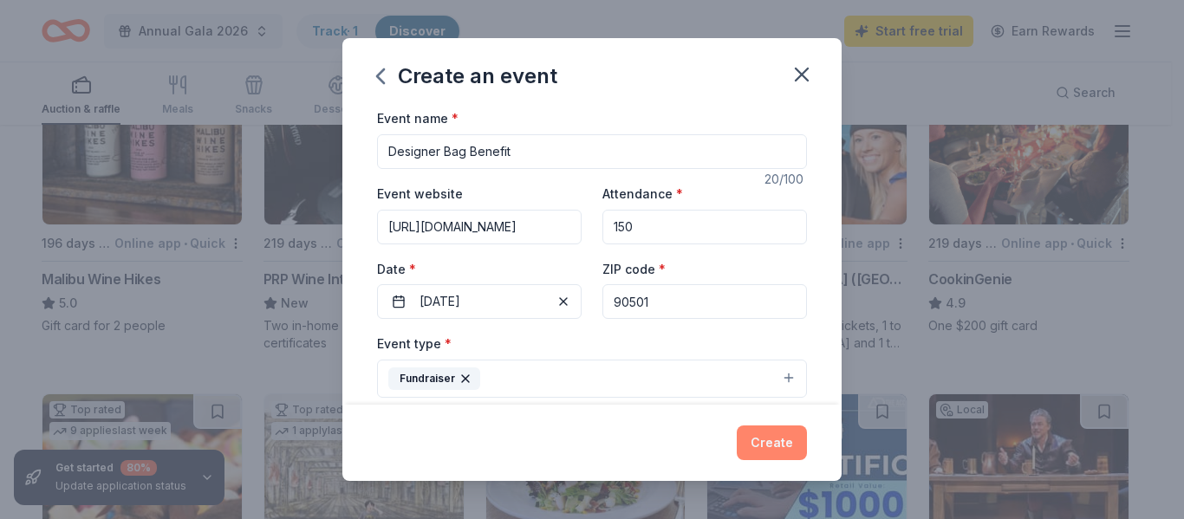
click at [770, 438] on button "Create" at bounding box center [771, 442] width 70 height 35
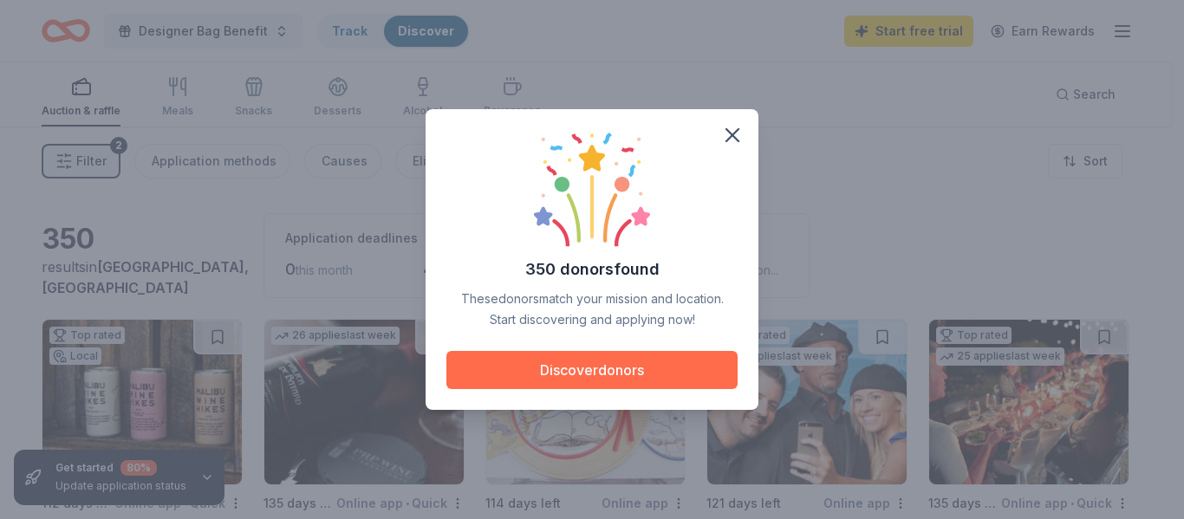
click at [612, 363] on button "Discover donors" at bounding box center [591, 370] width 291 height 38
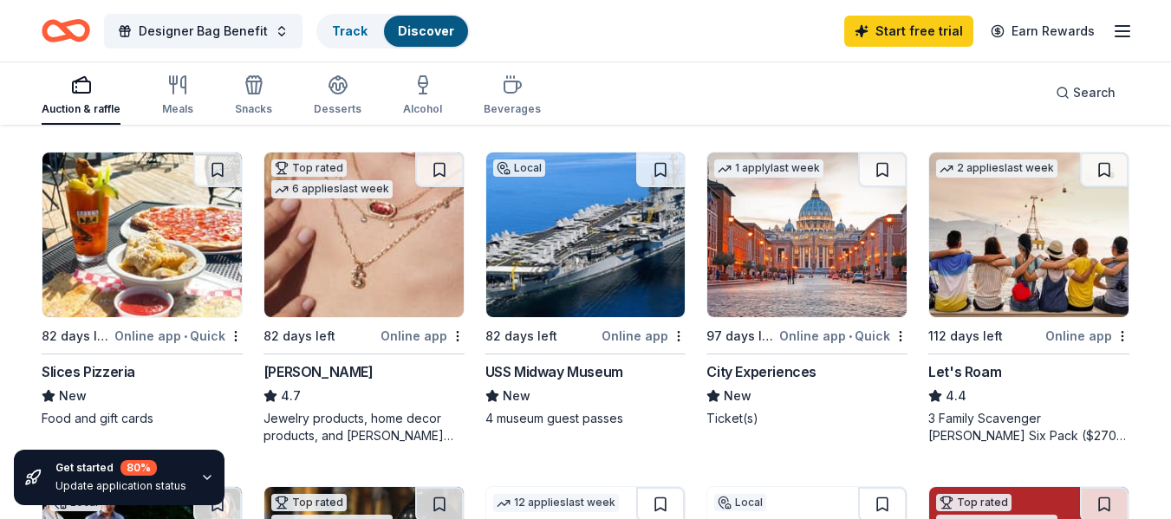
scroll to position [866, 0]
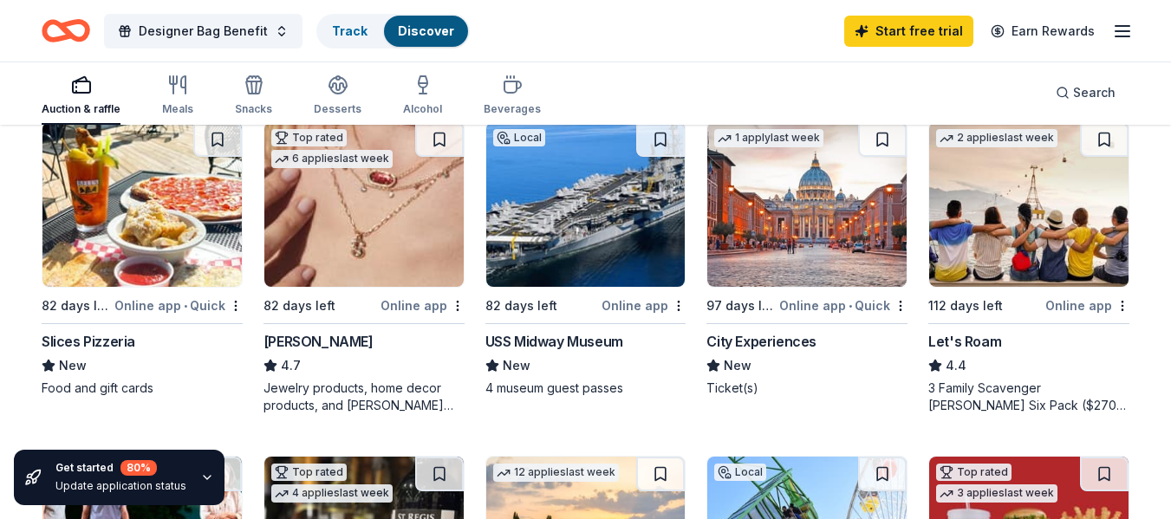
click at [401, 241] on img at bounding box center [363, 204] width 199 height 165
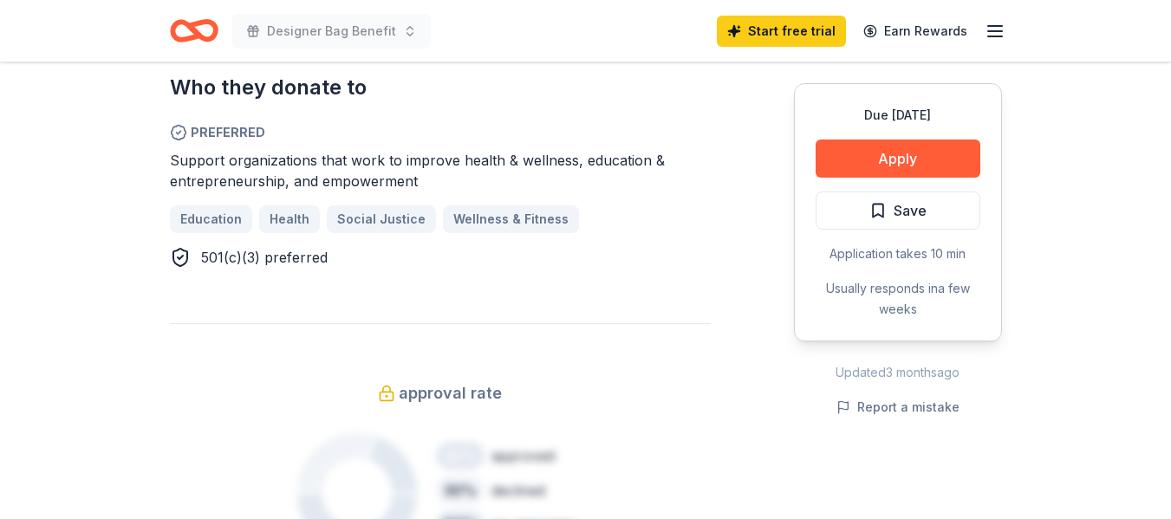
scroll to position [1126, 0]
